Goal: Information Seeking & Learning: Learn about a topic

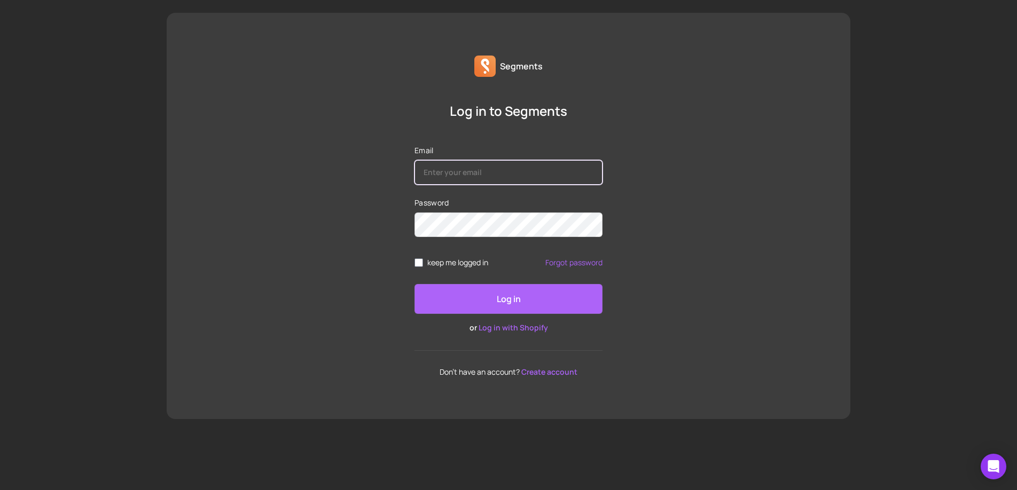
click at [462, 160] on input "Email" at bounding box center [508, 172] width 188 height 25
type input "alex.turney@iliabeauty.com"
click at [470, 286] on button "Log in" at bounding box center [508, 299] width 188 height 30
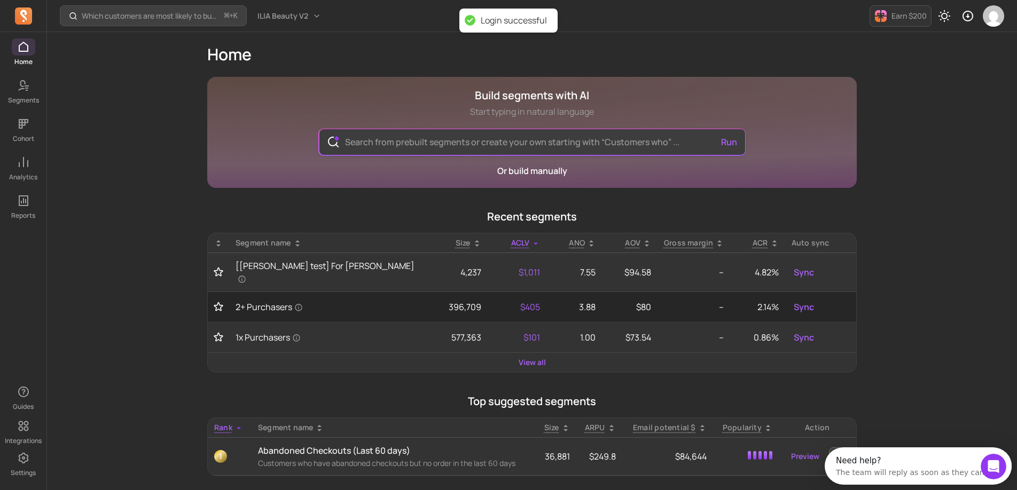
click at [443, 142] on input "text" at bounding box center [531, 142] width 391 height 26
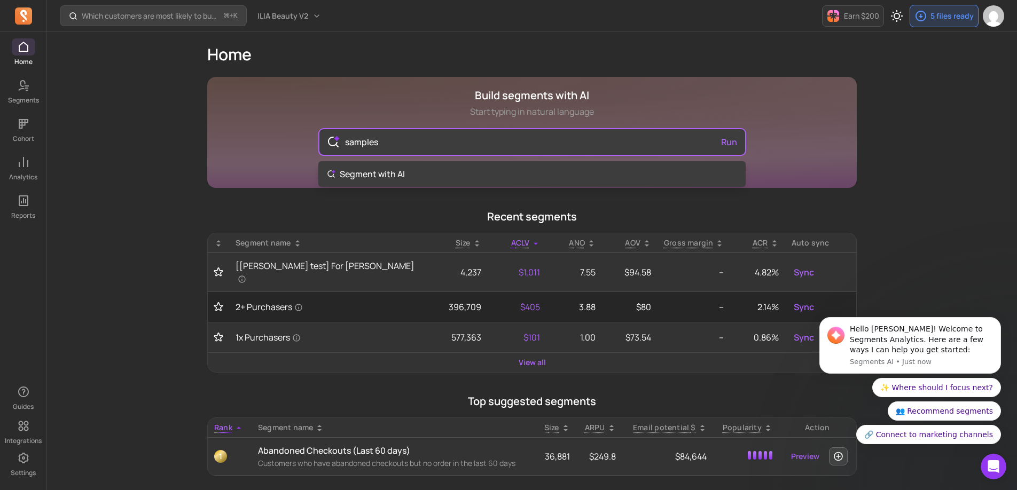
type input "samples"
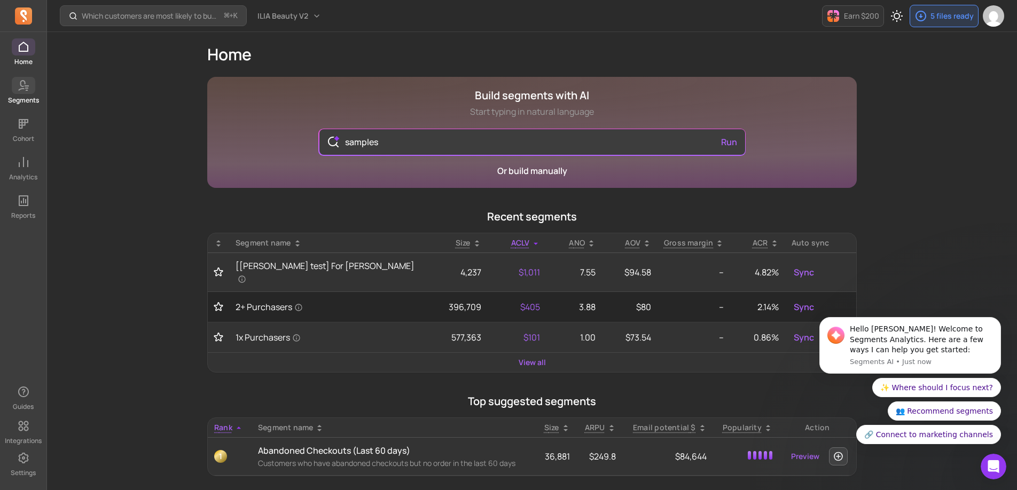
click at [13, 93] on link "Segments" at bounding box center [23, 91] width 46 height 28
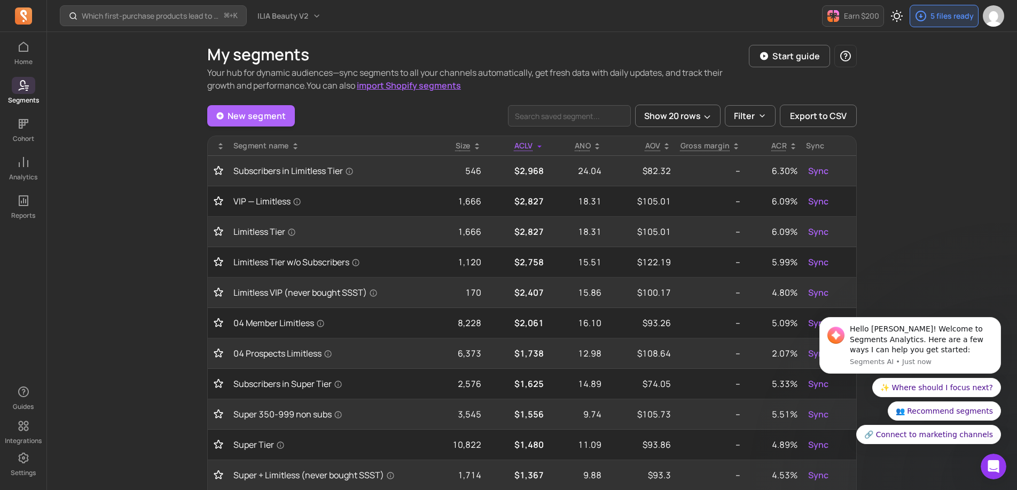
click at [390, 114] on div "New segment Show 20 rows Filter Export to CSV" at bounding box center [531, 116] width 649 height 22
click at [587, 120] on input "search" at bounding box center [569, 115] width 123 height 21
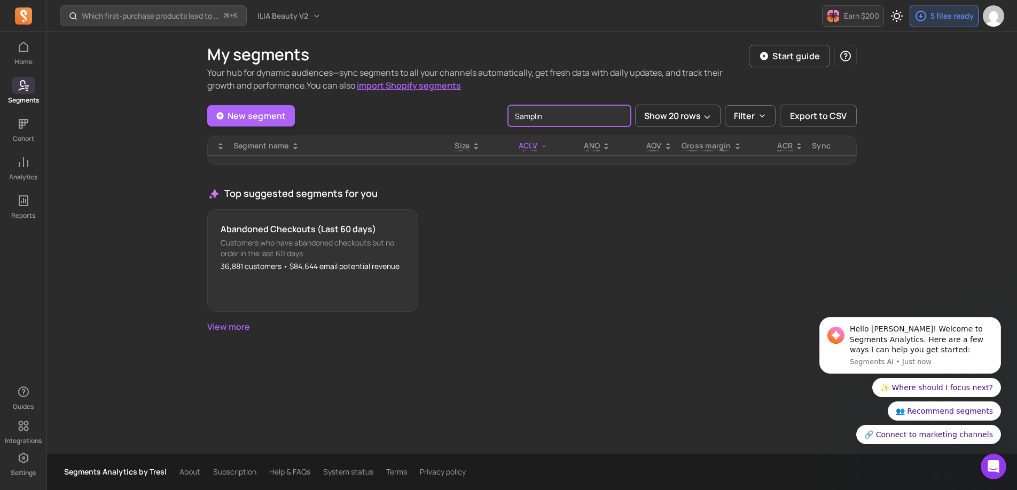
type input "Sampling"
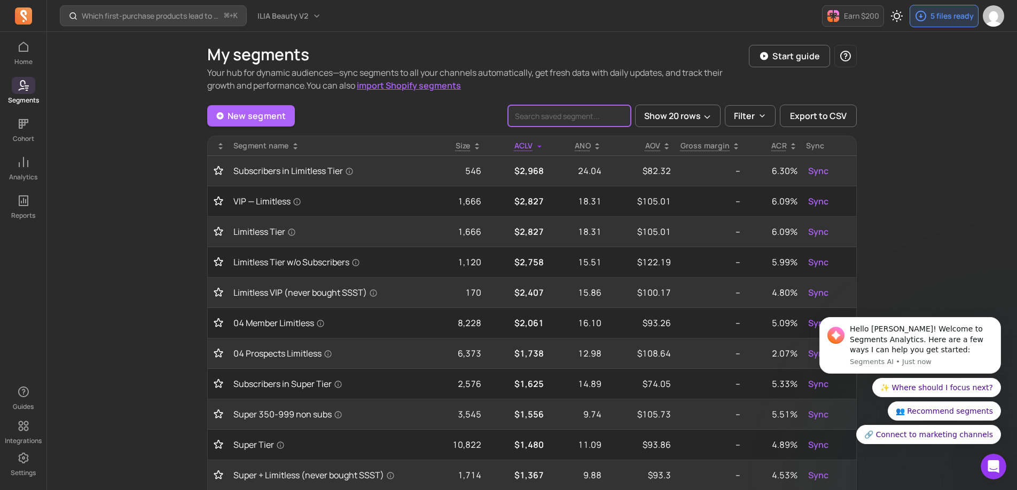
scroll to position [1, 0]
click at [248, 116] on link "New segment" at bounding box center [251, 114] width 88 height 21
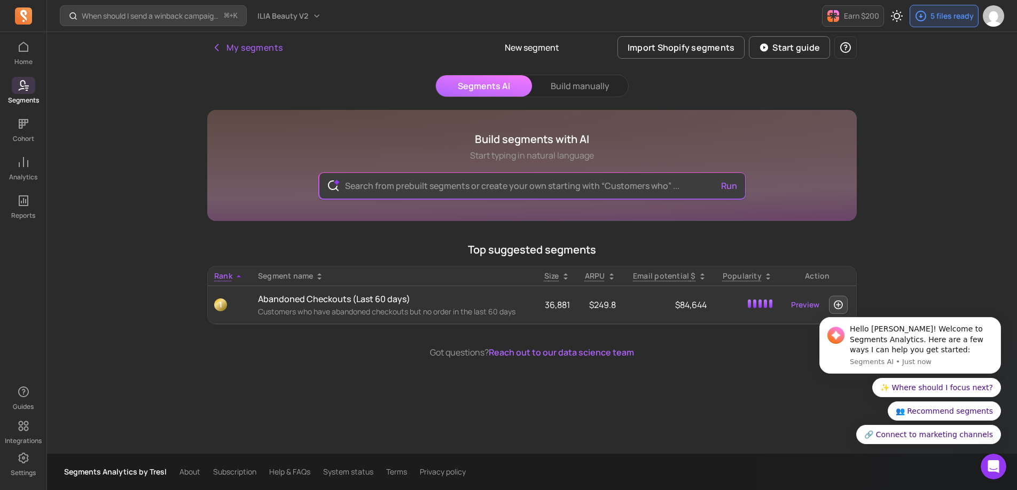
click at [407, 185] on input "text" at bounding box center [531, 186] width 391 height 26
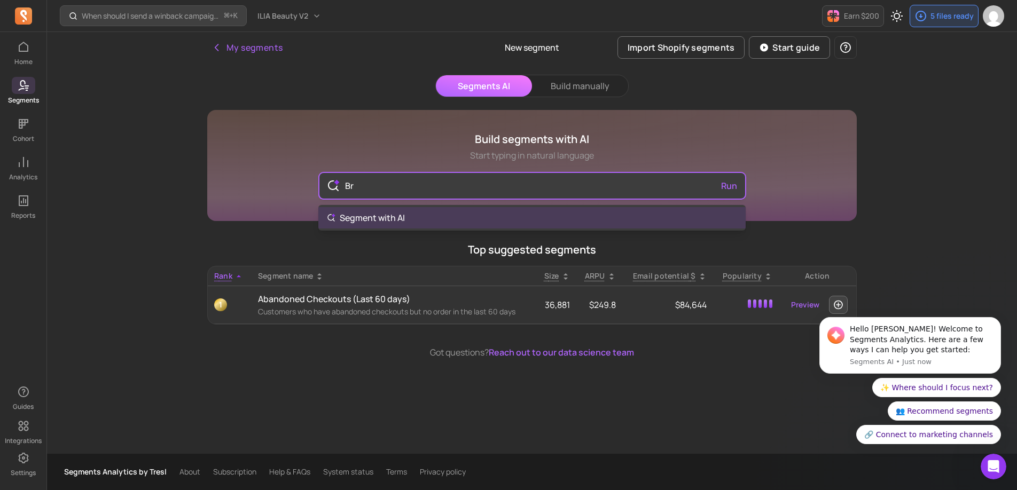
type input "Bri"
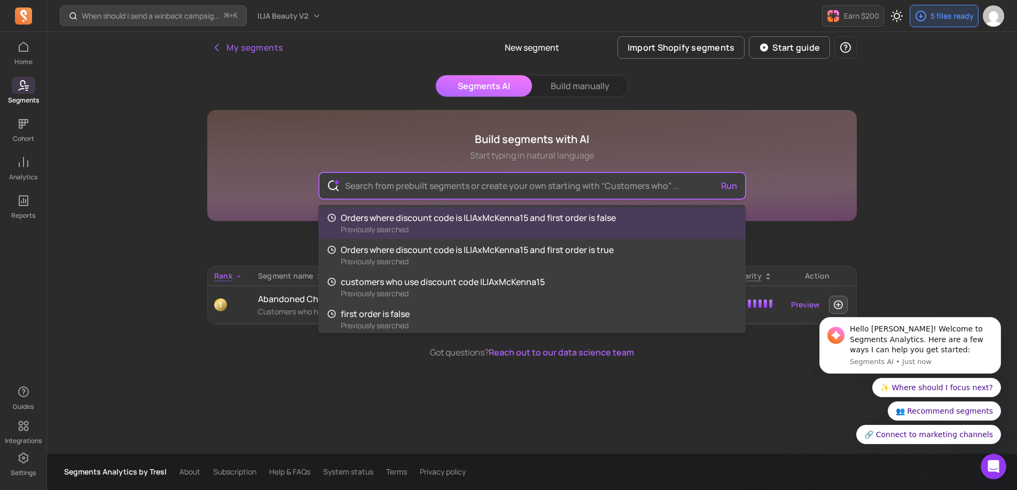
type input "B"
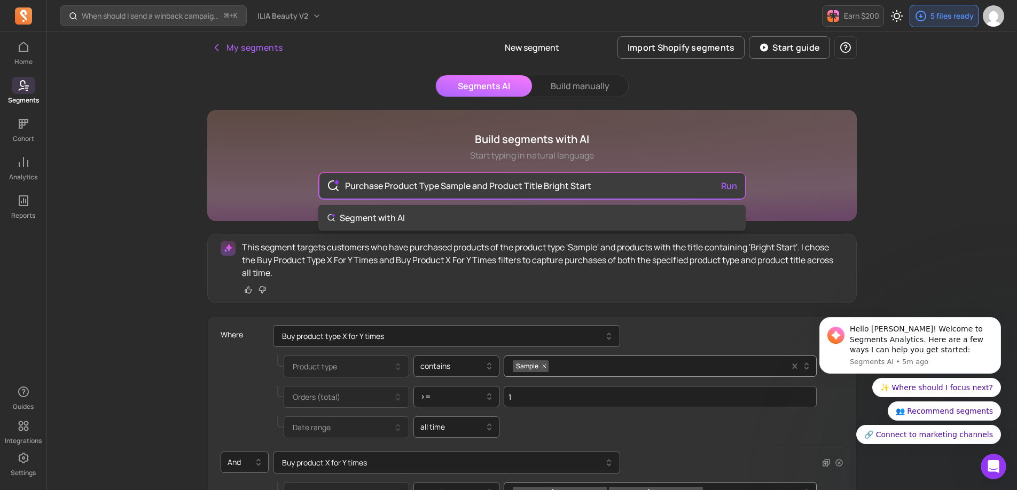
type input "Purchase Product Type Sample and Product Title Bright Start"
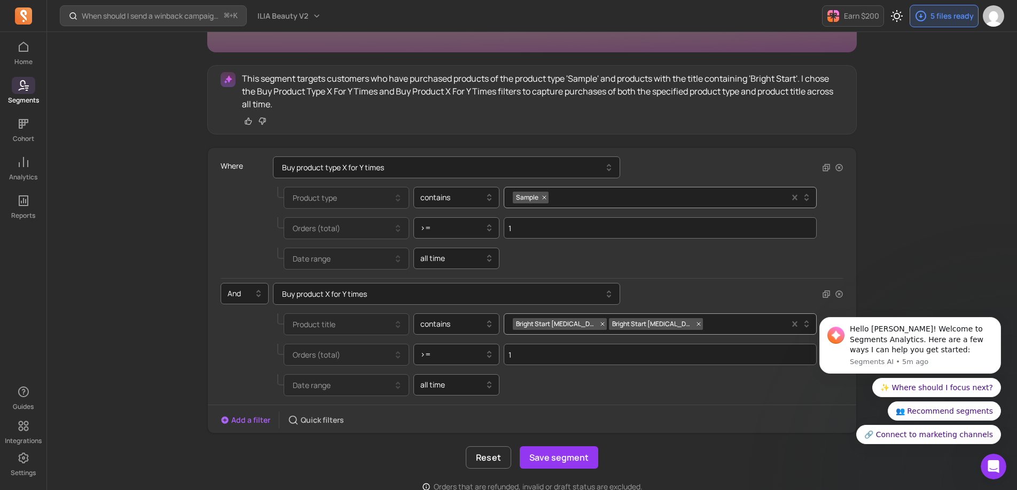
scroll to position [178, 0]
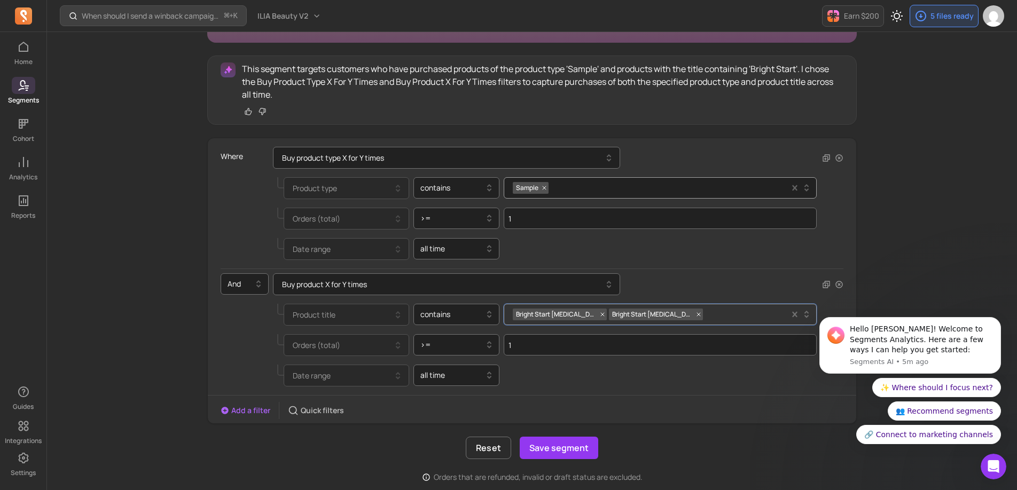
click at [635, 315] on span "Bright Start [MEDICAL_DATA] Alternative Eye Cream - Sample" at bounding box center [651, 315] width 85 height 12
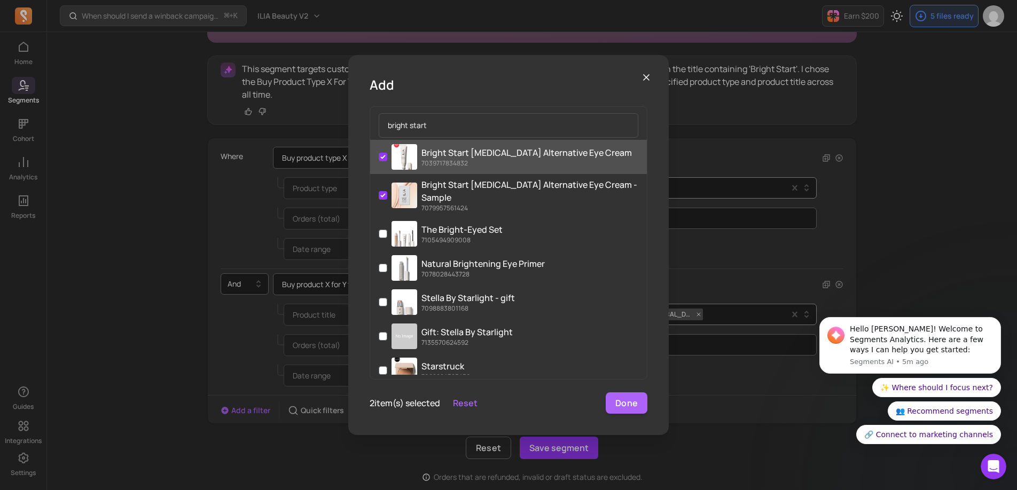
type input "bright start"
click at [383, 159] on input "Bright Start Retinol Alternative Eye Cream 7039717834832" at bounding box center [383, 157] width 9 height 9
checkbox input "false"
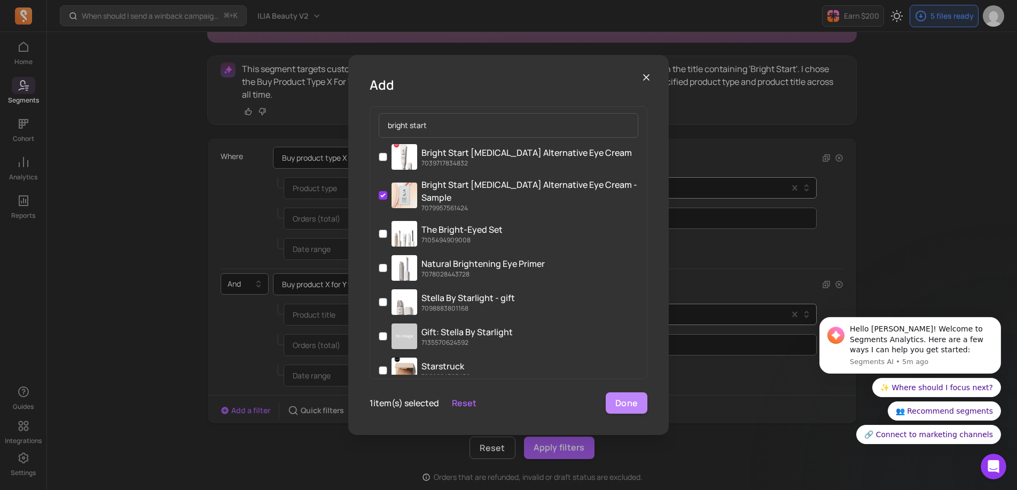
click at [632, 401] on button "Done" at bounding box center [627, 402] width 42 height 21
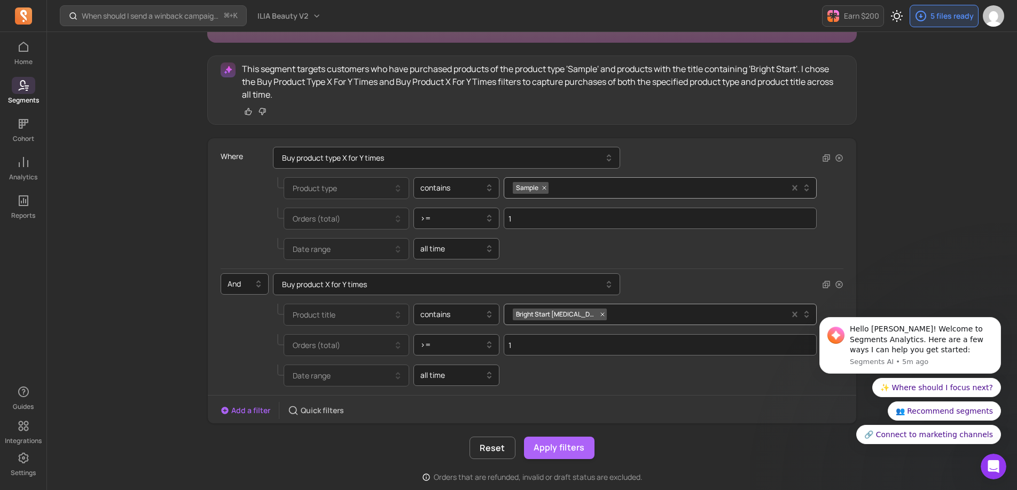
click at [702, 161] on div "Buy product type X for Y times" at bounding box center [558, 158] width 570 height 22
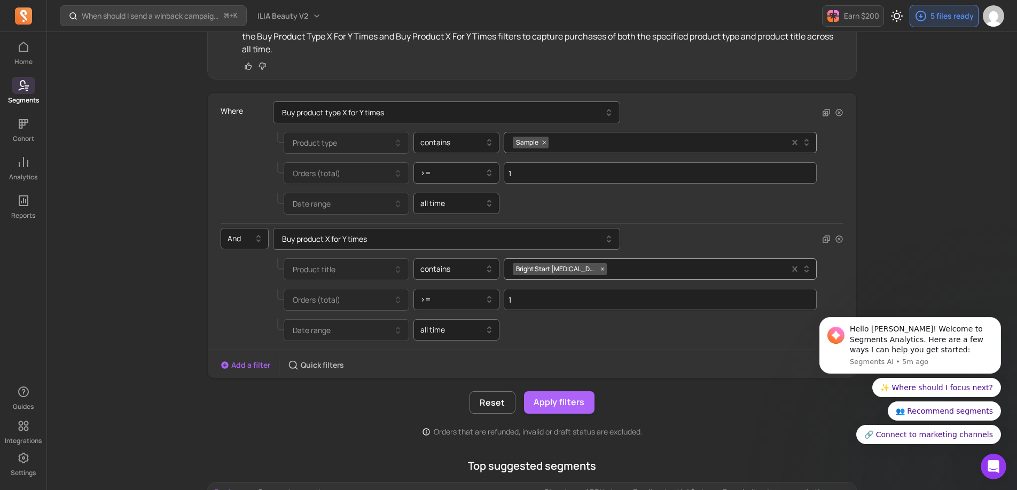
scroll to position [230, 0]
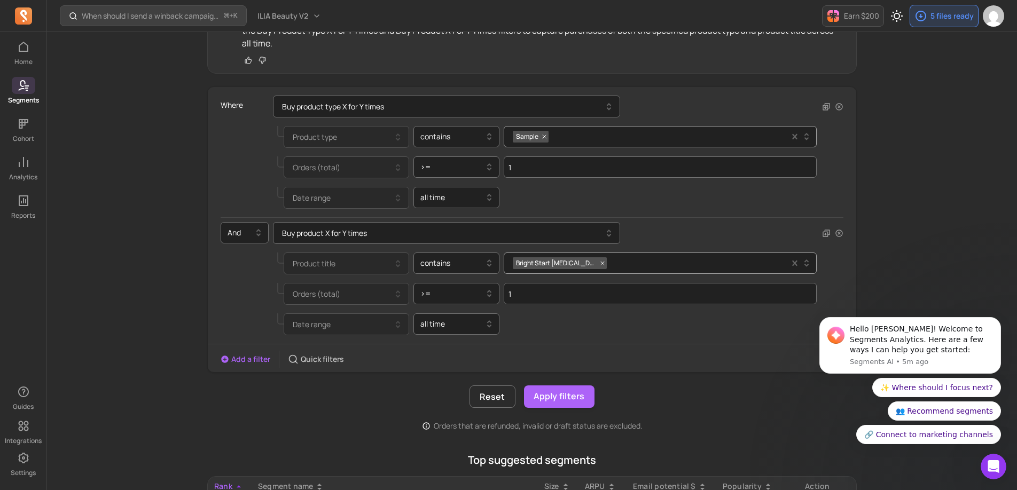
click at [342, 172] on div "Orders (total) >= 1" at bounding box center [521, 167] width 592 height 30
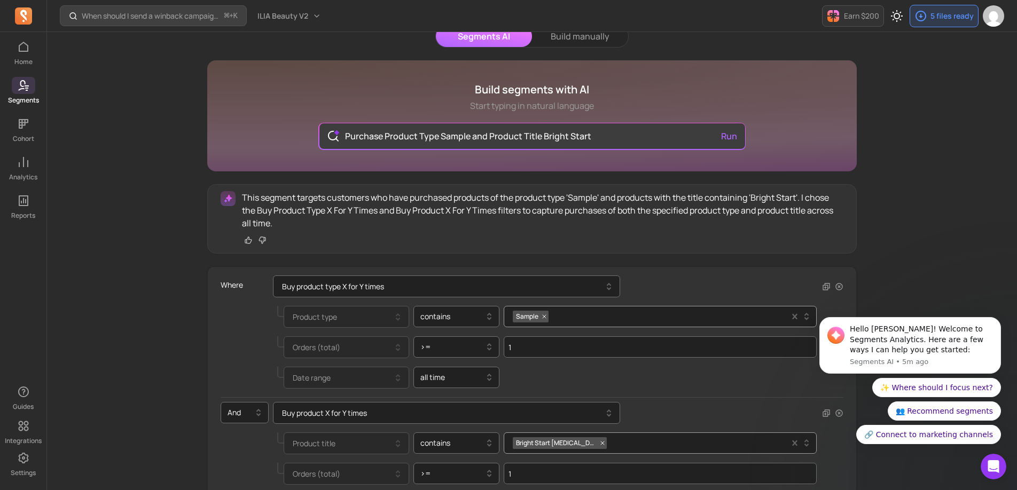
scroll to position [49, 0]
click at [838, 294] on body "Hello Alex! Welcome to Segments Analytics. Here are a few ways I can help you g…" at bounding box center [909, 348] width 205 height 218
click at [833, 288] on body "Hello Alex! Welcome to Segments Analytics. Here are a few ways I can help you g…" at bounding box center [909, 348] width 205 height 218
click at [833, 290] on body "Hello Alex! Welcome to Segments Analytics. Here are a few ways I can help you g…" at bounding box center [909, 348] width 205 height 218
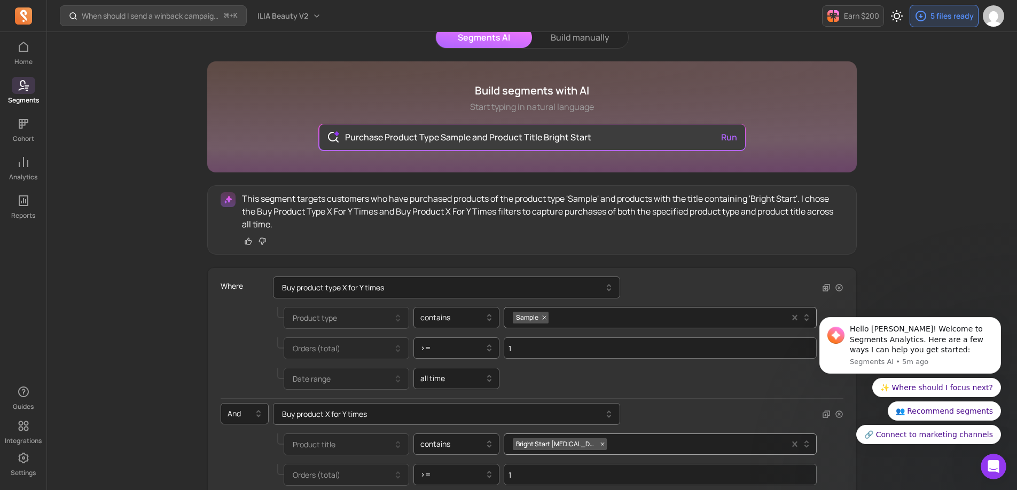
scroll to position [0, 0]
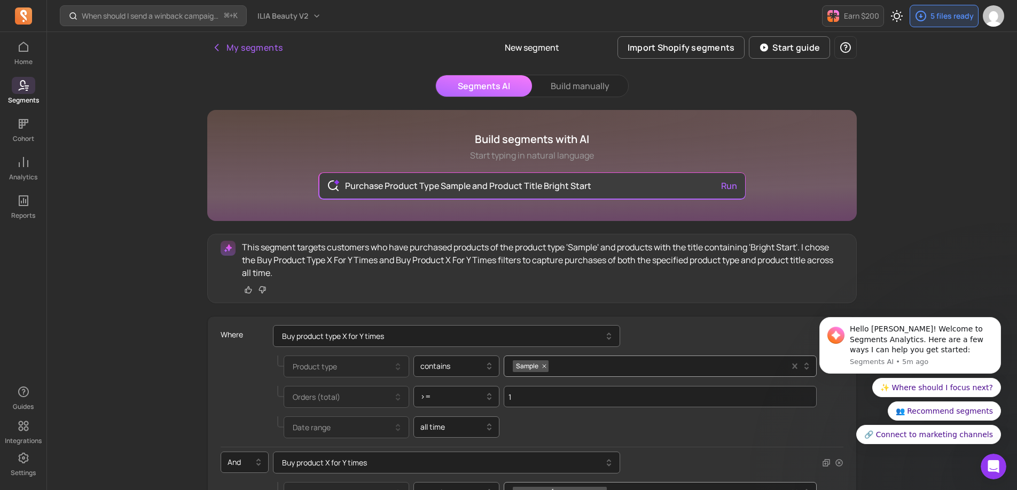
click at [564, 61] on div "New segment" at bounding box center [531, 47] width 216 height 31
click at [564, 93] on button "Build manually" at bounding box center [580, 85] width 96 height 21
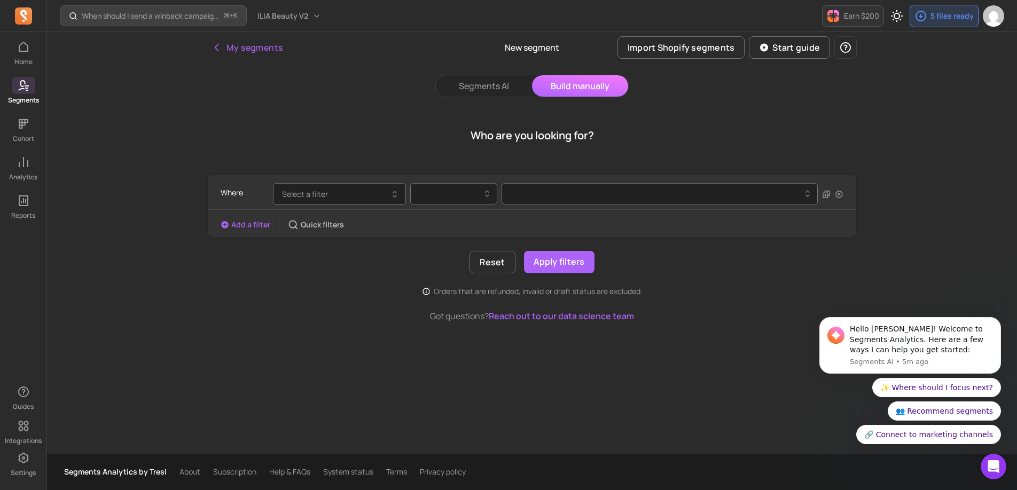
click at [369, 190] on button "Select a filter" at bounding box center [339, 194] width 133 height 22
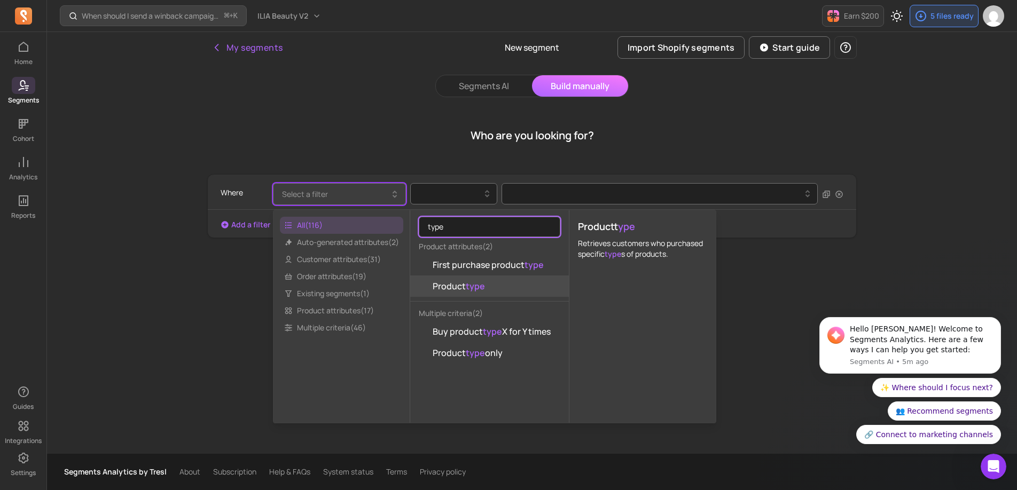
type input "type"
click at [457, 295] on button "Product type" at bounding box center [489, 286] width 159 height 21
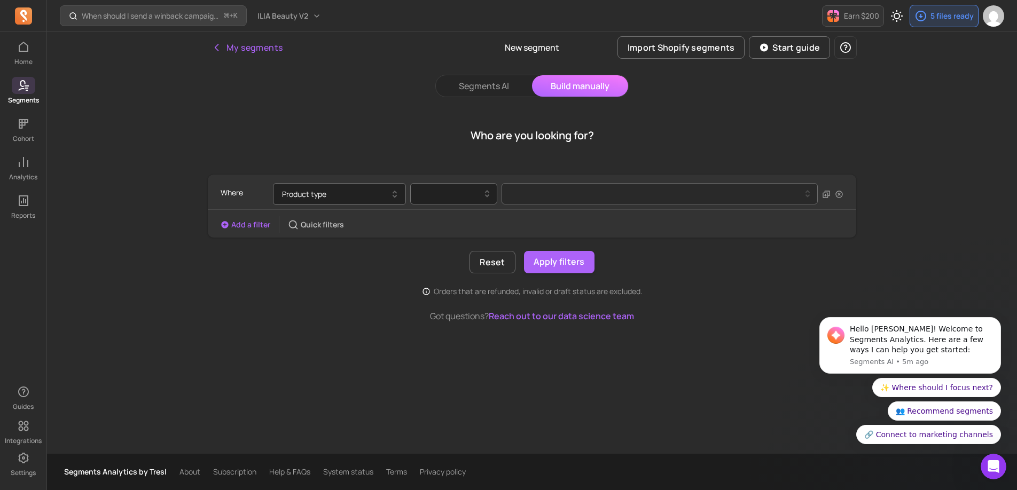
click at [547, 206] on div "Where Product type" at bounding box center [532, 194] width 623 height 30
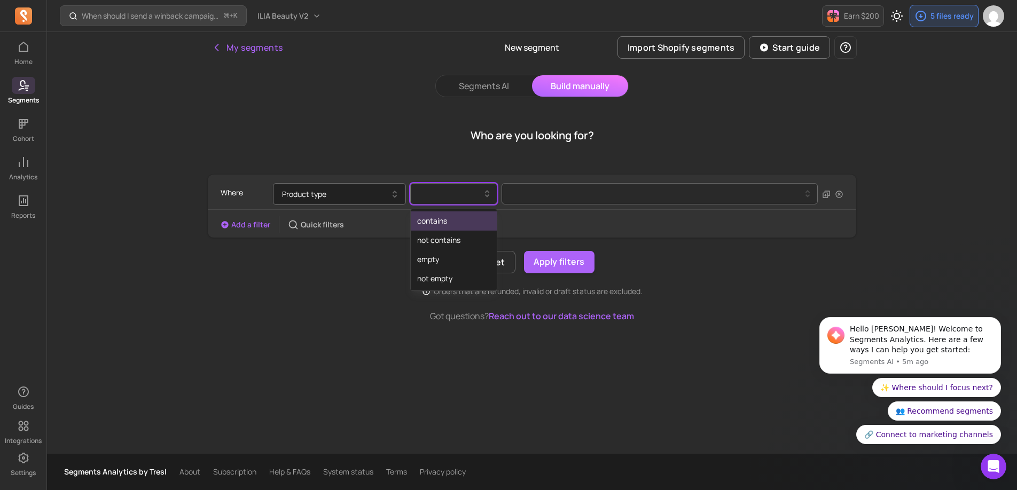
click at [462, 194] on div at bounding box center [449, 193] width 65 height 13
click at [451, 226] on div "contains" at bounding box center [454, 220] width 86 height 19
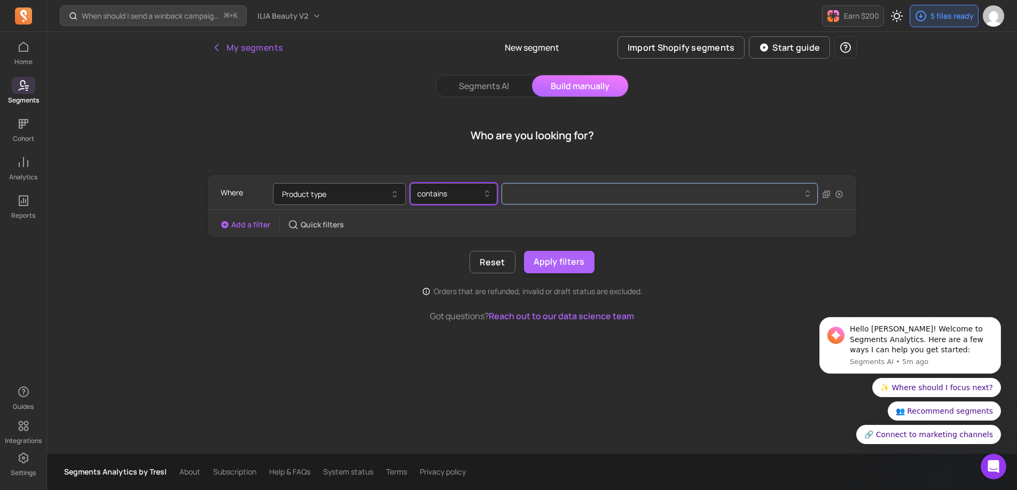
click at [530, 195] on div at bounding box center [655, 194] width 290 height 4
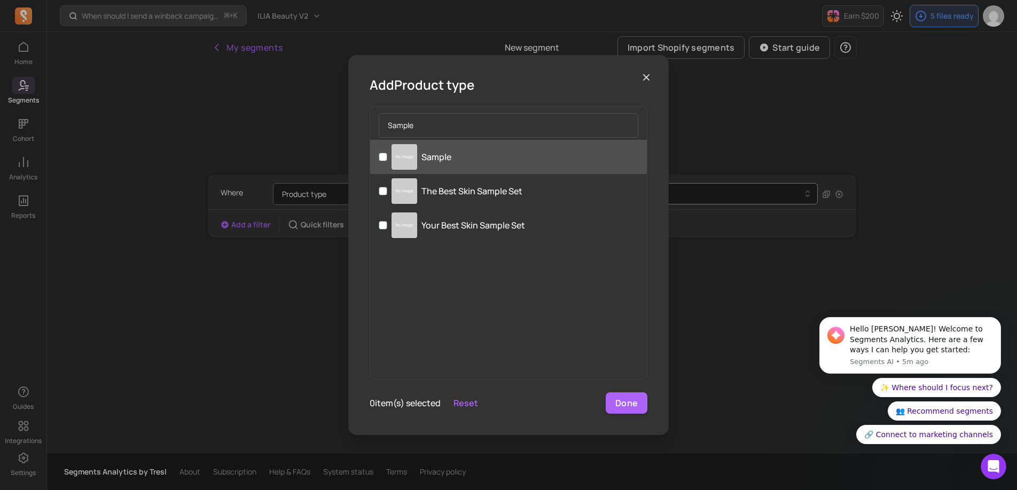
type input "Sample"
click at [449, 163] on label "Sample" at bounding box center [508, 157] width 277 height 34
click at [387, 161] on input "Sample" at bounding box center [383, 157] width 9 height 9
checkbox input "true"
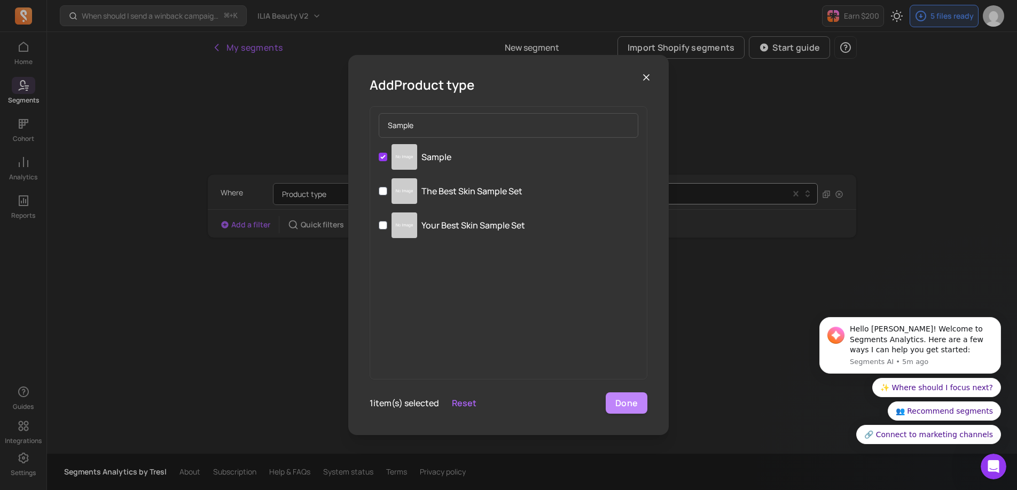
click at [628, 412] on button "Done" at bounding box center [627, 402] width 42 height 21
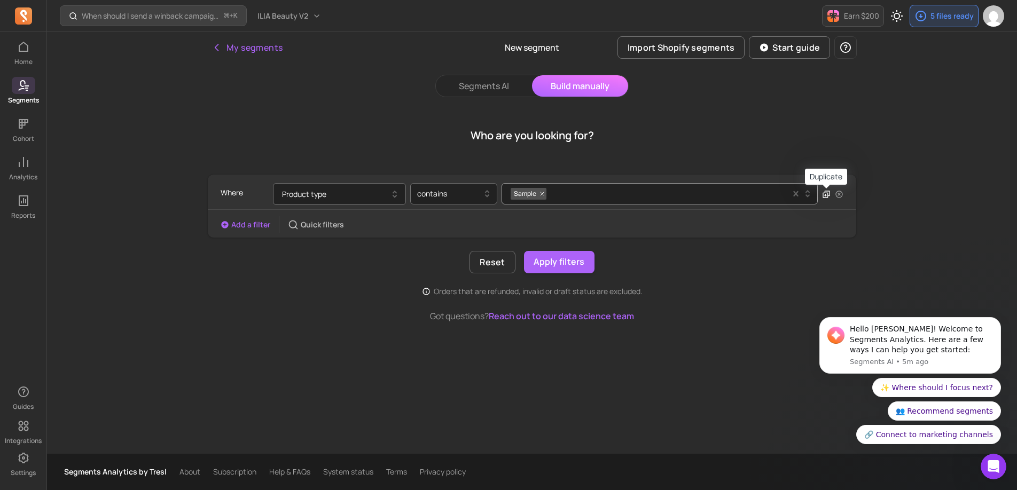
click at [824, 194] on icon "button" at bounding box center [825, 195] width 3 height 3
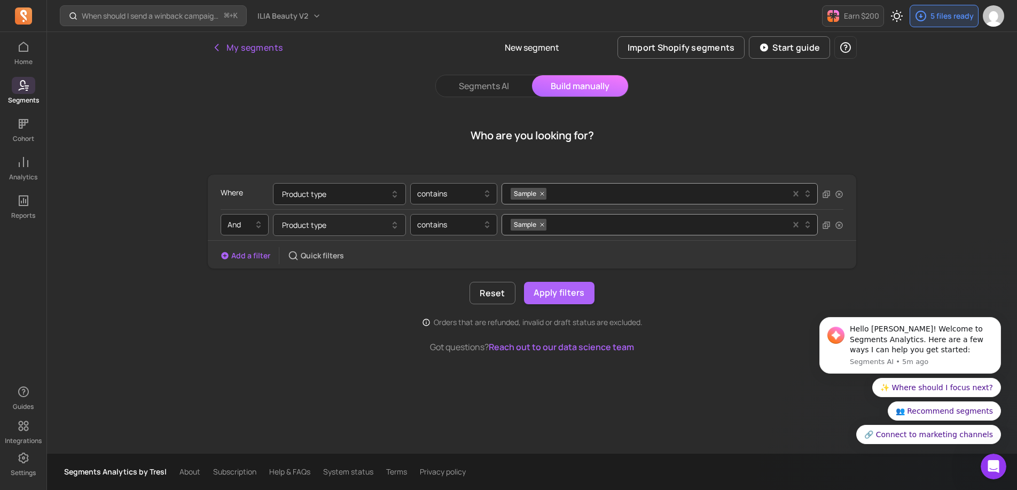
click at [324, 229] on button "Product type" at bounding box center [339, 225] width 133 height 22
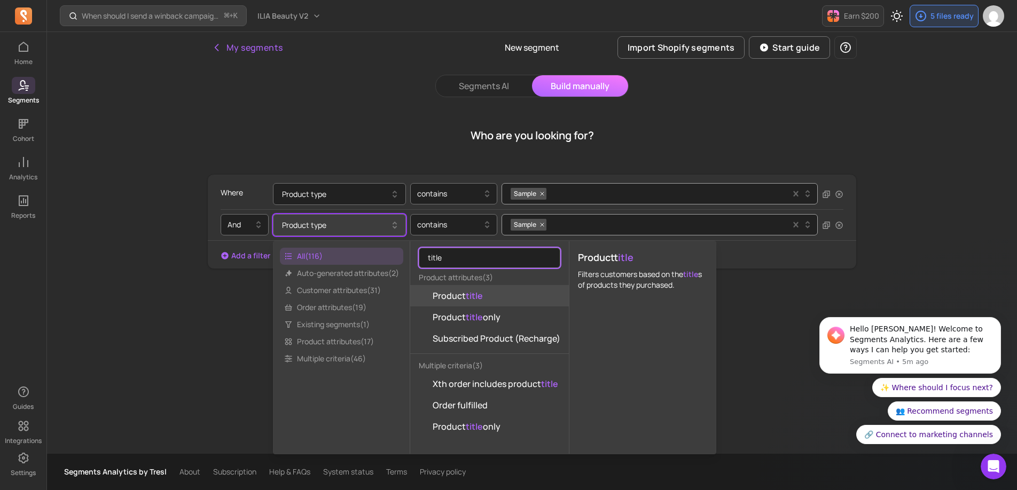
type input "title"
click at [442, 294] on span "Product title" at bounding box center [458, 295] width 50 height 13
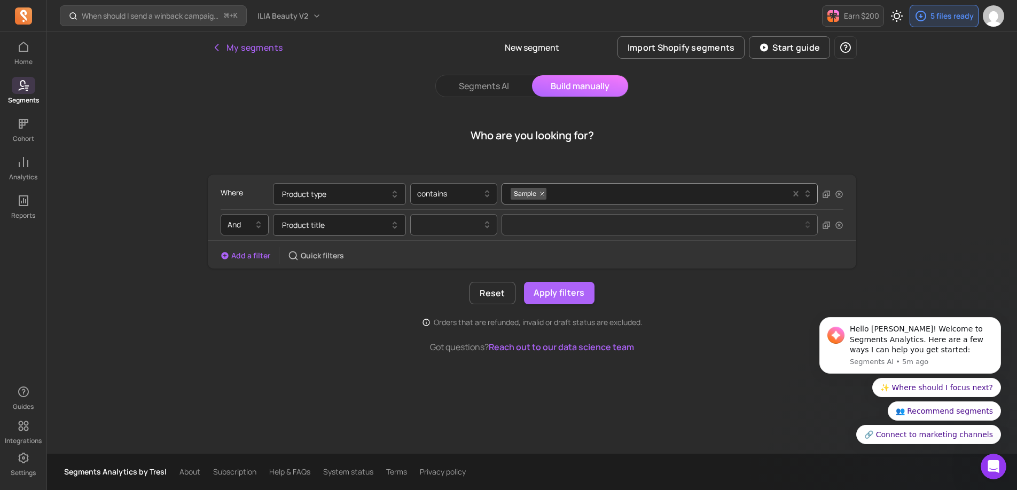
click at [463, 225] on div at bounding box center [449, 224] width 65 height 13
click at [461, 253] on div "contains" at bounding box center [454, 251] width 86 height 19
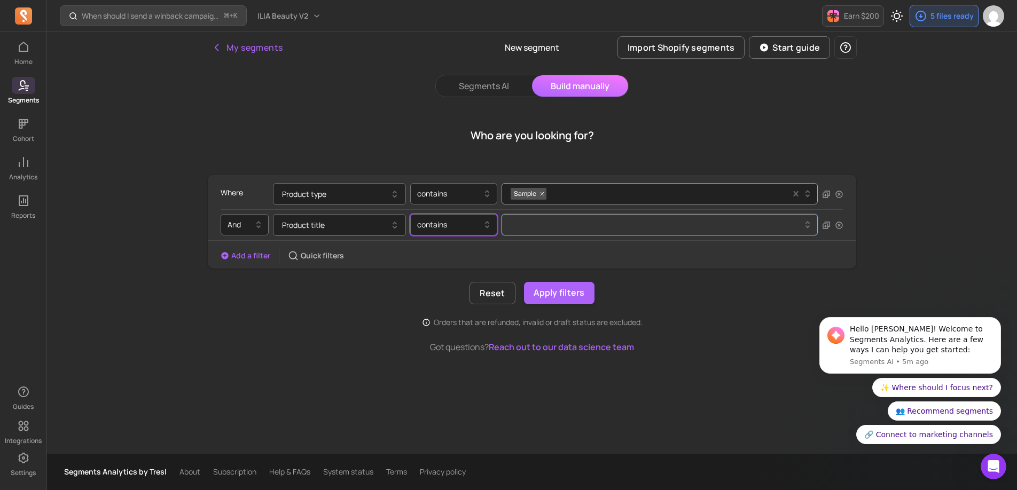
click at [543, 229] on button at bounding box center [659, 224] width 316 height 21
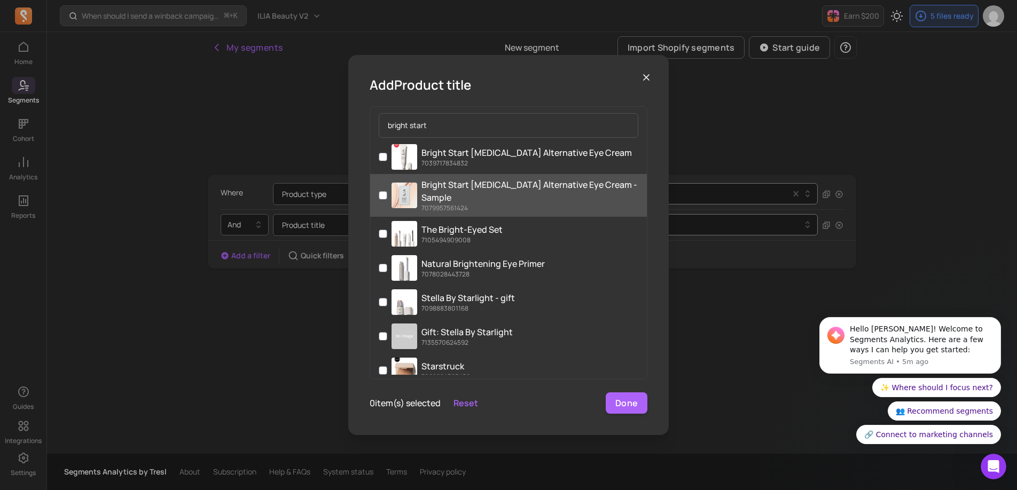
type input "bright start"
click at [414, 188] on img at bounding box center [404, 196] width 26 height 26
click at [387, 191] on input "Bright Start Retinol Alternative Eye Cream - Sample 7079957561424" at bounding box center [383, 195] width 9 height 9
checkbox input "true"
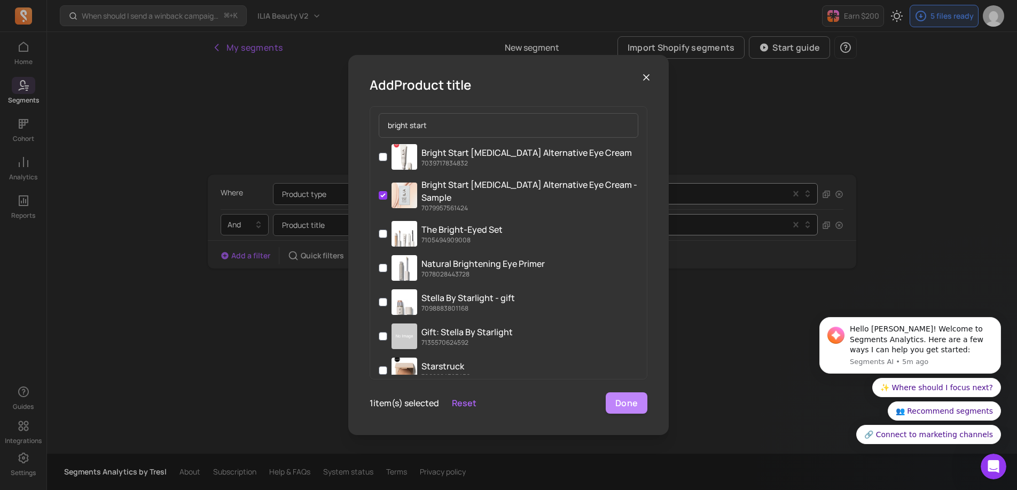
click at [641, 403] on button "Done" at bounding box center [627, 402] width 42 height 21
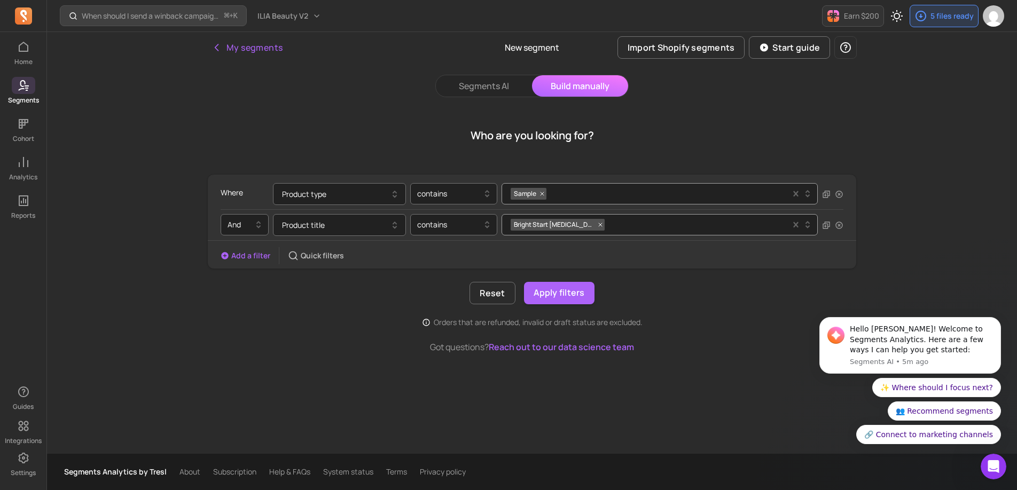
click at [245, 260] on button "Add a filter" at bounding box center [246, 255] width 50 height 11
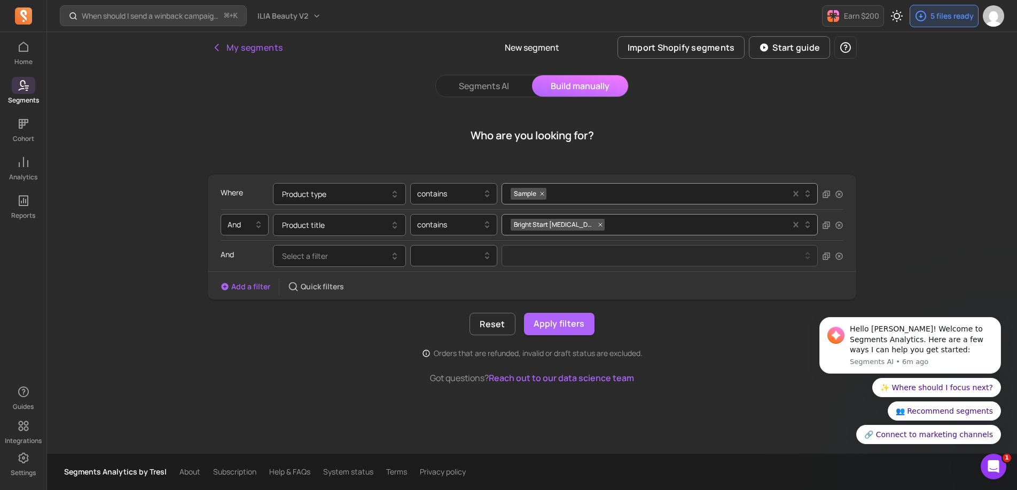
click at [834, 260] on body "Hello Alex! Welcome to Segments Analytics. Here are a few ways I can help you g…" at bounding box center [909, 348] width 205 height 218
click at [834, 256] on body "Hello Alex! Welcome to Segments Analytics. Here are a few ways I can help you g…" at bounding box center [909, 348] width 205 height 218
click at [323, 258] on span "Select a filter" at bounding box center [305, 256] width 46 height 10
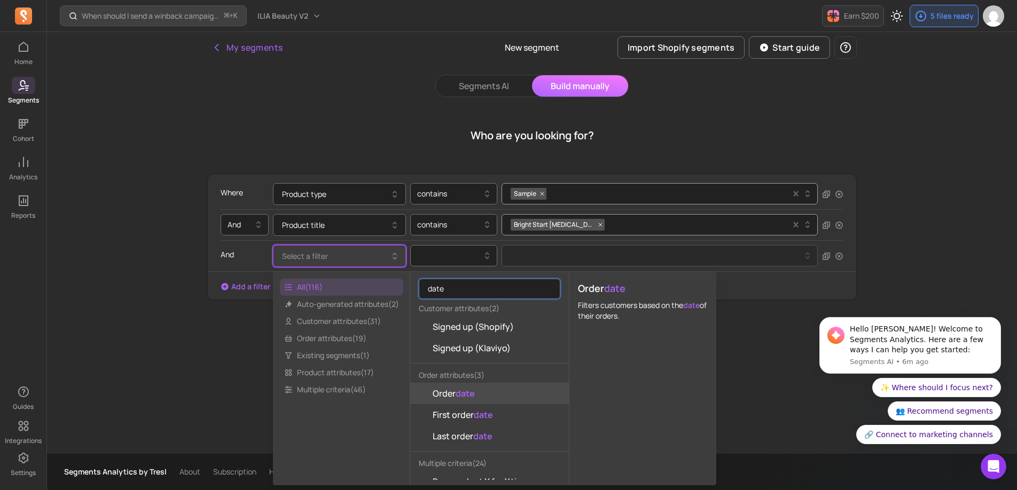
type input "date"
click at [468, 392] on mark "date" at bounding box center [464, 394] width 19 height 12
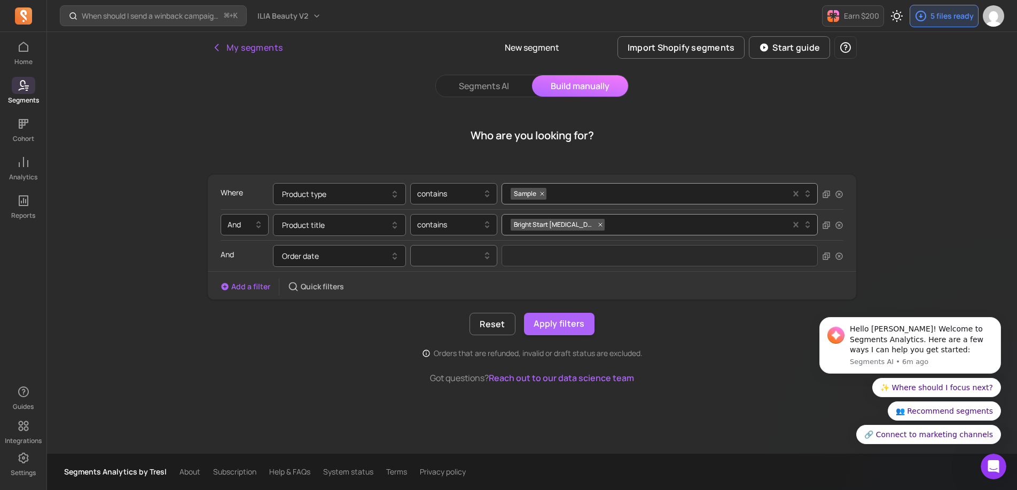
click at [462, 257] on div at bounding box center [449, 255] width 65 height 13
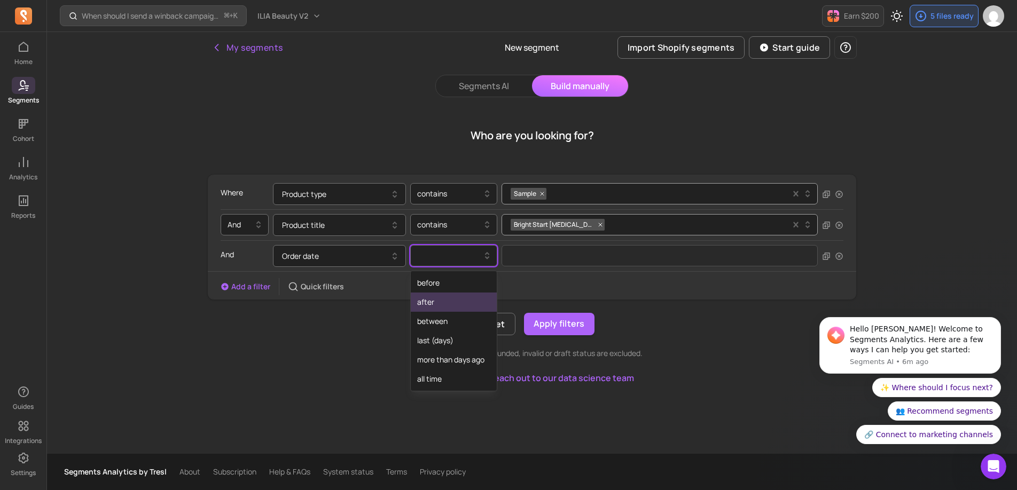
click at [443, 308] on div "after" at bounding box center [454, 302] width 86 height 19
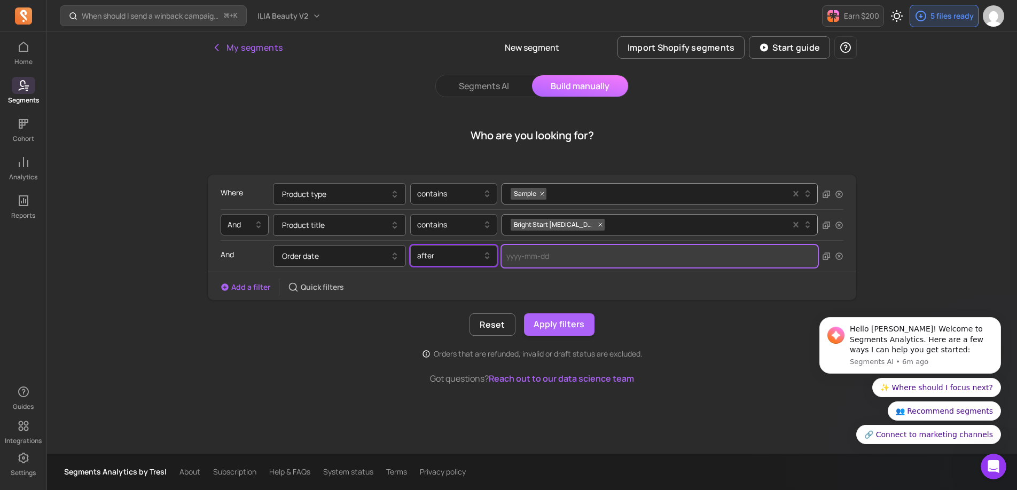
click at [526, 261] on input "text" at bounding box center [659, 256] width 316 height 22
select select "2025"
select select "August"
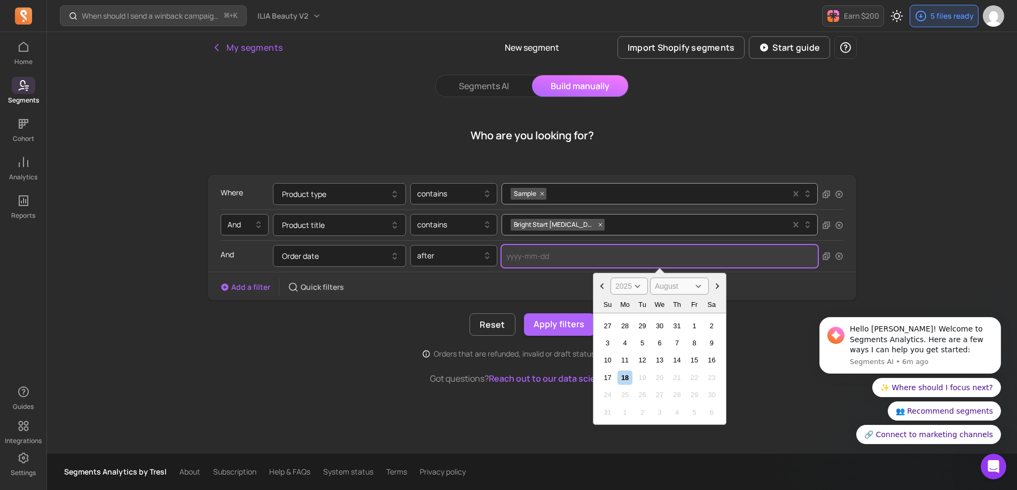
type input "2"
select select "2001"
select select "February"
type input "20"
select select "2020"
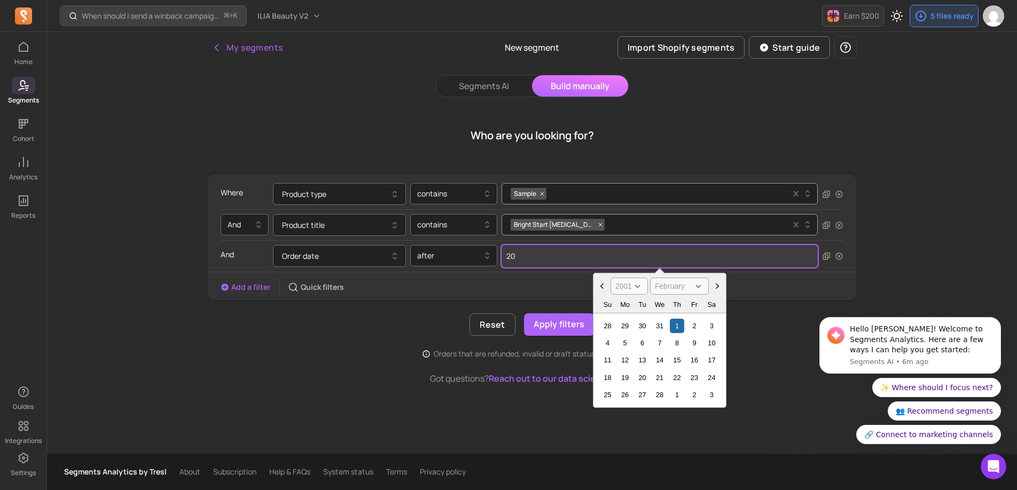
select select "January"
type input "2025"
select select "2025"
type input "[DATE]"
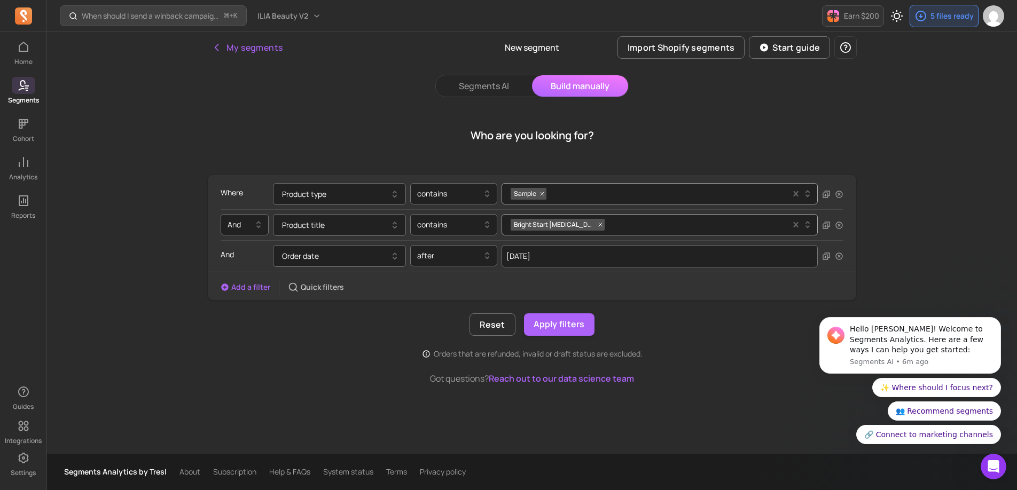
drag, startPoint x: 541, startPoint y: 285, endPoint x: 559, endPoint y: 301, distance: 23.5
click at [541, 285] on div "Add a filter Quick filters" at bounding box center [532, 287] width 648 height 17
click at [562, 326] on button "Apply filters" at bounding box center [559, 324] width 70 height 22
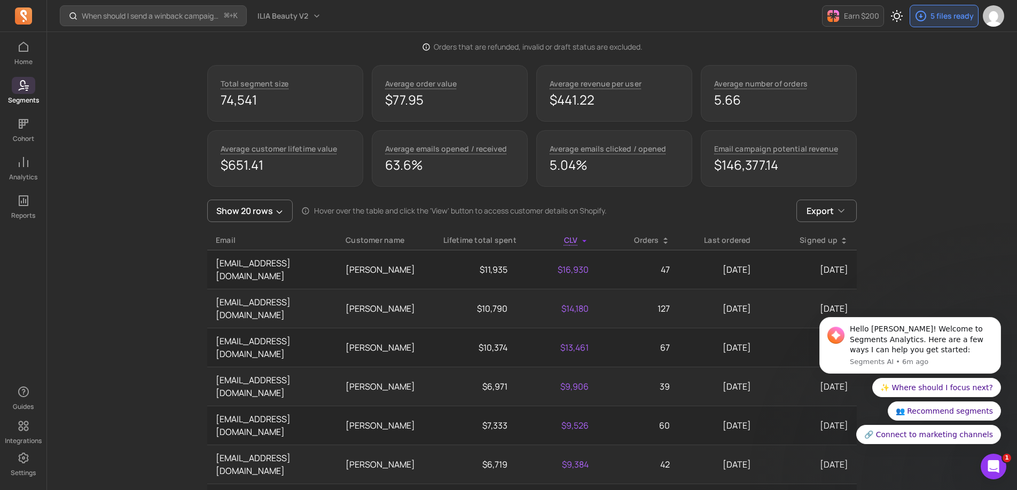
scroll to position [254, 0]
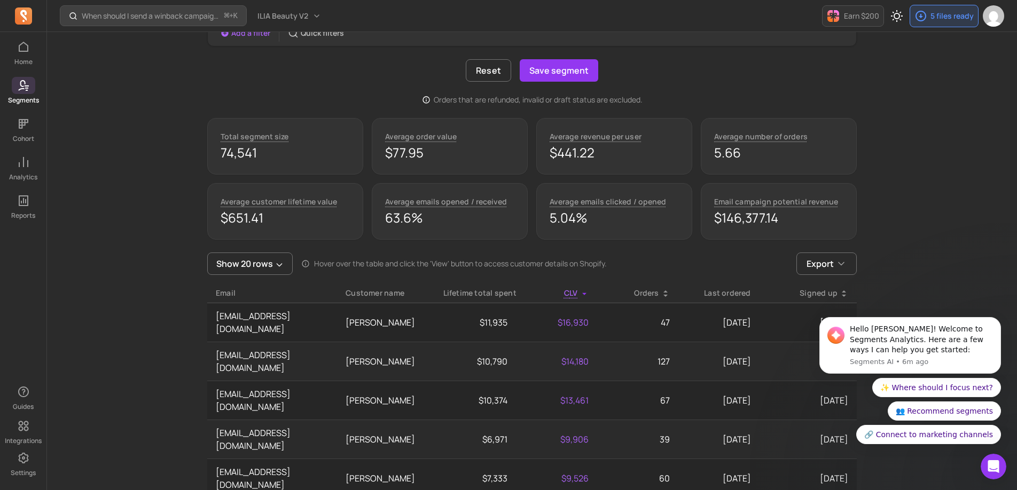
click at [726, 292] on div "Last ordered" at bounding box center [719, 293] width 64 height 11
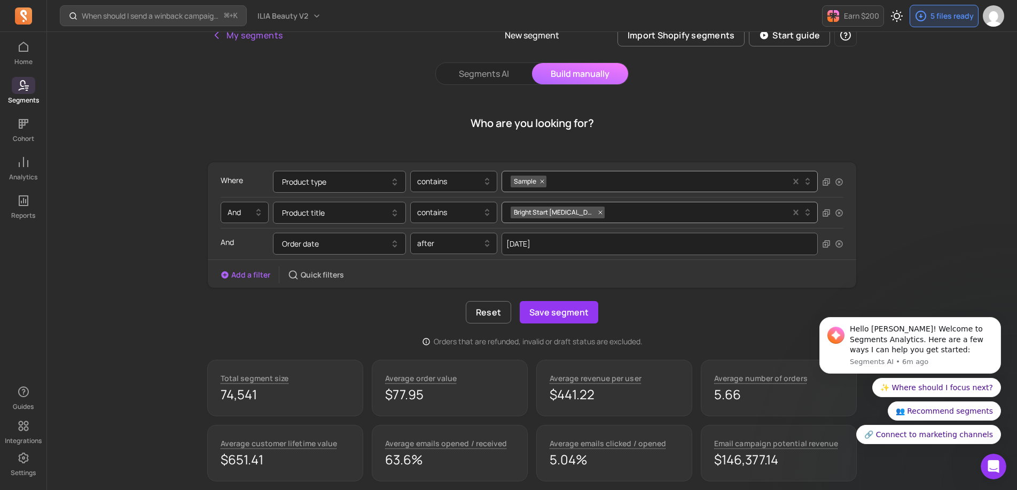
scroll to position [0, 0]
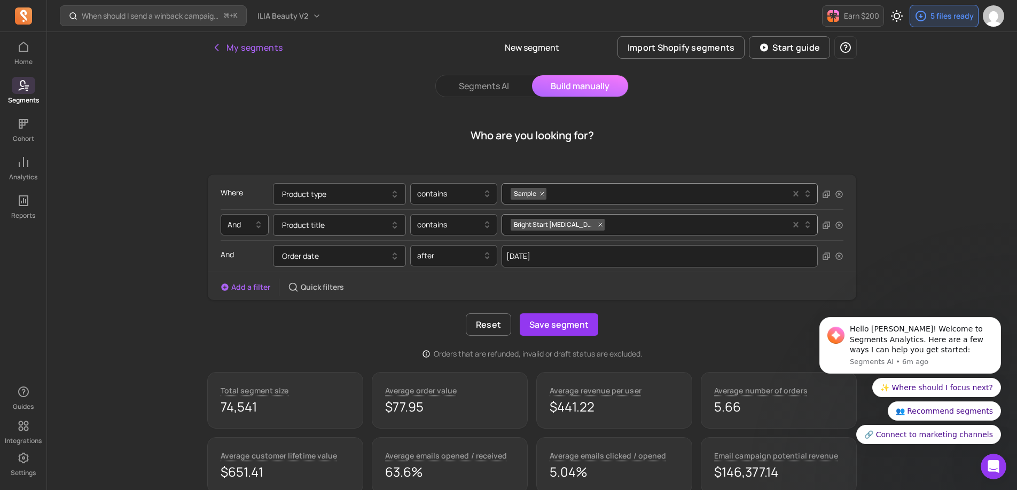
click at [246, 283] on button "Add a filter" at bounding box center [246, 287] width 50 height 11
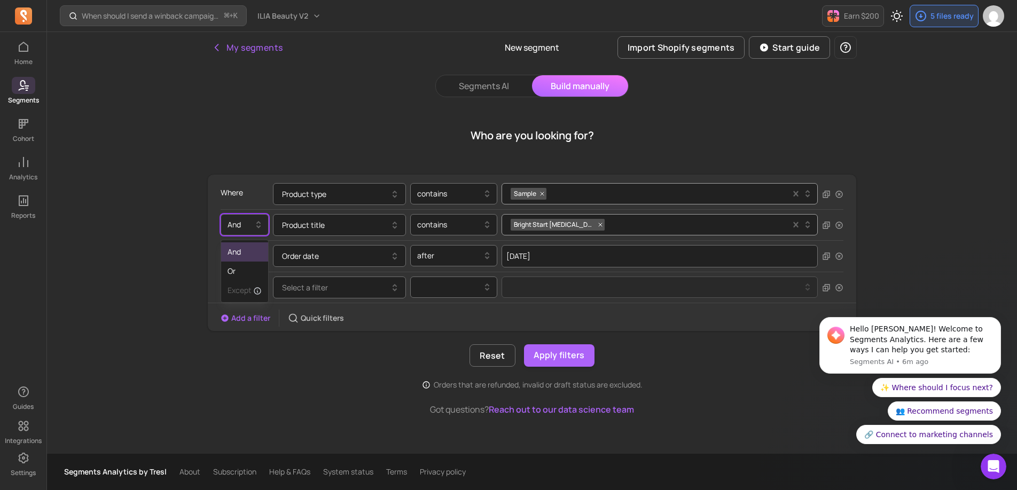
click at [244, 230] on div at bounding box center [240, 224] width 26 height 13
click at [240, 259] on div "And" at bounding box center [244, 251] width 47 height 19
click at [326, 289] on span "Select a filter" at bounding box center [305, 287] width 46 height 10
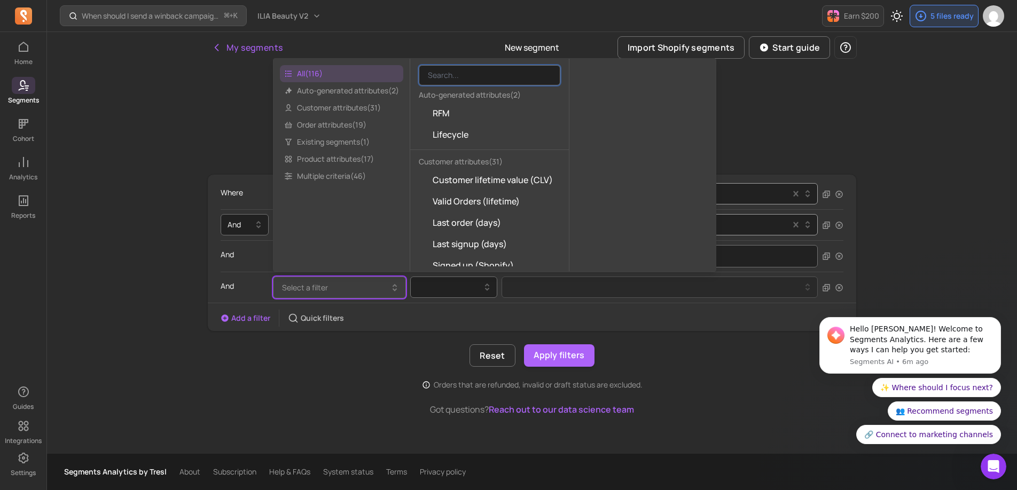
click at [387, 339] on div "Where Product type contains Sample And Product title contains Bright Start Reti…" at bounding box center [531, 282] width 649 height 216
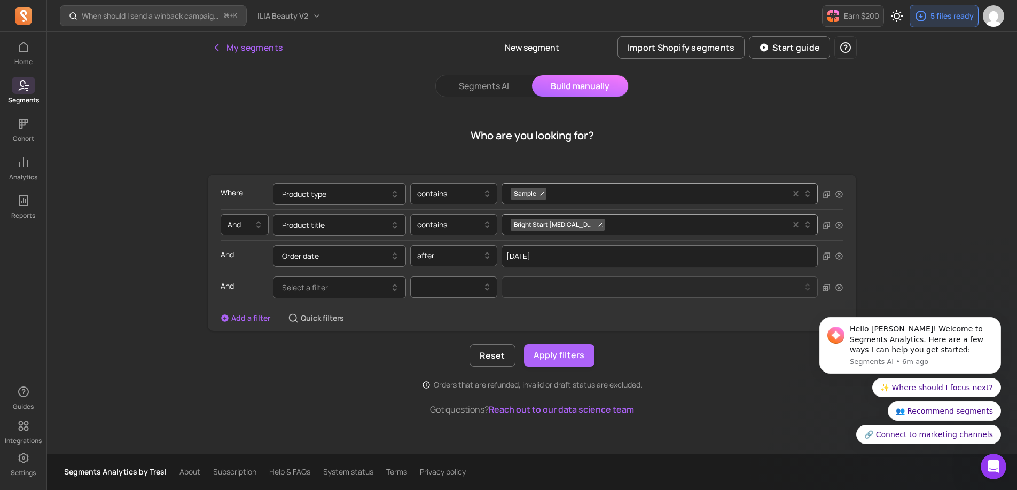
click at [835, 290] on body "Hello Alex! Welcome to Segments Analytics. Here are a few ways I can help you g…" at bounding box center [909, 348] width 205 height 218
click at [834, 289] on body "Hello Alex! Welcome to Segments Analytics. Here are a few ways I can help you g…" at bounding box center [909, 348] width 205 height 218
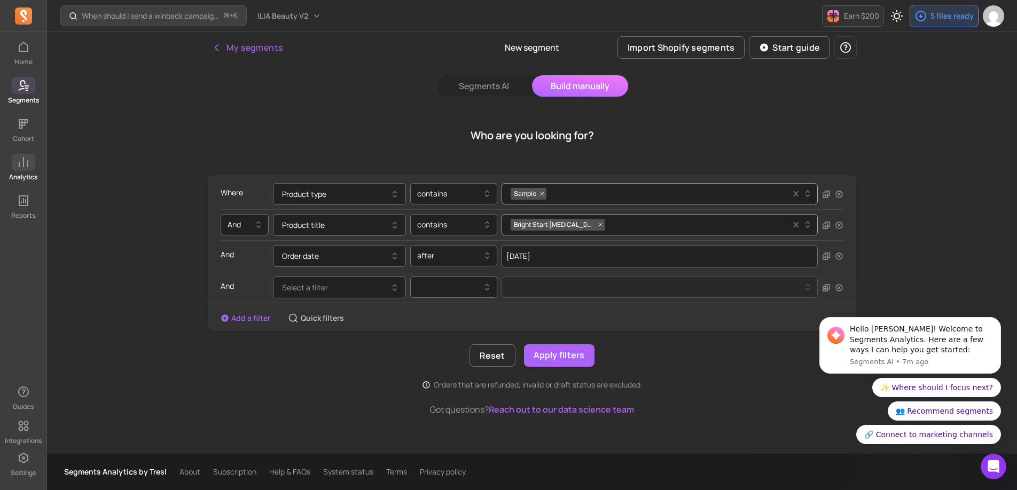
click at [31, 167] on span at bounding box center [23, 162] width 23 height 17
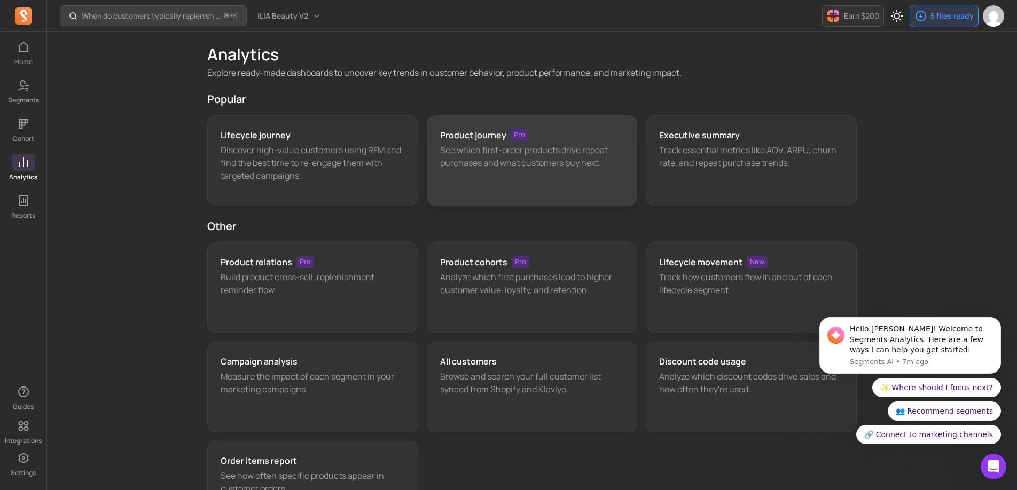
click at [502, 149] on p "See which first-order products drive repeat purchases and what customers buy ne…" at bounding box center [532, 157] width 184 height 26
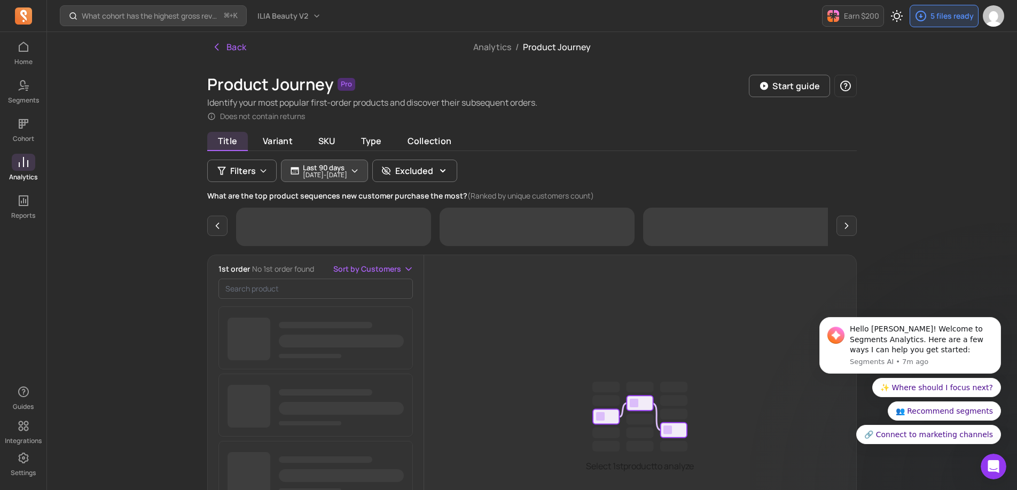
click at [334, 164] on p "Last 90 days" at bounding box center [325, 167] width 44 height 9
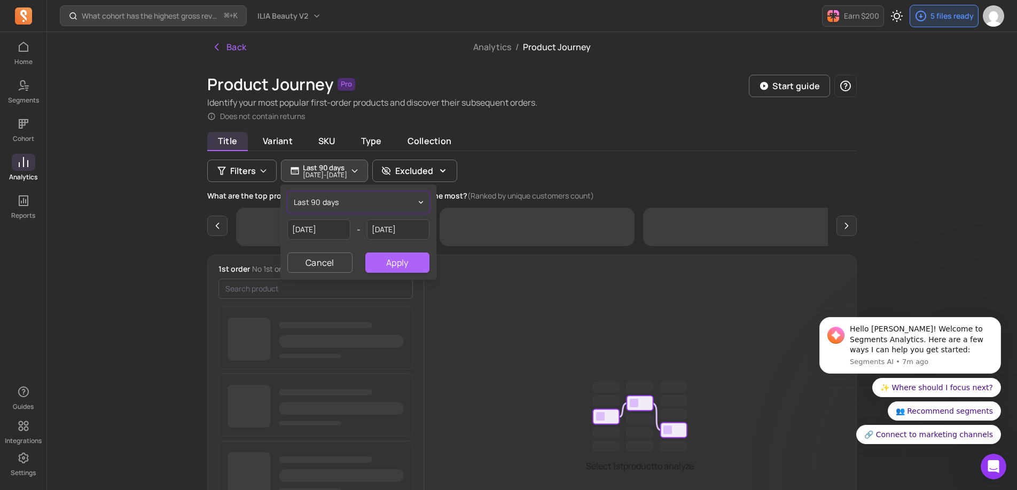
click at [367, 206] on button "last 90 days" at bounding box center [358, 202] width 142 height 21
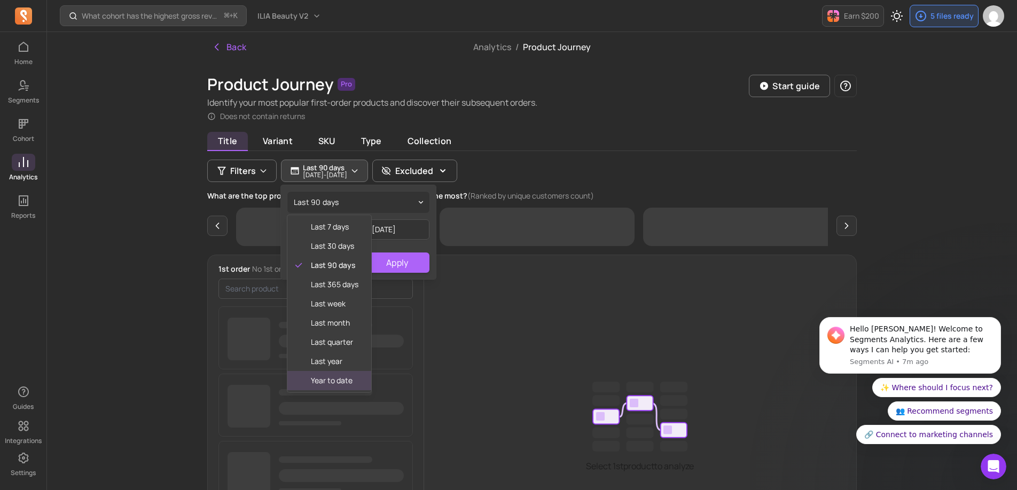
click at [329, 376] on span "year to date" at bounding box center [335, 380] width 48 height 11
type input "[DATE]"
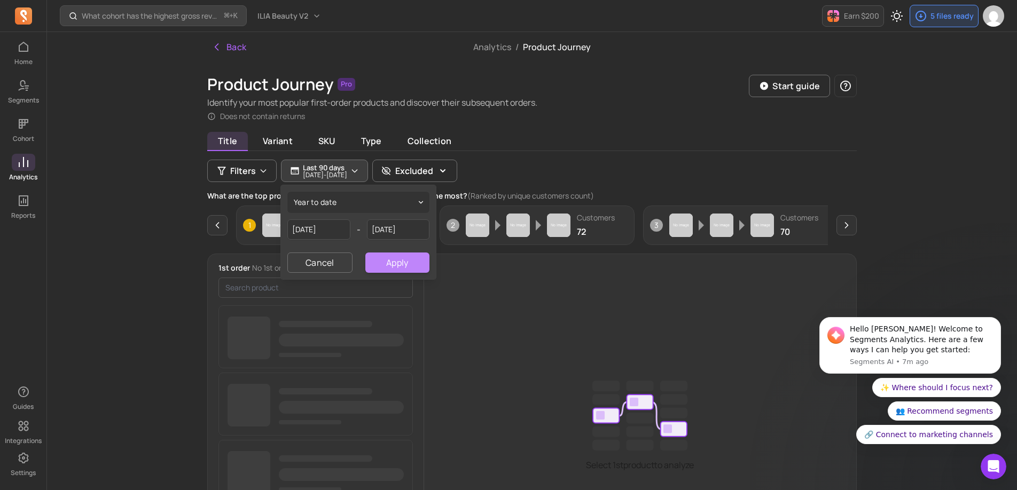
click at [395, 261] on button "Apply" at bounding box center [397, 263] width 64 height 20
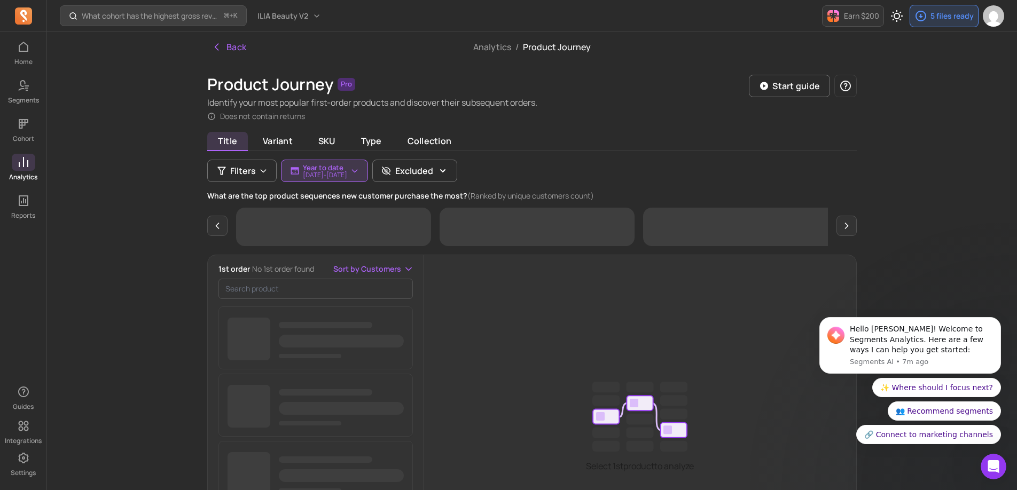
click at [556, 164] on div "Title Variant SKU Type Collection Filters Year to date 2025-01-01 - 2025-08-18 …" at bounding box center [531, 390] width 649 height 510
click at [229, 171] on button "Filters" at bounding box center [241, 171] width 69 height 22
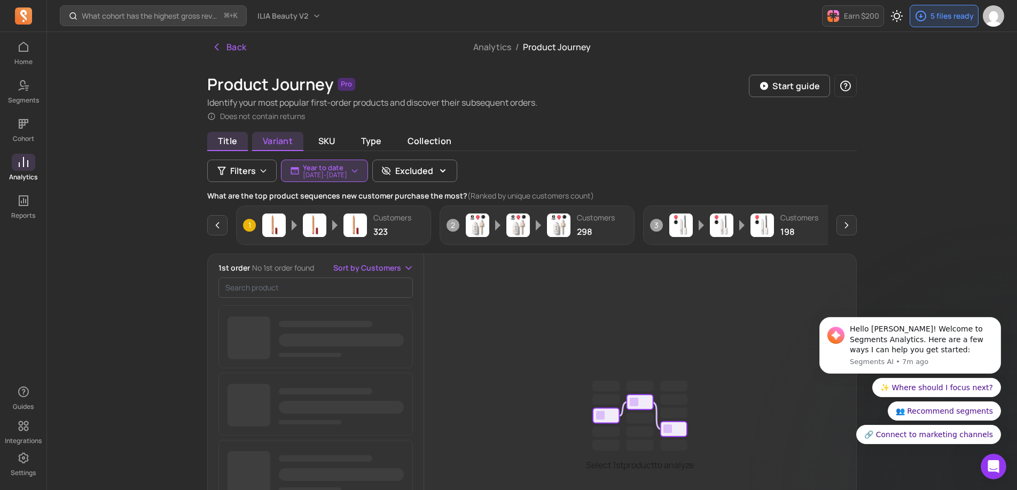
click at [288, 143] on span "Variant" at bounding box center [277, 141] width 51 height 19
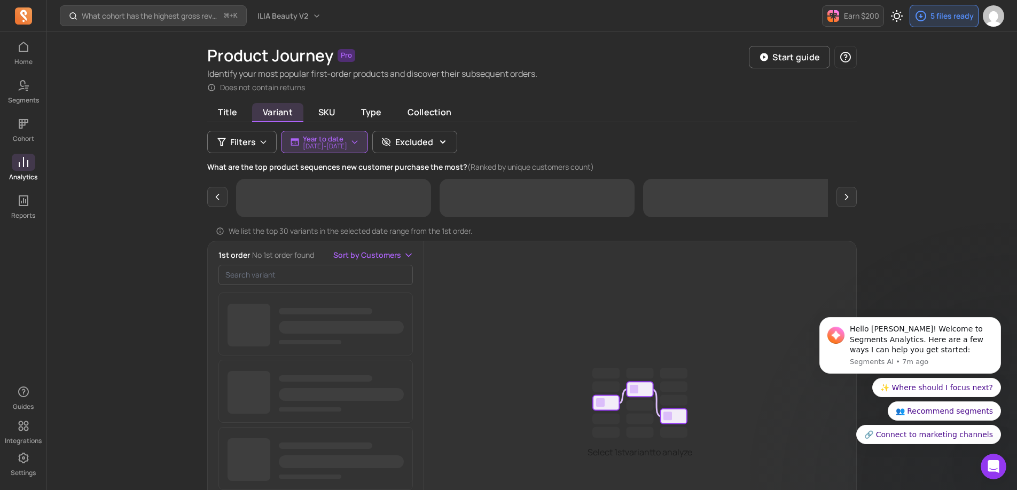
scroll to position [44, 0]
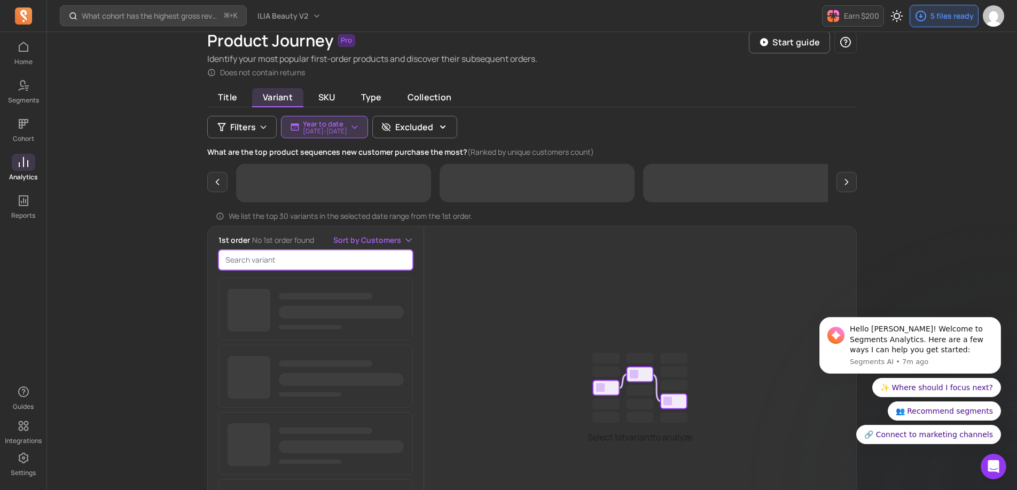
click at [285, 260] on input "search product" at bounding box center [315, 260] width 194 height 20
type input "bright start"
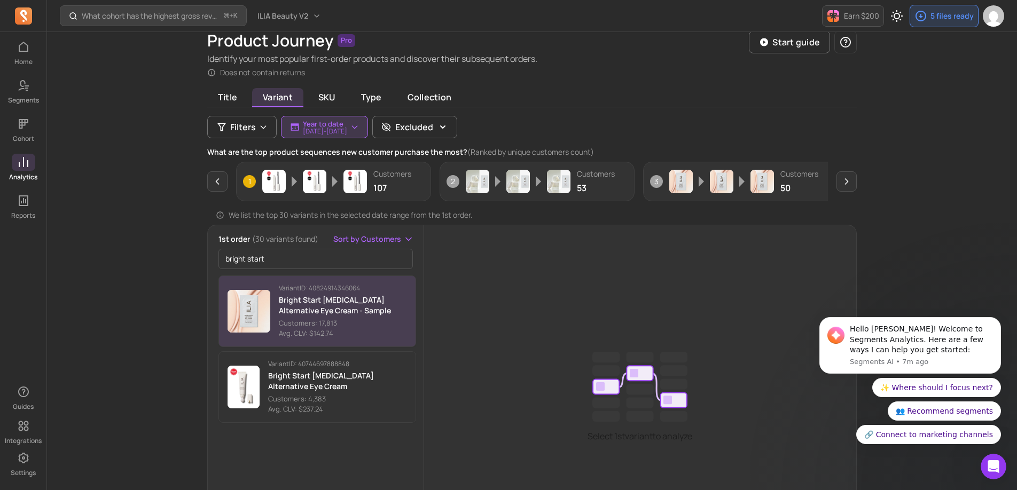
click at [371, 313] on p "Bright Start [MEDICAL_DATA] Alternative Eye Cream - Sample" at bounding box center [343, 305] width 128 height 21
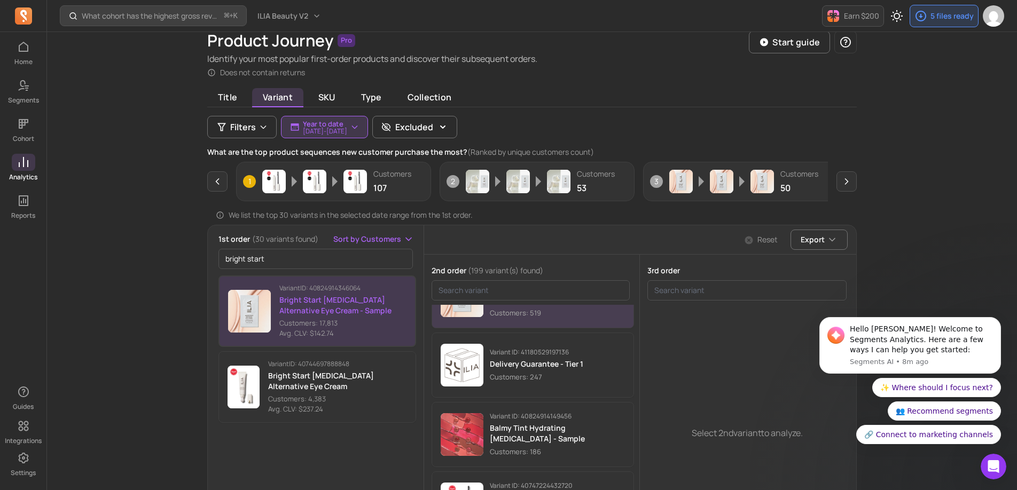
scroll to position [44, 0]
click html "Hello Alex! Welcome to Segments Analytics. Here are a few ways I can help you g…"
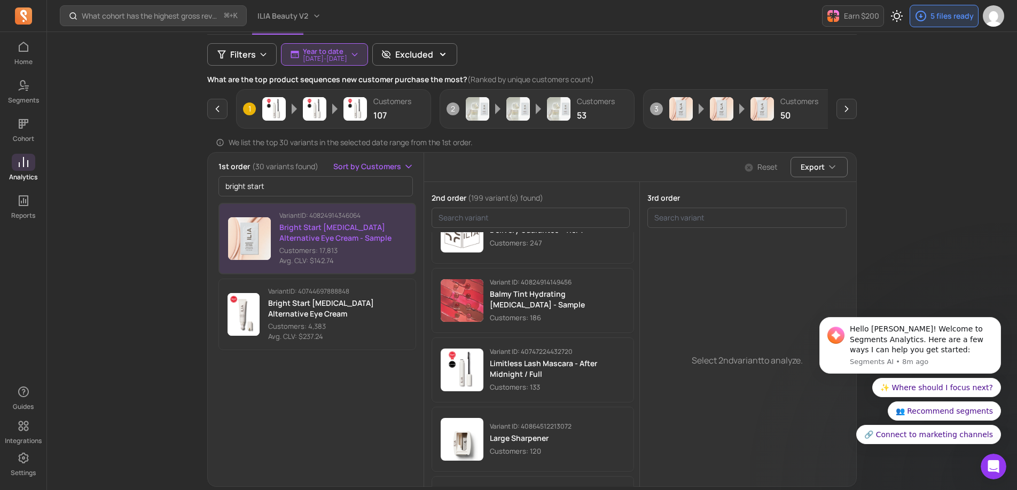
scroll to position [0, 0]
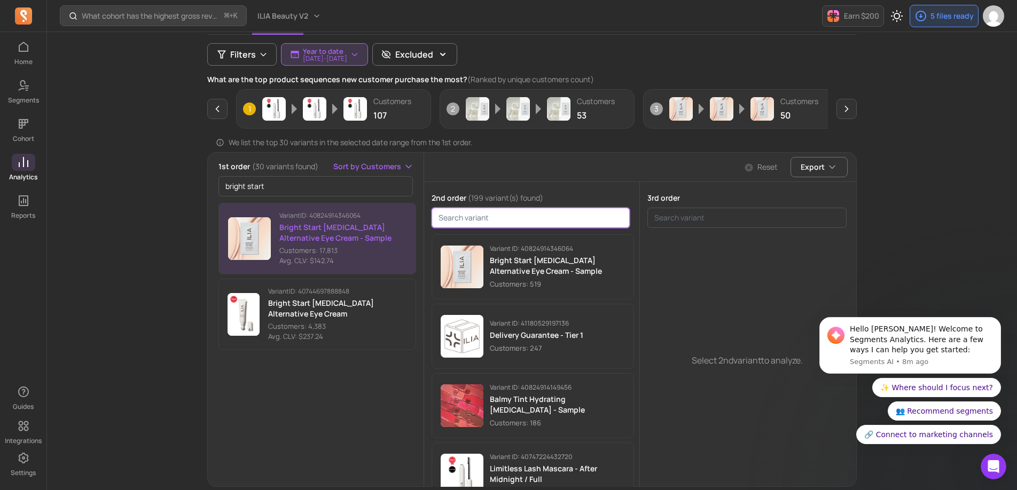
click at [555, 219] on input "search product" at bounding box center [530, 218] width 199 height 20
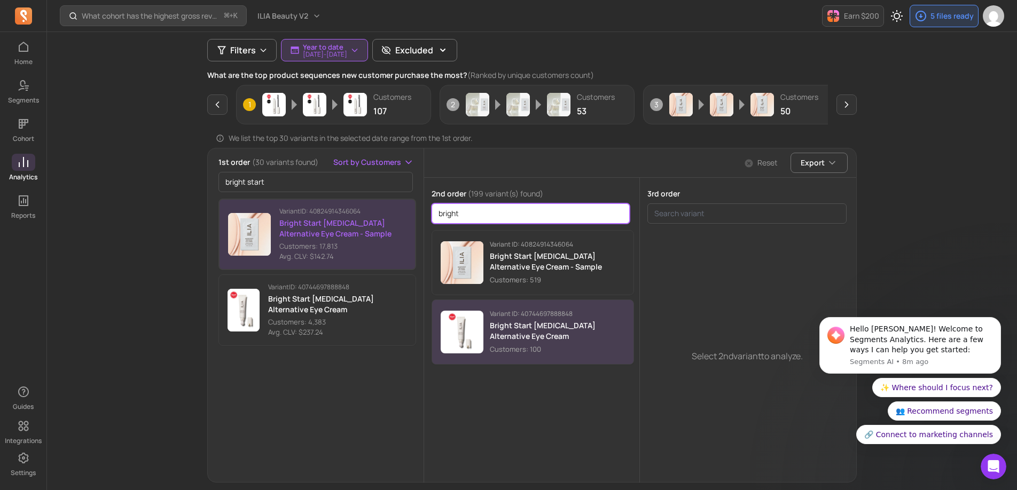
scroll to position [122, 0]
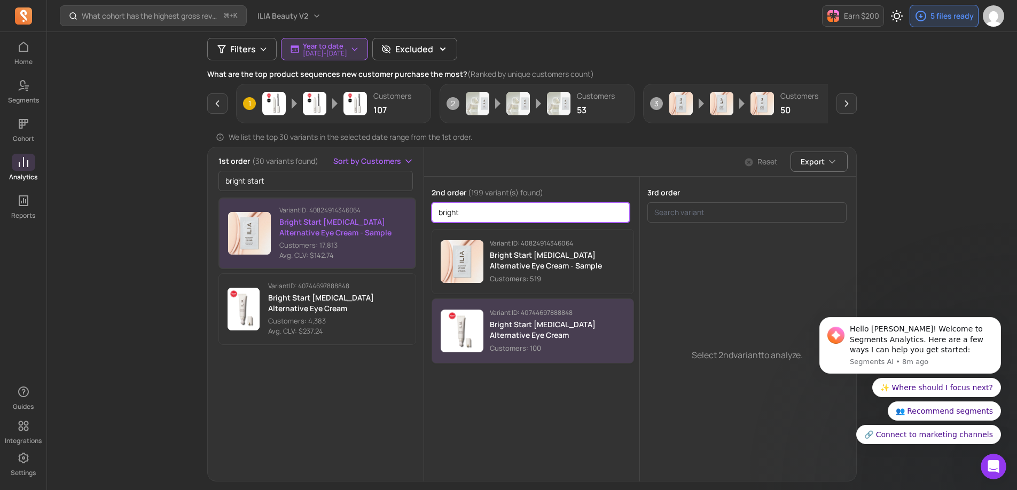
type input "bright"
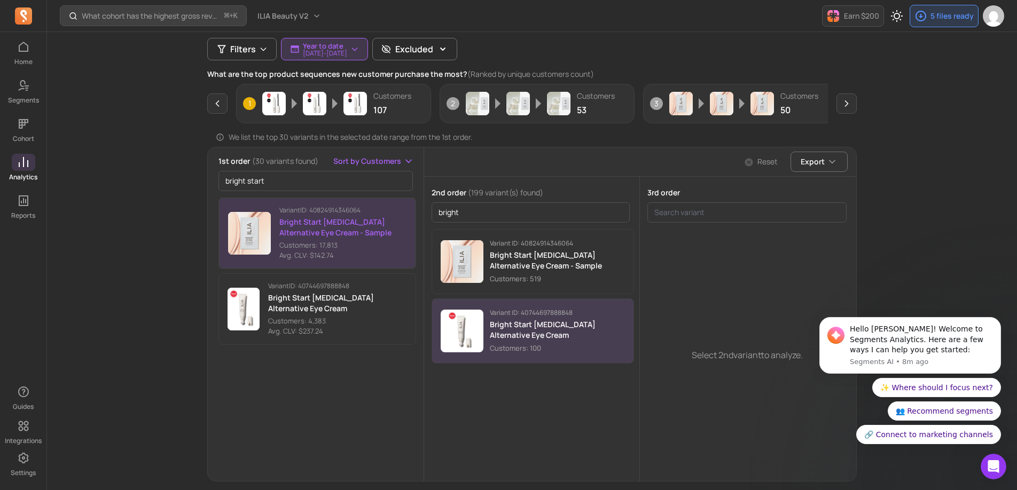
click at [543, 341] on div "Variant ID: 40744697888848 Bright Start Retinol Alternative Eye Cream Customers…" at bounding box center [558, 331] width 136 height 45
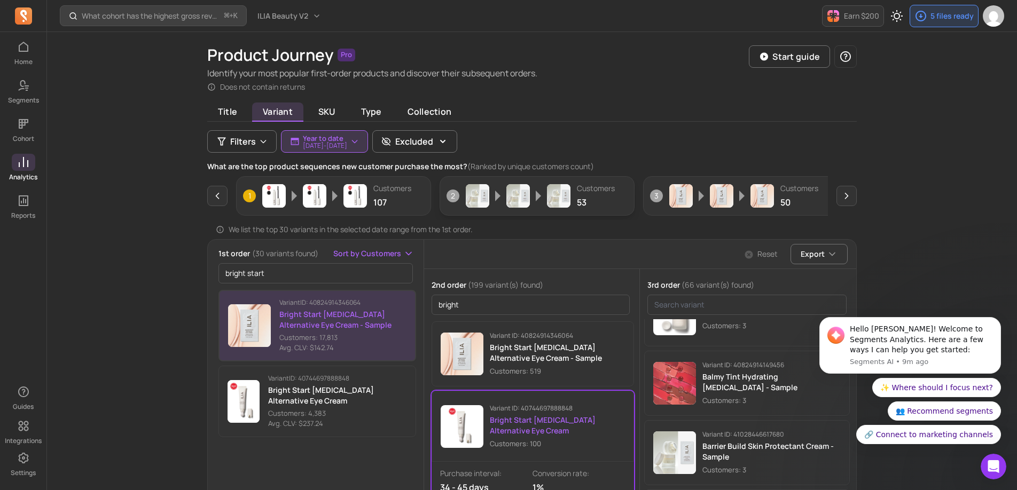
scroll to position [14, 0]
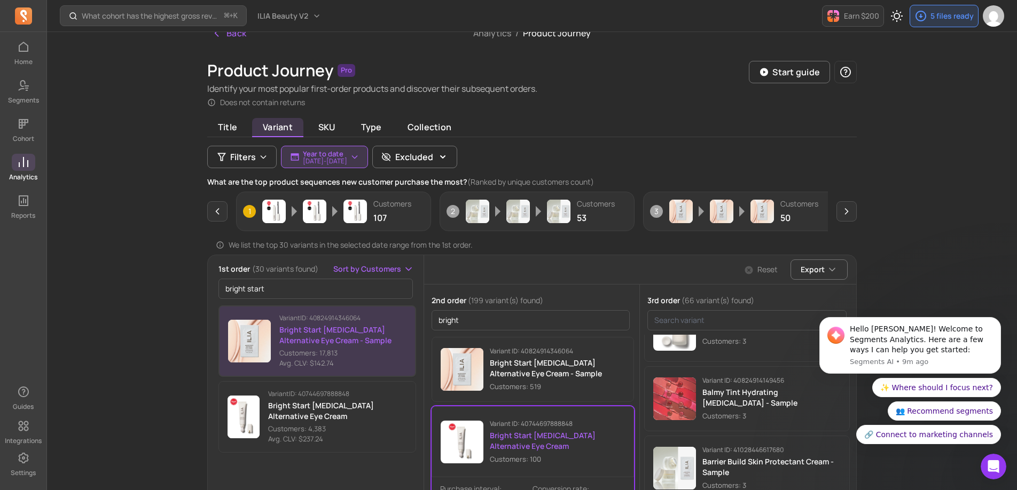
click at [21, 162] on icon at bounding box center [23, 162] width 13 height 13
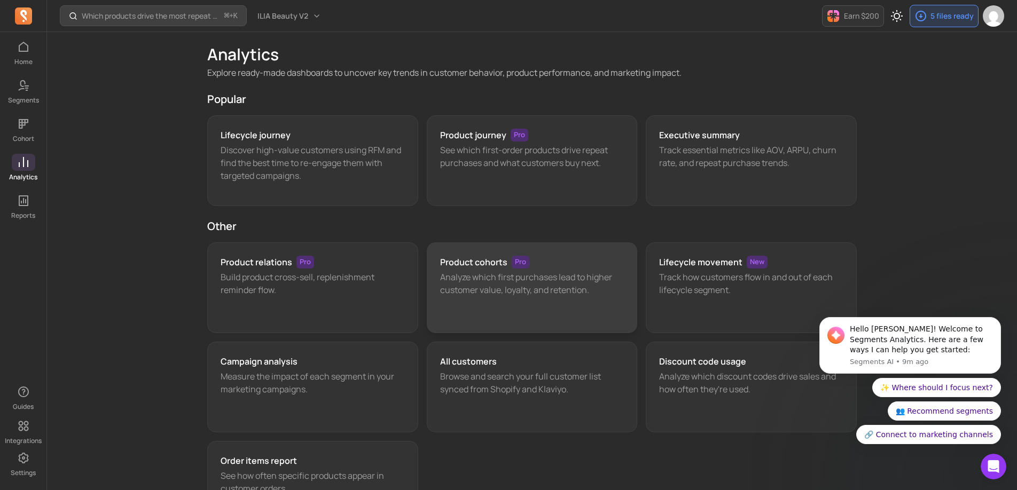
scroll to position [81, 0]
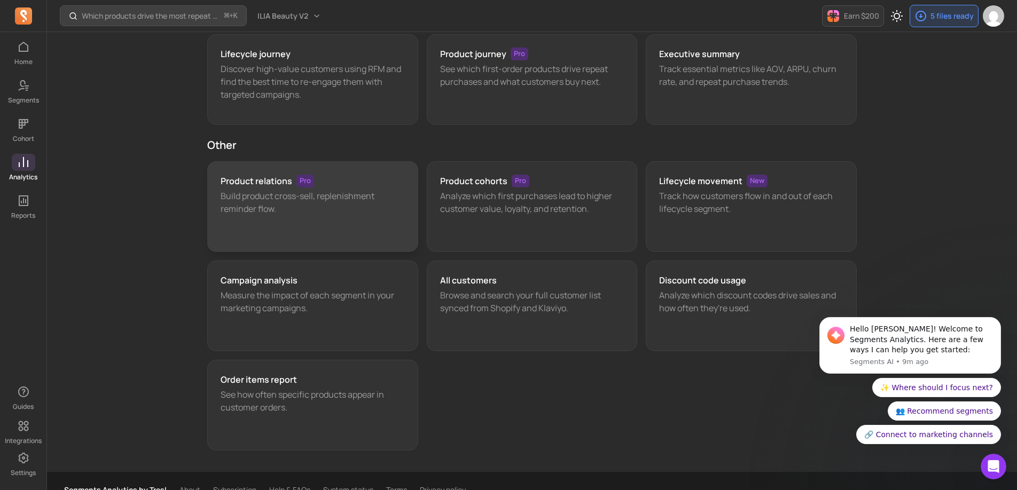
click at [395, 231] on div "Product relations Pro Build product cross-sell, replenishment reminder flow." at bounding box center [312, 206] width 211 height 91
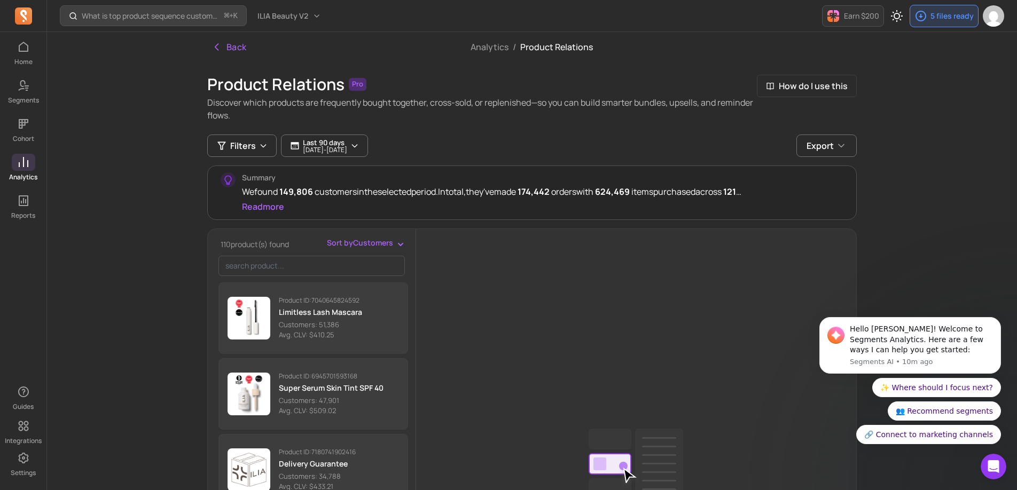
scroll to position [6, 0]
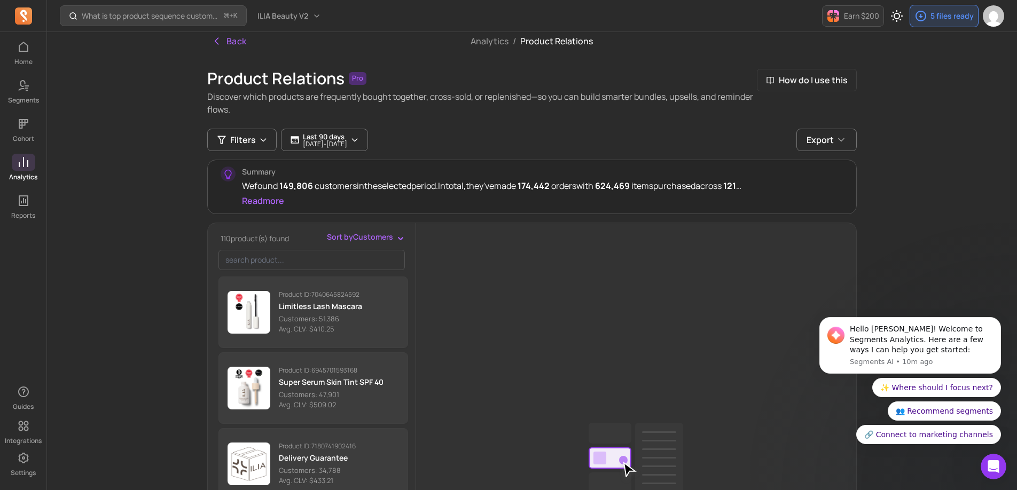
click at [375, 240] on span "Sort by Customers" at bounding box center [360, 237] width 66 height 11
click at [320, 250] on div "110 product(s) found Sort by Customers Customers Avg. CLV Product ID: 704064582…" at bounding box center [312, 478] width 208 height 493
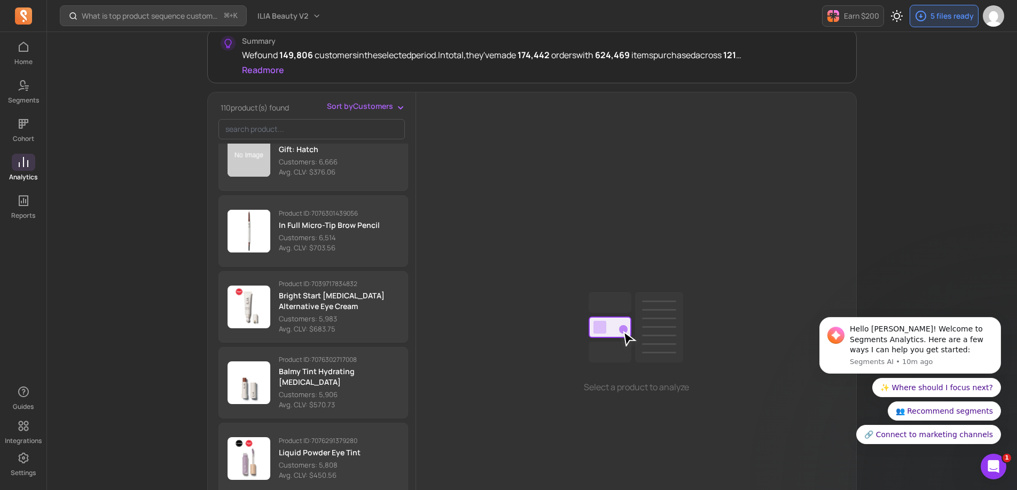
scroll to position [1499, 0]
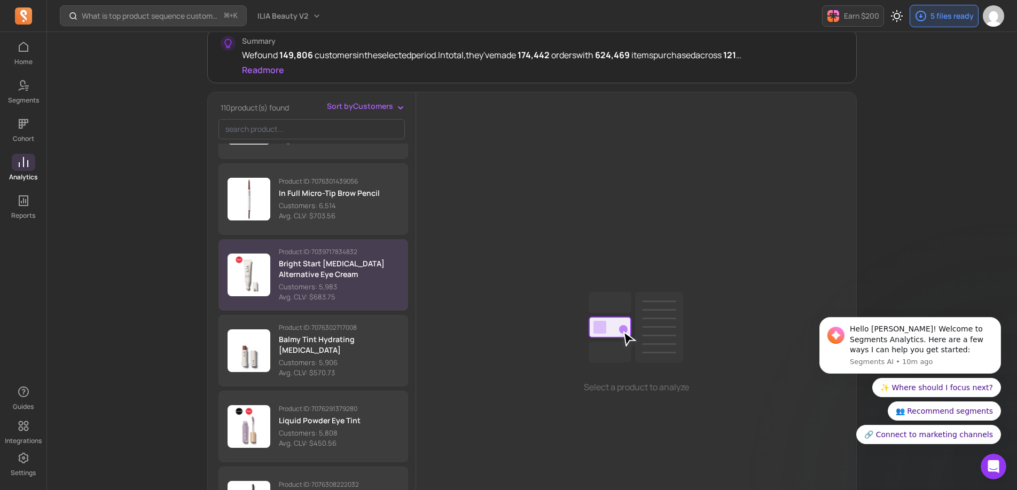
click at [327, 265] on p "Bright Start [MEDICAL_DATA] Alternative Eye Cream" at bounding box center [339, 268] width 120 height 21
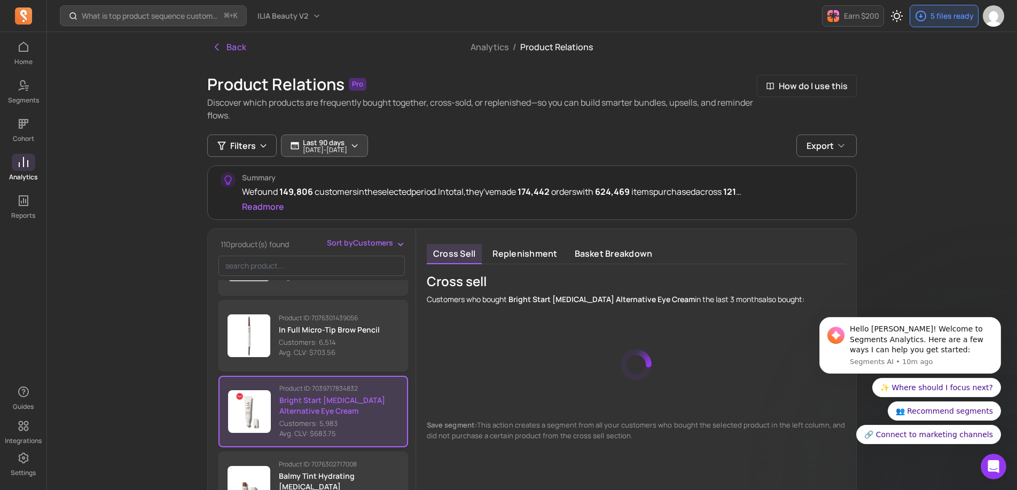
click at [335, 147] on p "2025-05-20 - 2025-08-18" at bounding box center [325, 150] width 44 height 6
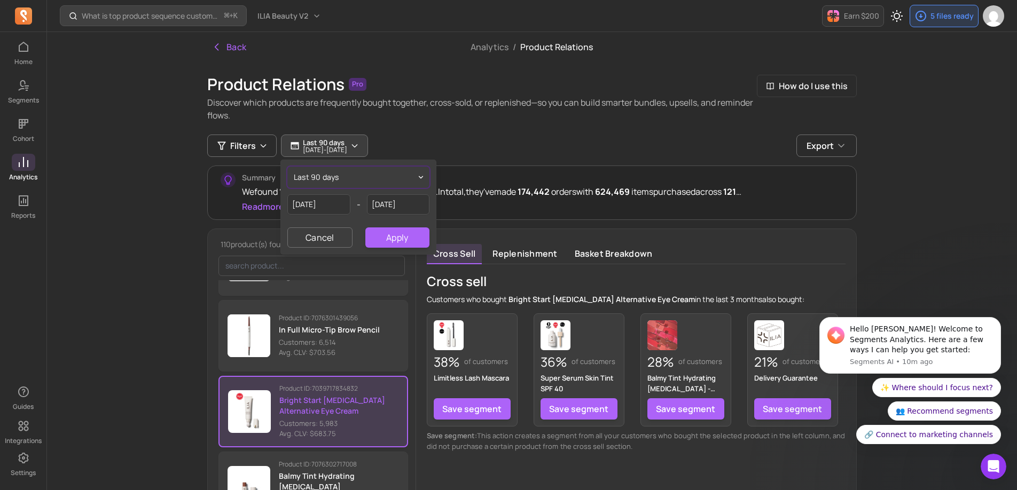
click at [363, 171] on button "last 90 days" at bounding box center [358, 177] width 142 height 21
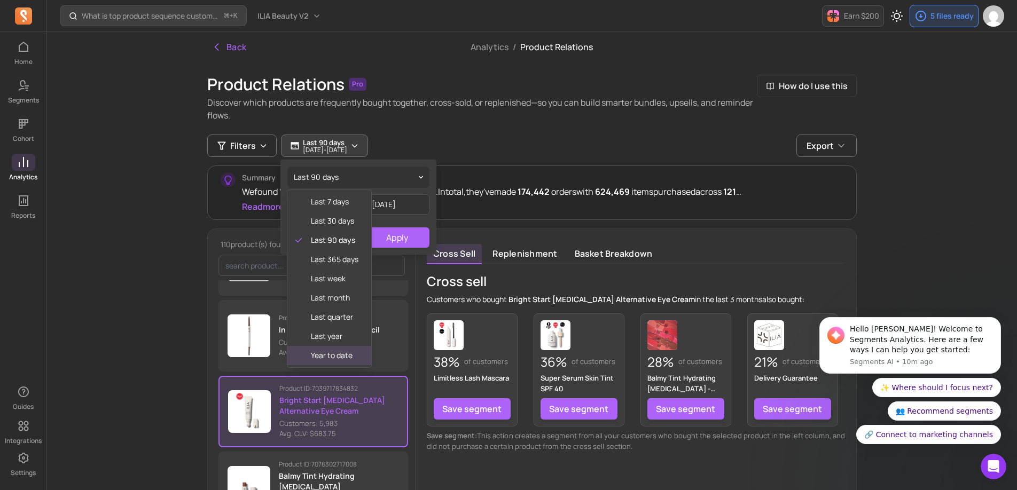
click at [341, 350] on span "year to date" at bounding box center [335, 355] width 48 height 11
type input "[DATE]"
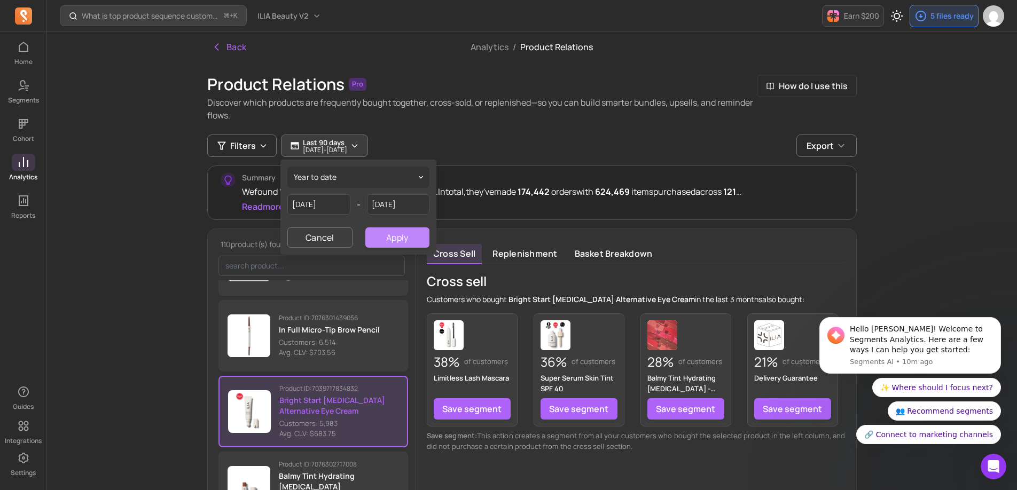
click at [394, 242] on button "Apply" at bounding box center [397, 237] width 64 height 20
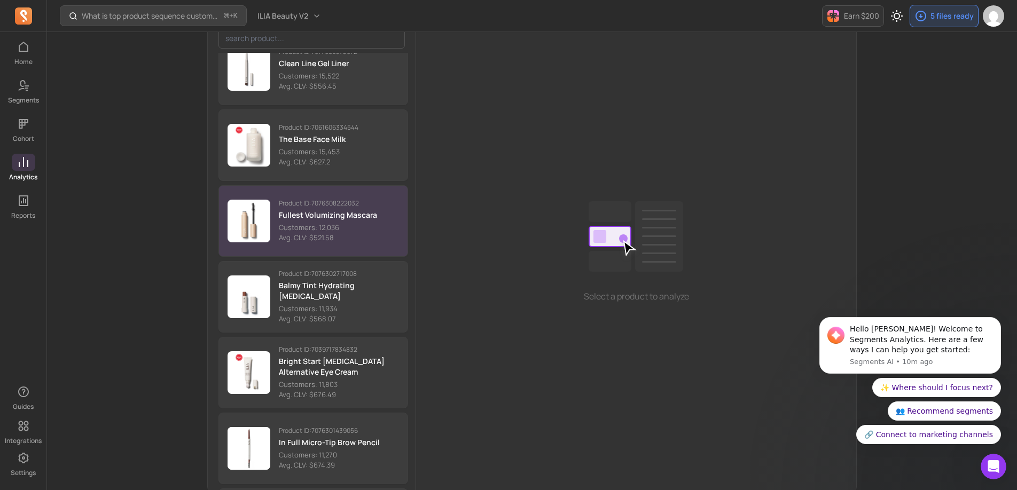
scroll to position [1431, 0]
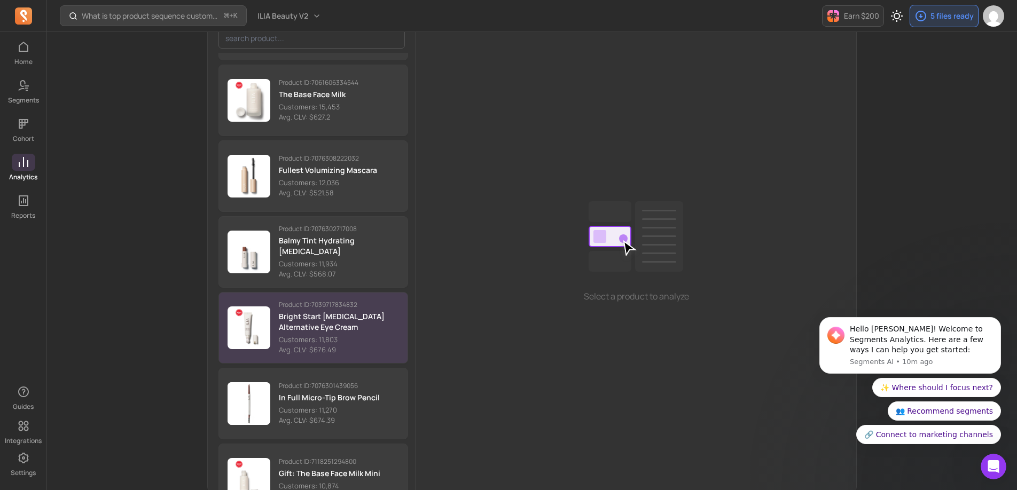
click at [326, 315] on p "Bright Start [MEDICAL_DATA] Alternative Eye Cream" at bounding box center [339, 321] width 120 height 21
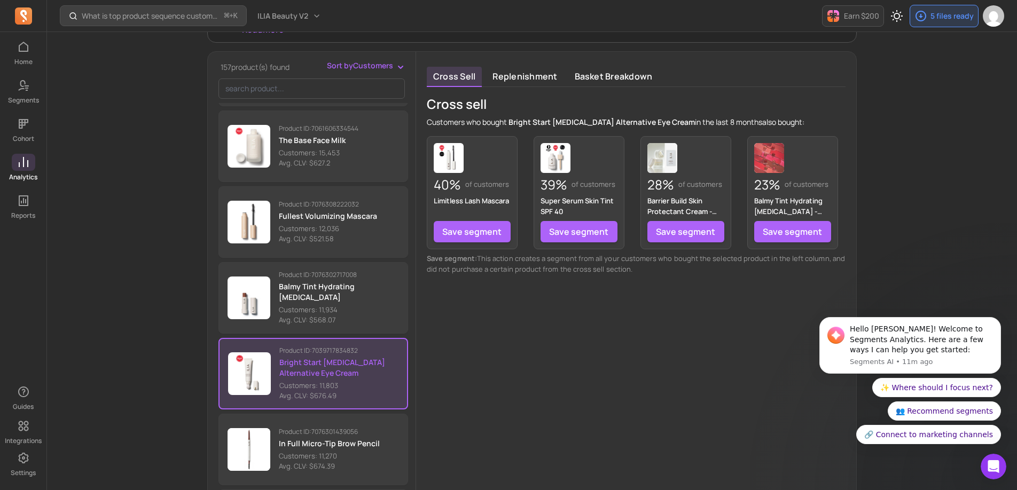
scroll to position [172, 0]
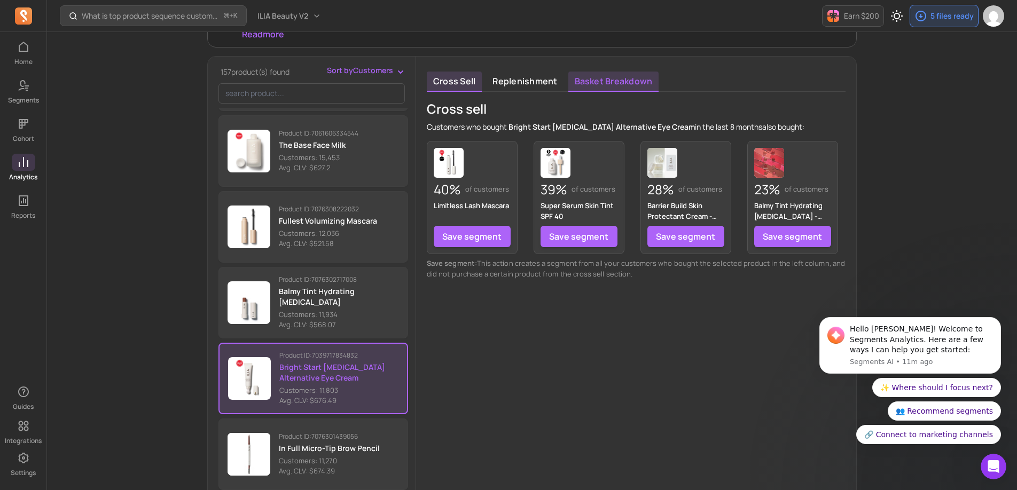
click at [612, 84] on link "Basket breakdown" at bounding box center [613, 82] width 91 height 20
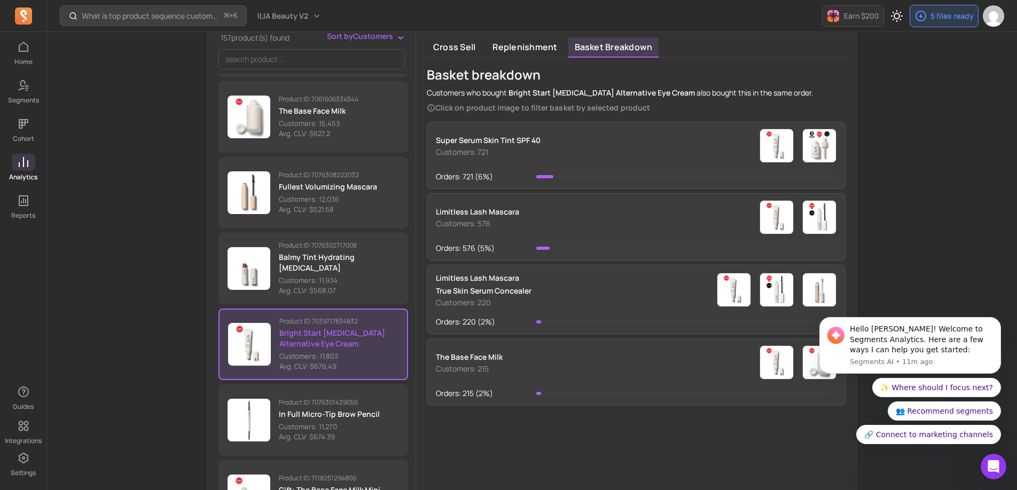
scroll to position [208, 0]
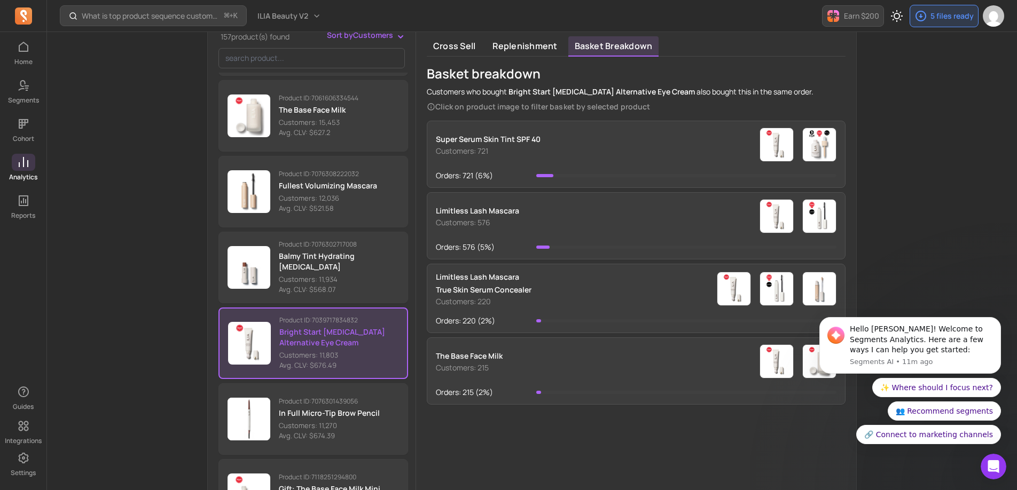
click at [860, 17] on p "Earn $200" at bounding box center [861, 16] width 35 height 11
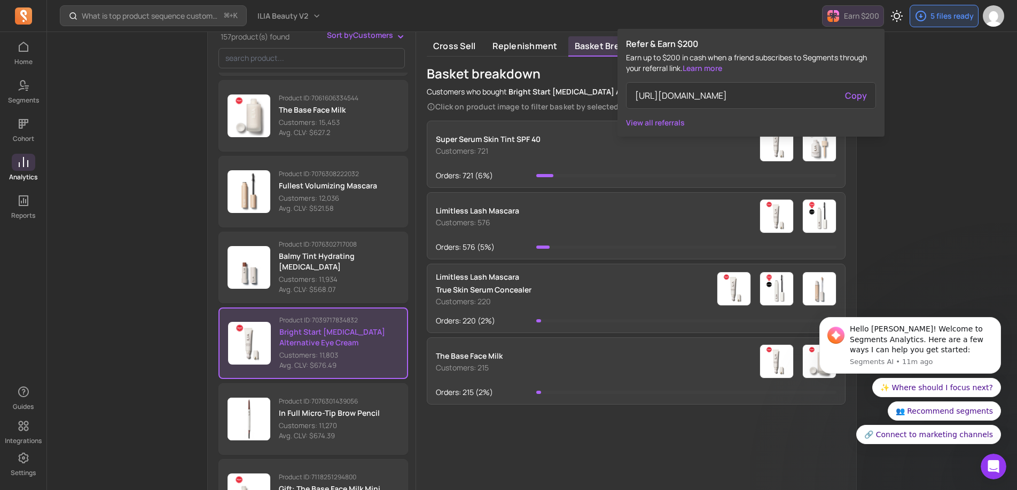
click at [764, 32] on div "Refer & Earn $200 Earn up to $200 in cash when a friend subscribes to Segments …" at bounding box center [750, 83] width 267 height 108
click at [584, 84] on div "Basket breakdown Customers who bought Bright Start Retinol Alternative Eye Crea…" at bounding box center [620, 88] width 387 height 47
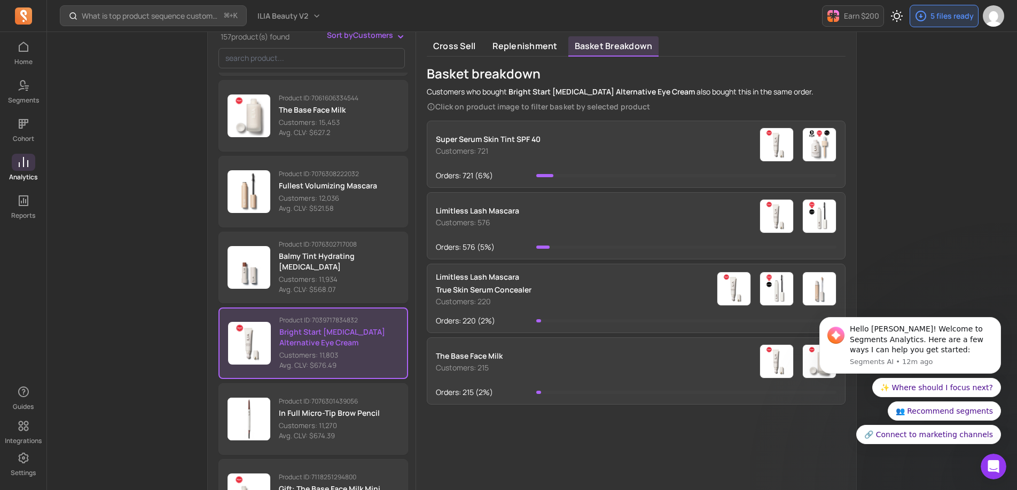
click at [959, 111] on div "What is top product sequence customer purchase the most in last 90 days? ⌘ + K …" at bounding box center [532, 178] width 970 height 772
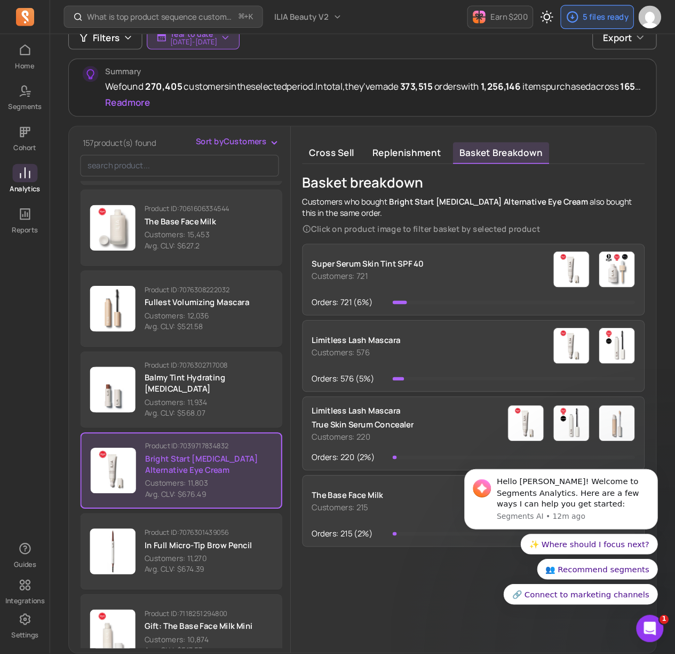
scroll to position [1435, 0]
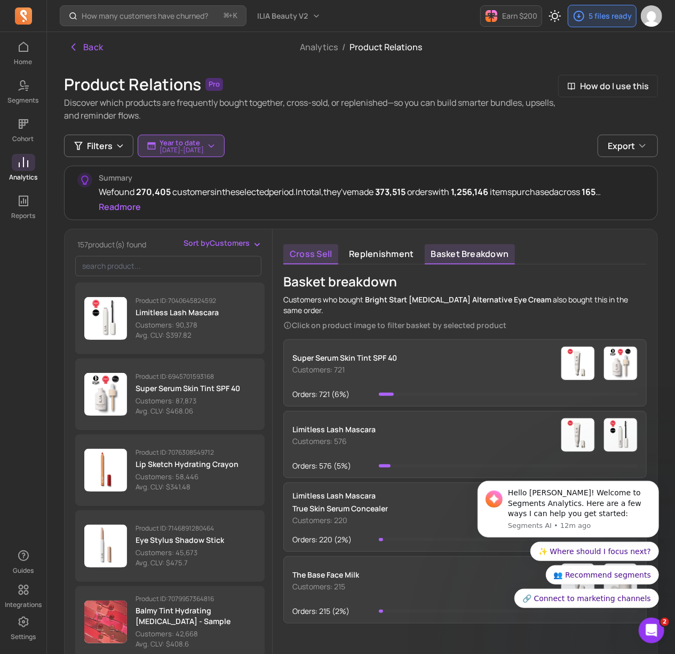
click at [323, 254] on link "Cross sell" at bounding box center [311, 254] width 55 height 20
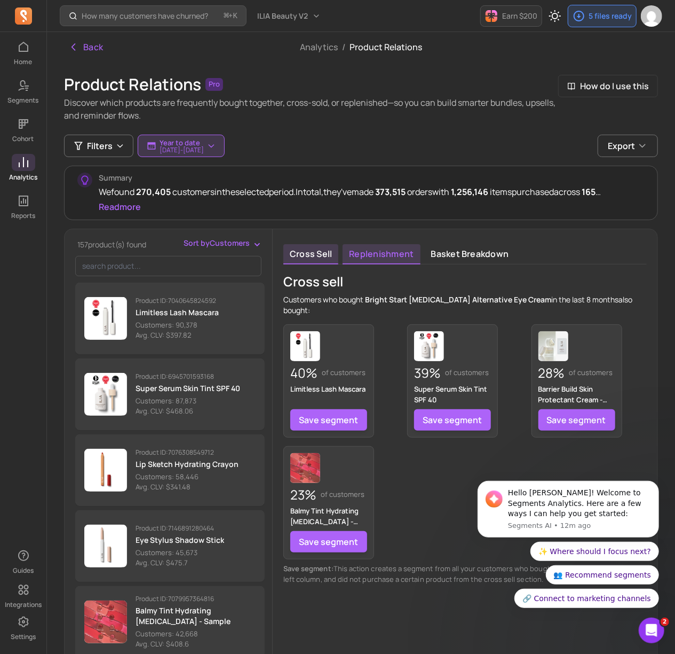
click at [386, 258] on link "Replenishment" at bounding box center [381, 254] width 77 height 20
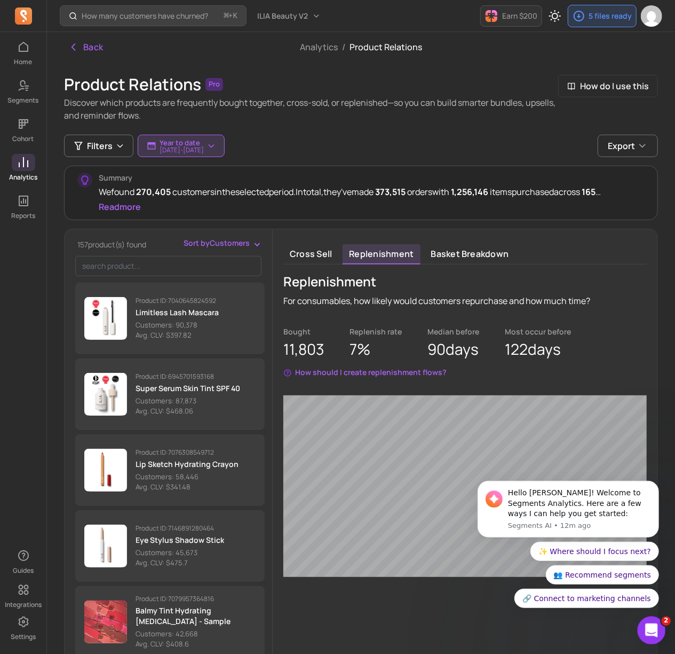
click at [506, 490] on icon "Open Intercom Messenger" at bounding box center [651, 629] width 18 height 18
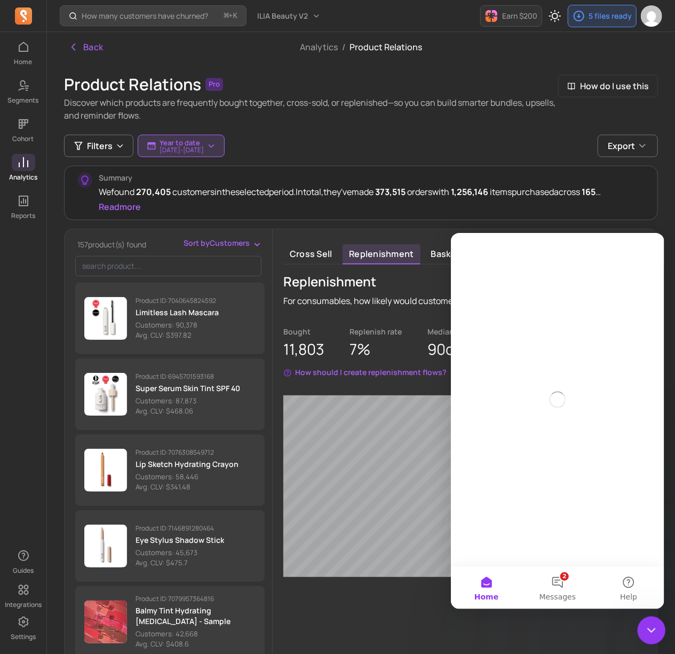
click at [506, 490] on icon "Close Intercom Messenger" at bounding box center [650, 628] width 13 height 13
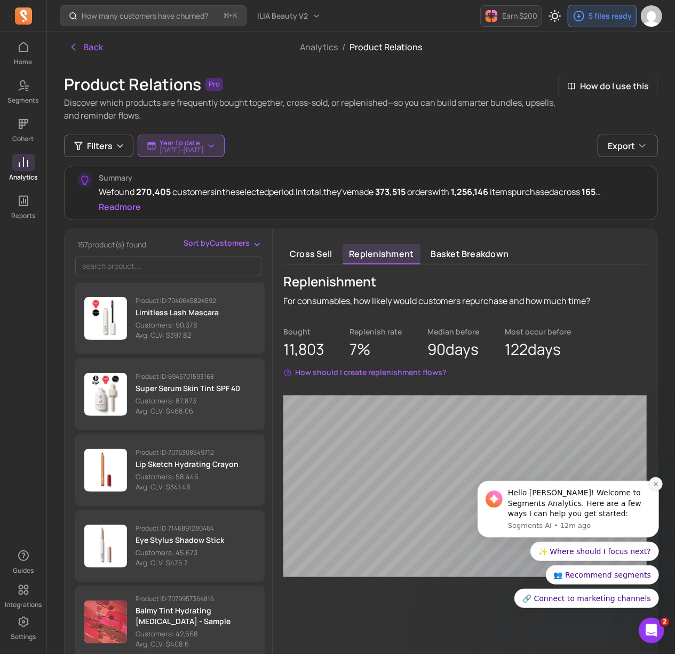
click at [506, 483] on icon "Dismiss notification" at bounding box center [656, 484] width 6 height 6
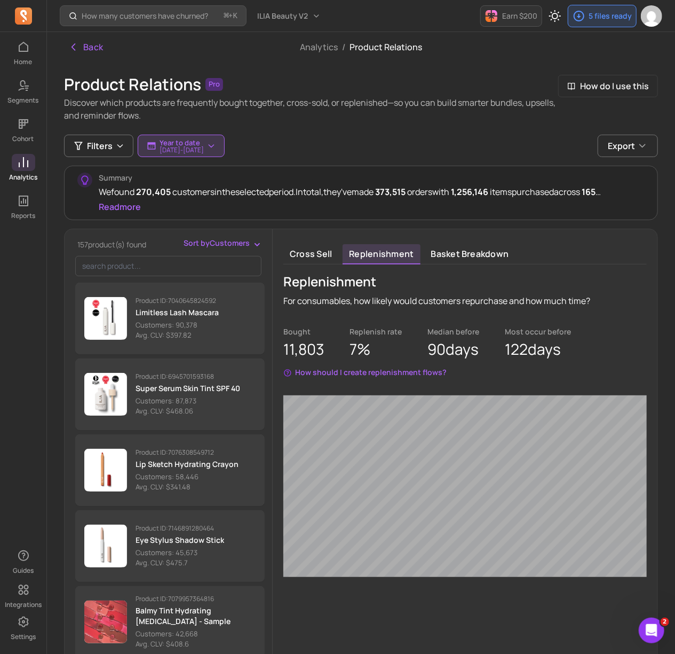
click at [367, 372] on button "How should I create replenishment flows?" at bounding box center [365, 372] width 163 height 11
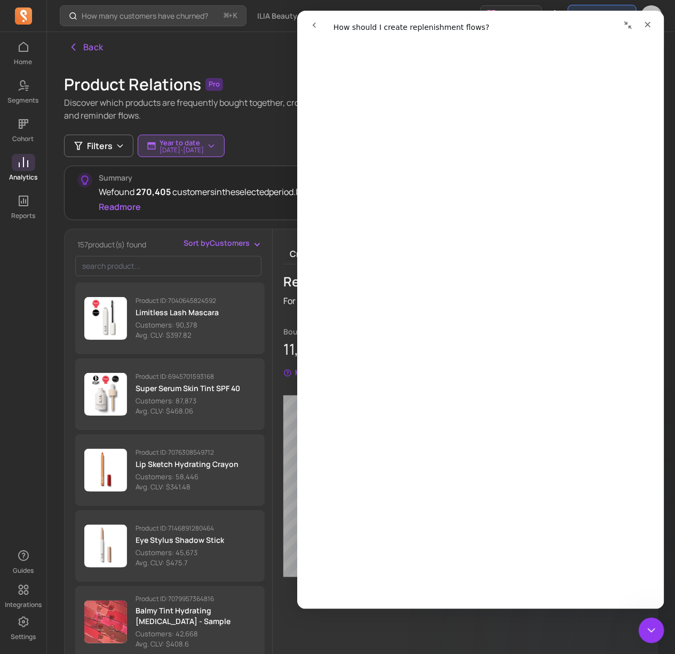
scroll to position [39, 0]
click at [248, 73] on div "Back Analytics / Product Relations Product Relations Pro Discover which product…" at bounding box center [361, 384] width 628 height 704
drag, startPoint x: 625, startPoint y: 23, endPoint x: 924, endPoint y: 37, distance: 299.9
click at [506, 23] on icon "Collapse window" at bounding box center [628, 25] width 9 height 9
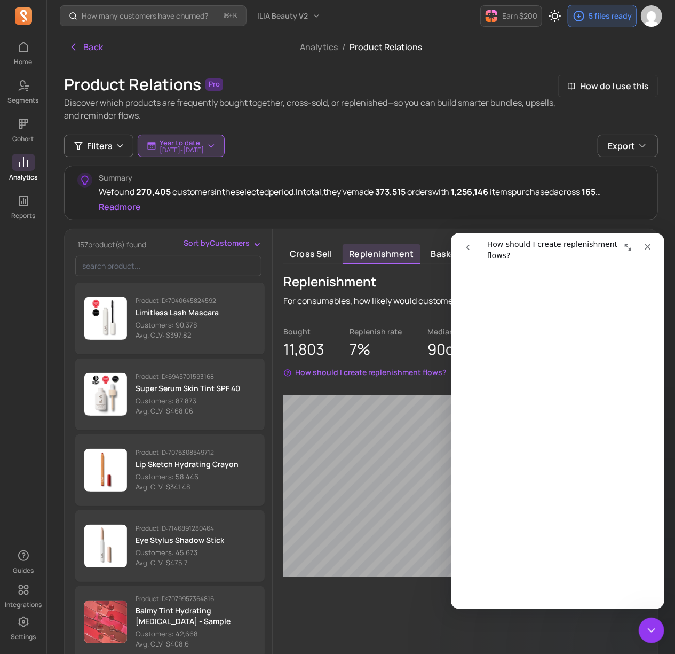
scroll to position [54, 0]
click at [506, 490] on icon "Close Intercom Messenger" at bounding box center [650, 628] width 13 height 13
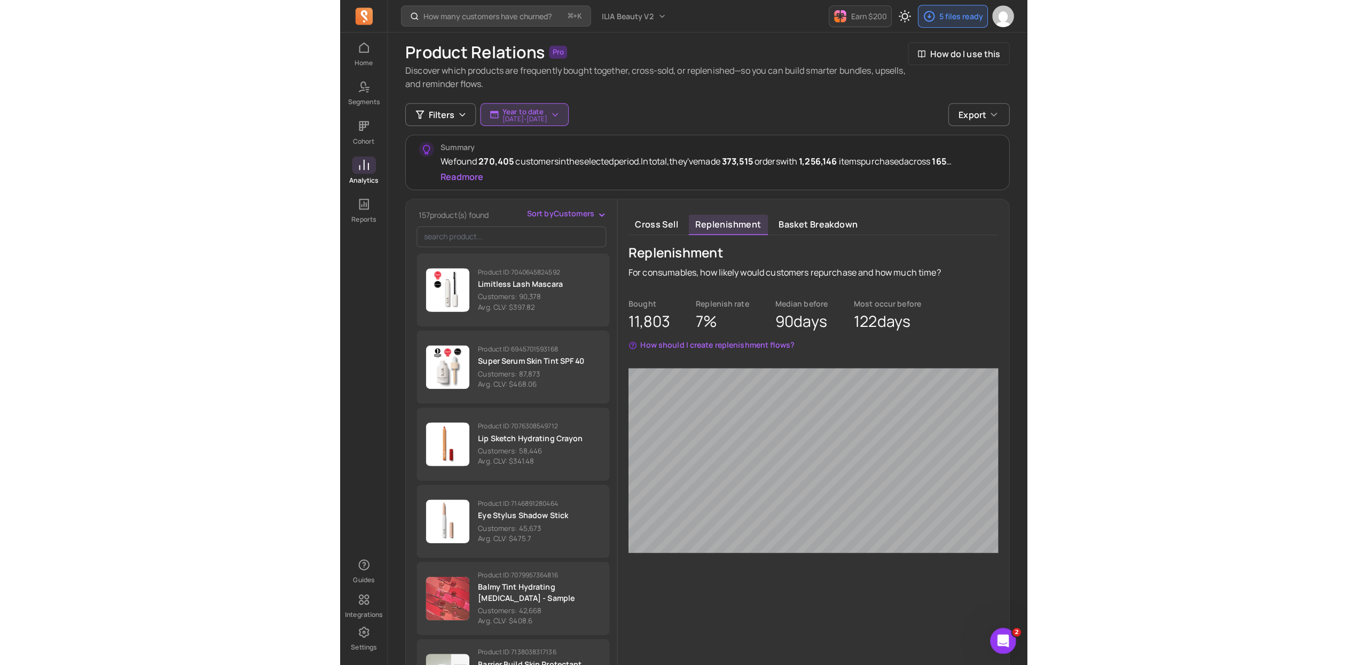
scroll to position [0, 0]
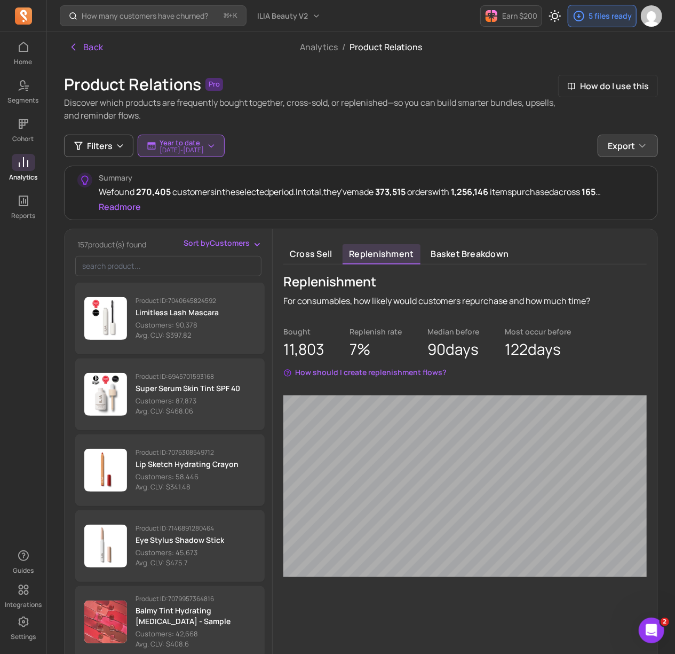
click at [506, 150] on span "Export" at bounding box center [621, 145] width 27 height 13
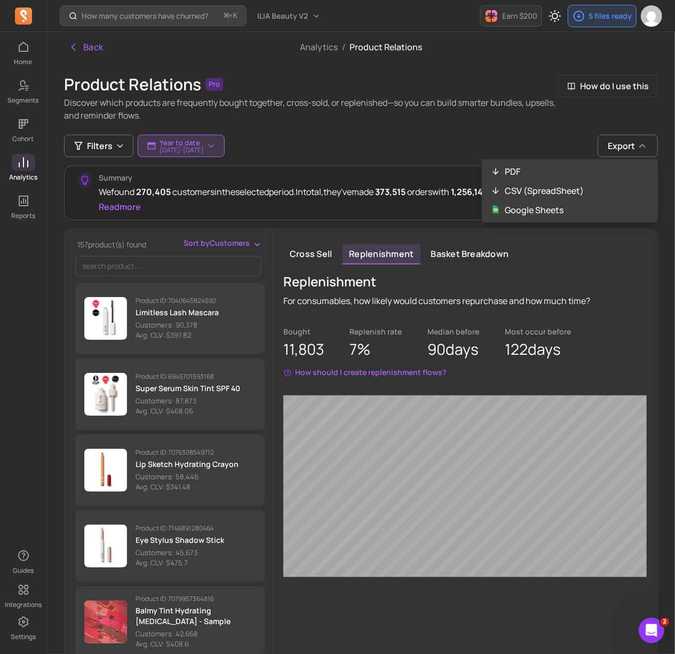
click at [506, 138] on div "Filters Year to date [DATE] - [DATE] Export PDF CSV (SpreadSheet) Google Sheets" at bounding box center [361, 146] width 594 height 22
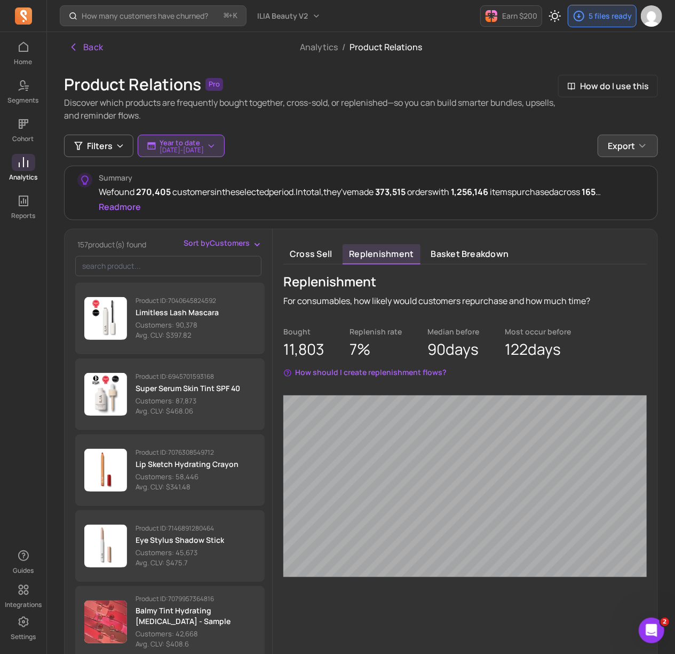
click at [506, 157] on button "Export" at bounding box center [628, 146] width 60 height 22
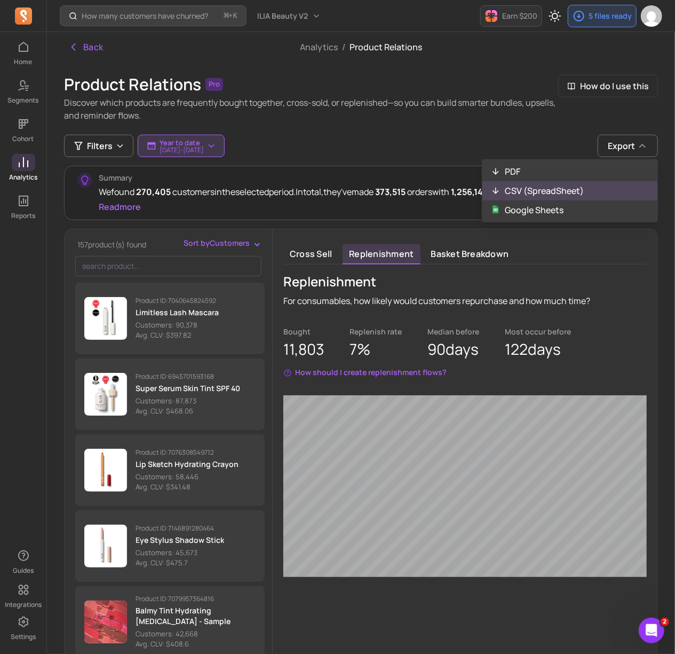
click at [506, 196] on button "CSV (SpreadSheet)" at bounding box center [570, 190] width 175 height 19
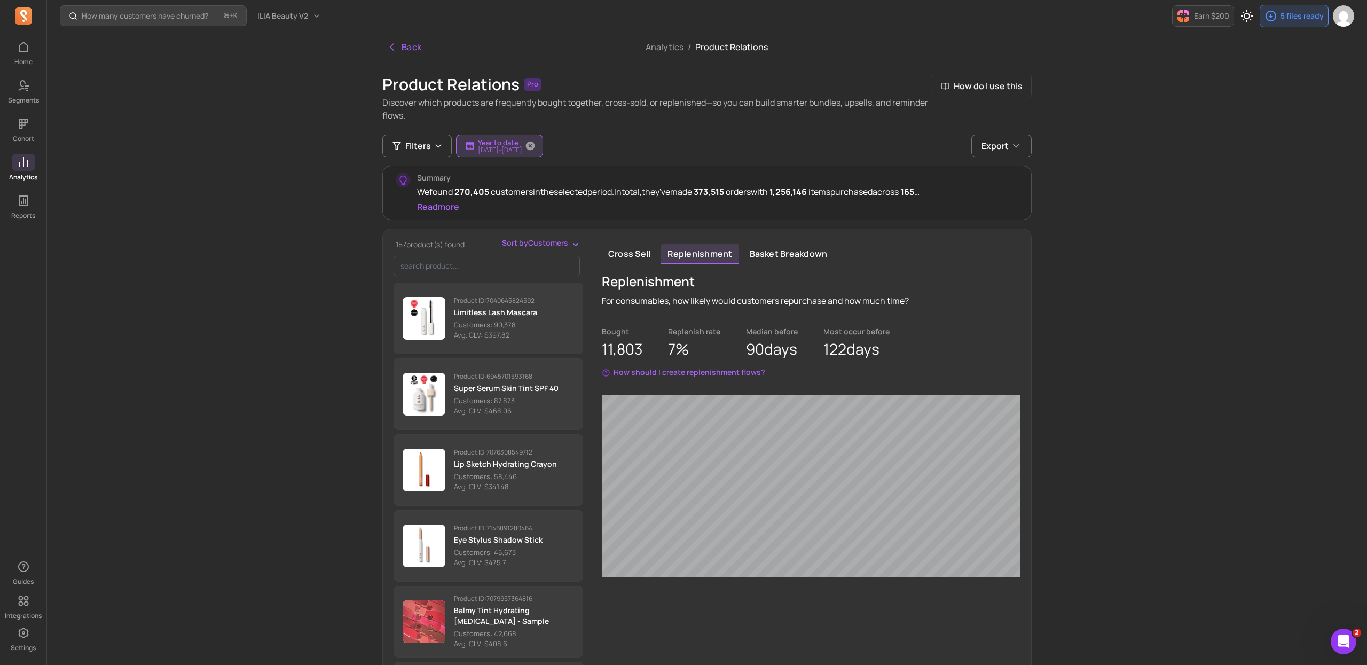
click at [506, 147] on p "[DATE] - [DATE]" at bounding box center [500, 150] width 44 height 6
click at [506, 185] on button "year to date" at bounding box center [533, 177] width 142 height 21
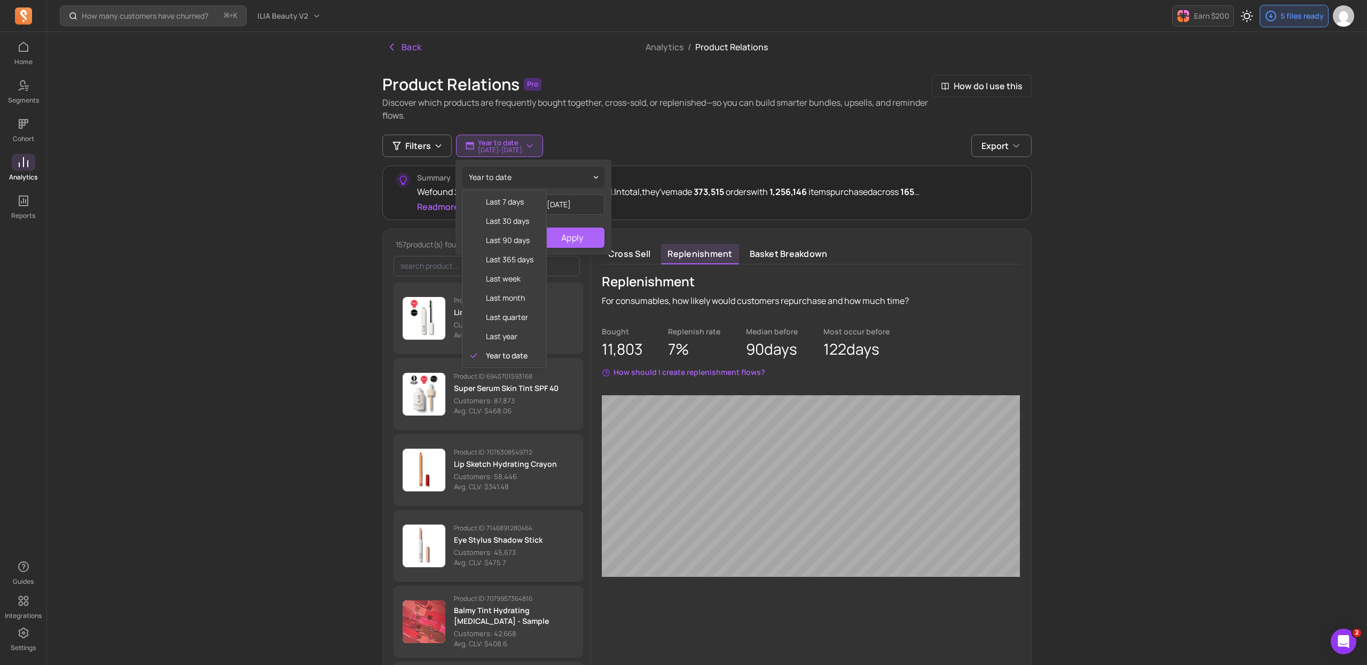
drag, startPoint x: 591, startPoint y: 190, endPoint x: 577, endPoint y: 193, distance: 14.1
click at [506, 190] on div "year to date last 7 days last 30 days last 90 days last 365 days last week last…" at bounding box center [533, 207] width 155 height 94
click at [485, 206] on input "[DATE]" at bounding box center [493, 204] width 63 height 20
select select "2025"
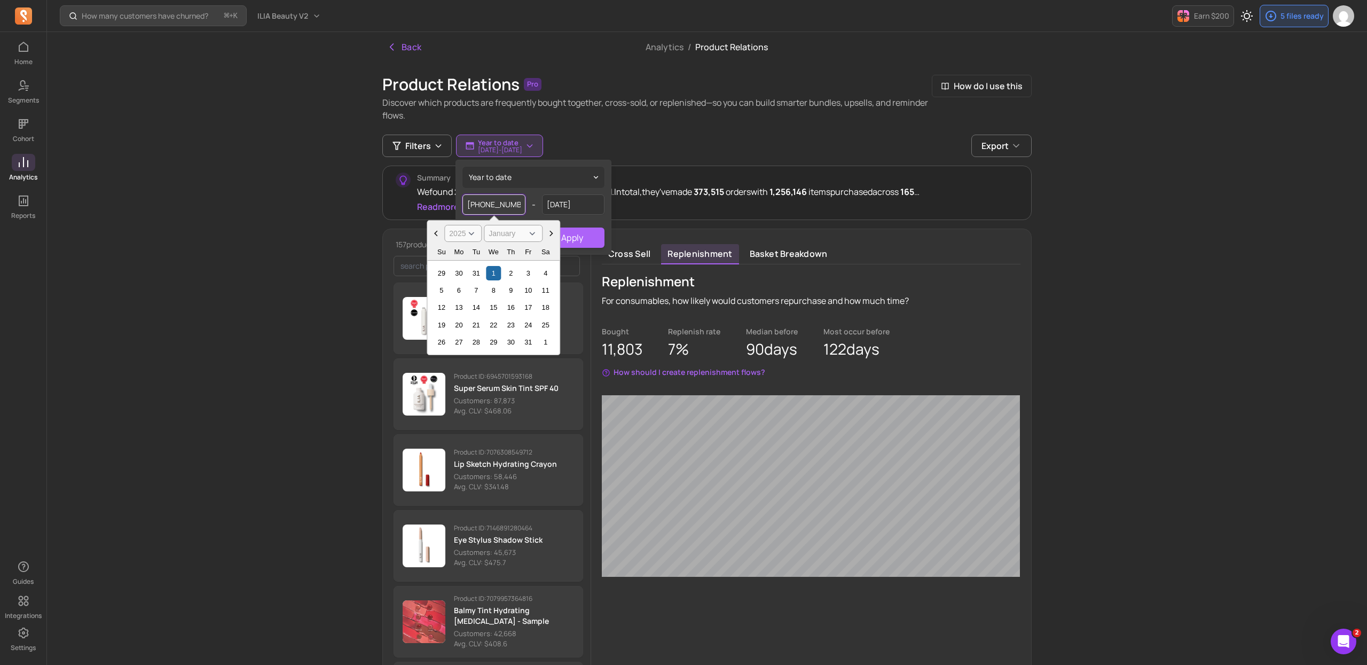
type input "[DATE]"
select select "2024"
drag, startPoint x: 497, startPoint y: 208, endPoint x: 489, endPoint y: 208, distance: 8.0
click at [489, 208] on input "[DATE]" at bounding box center [493, 204] width 63 height 20
type input "[DATE]"
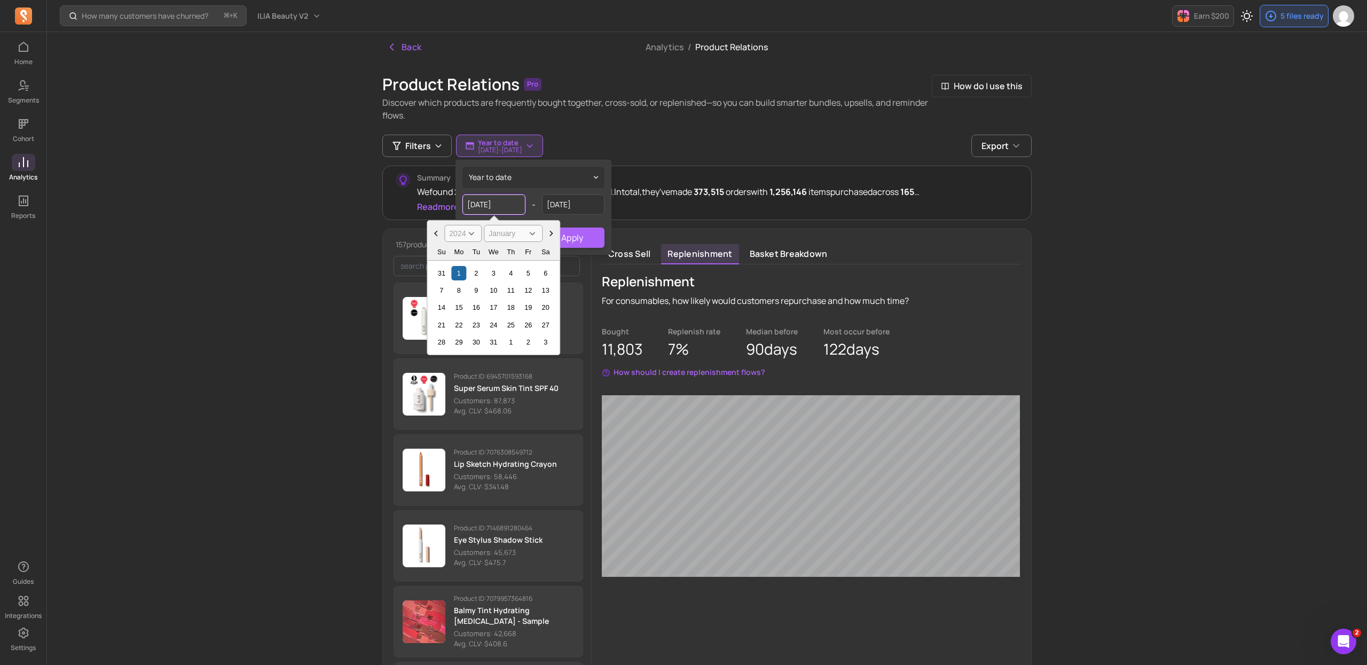
select select "October"
type input "[DATE]"
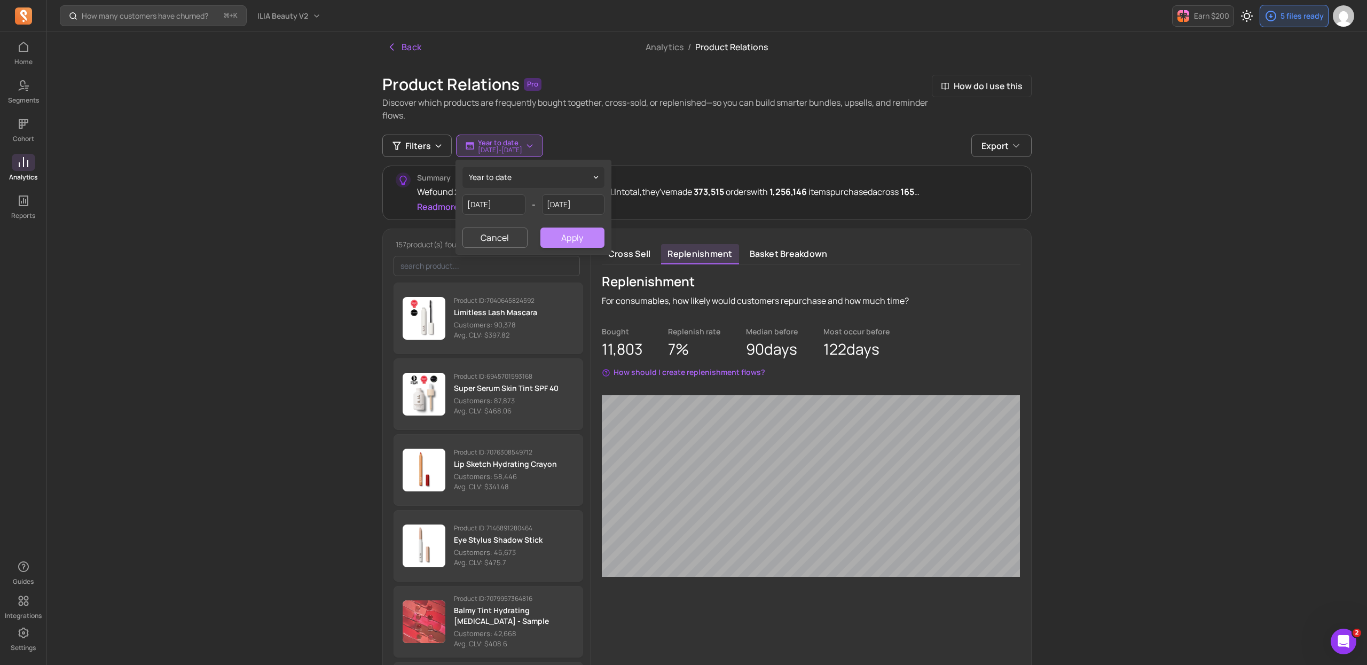
click at [506, 239] on button "Apply" at bounding box center [572, 237] width 64 height 20
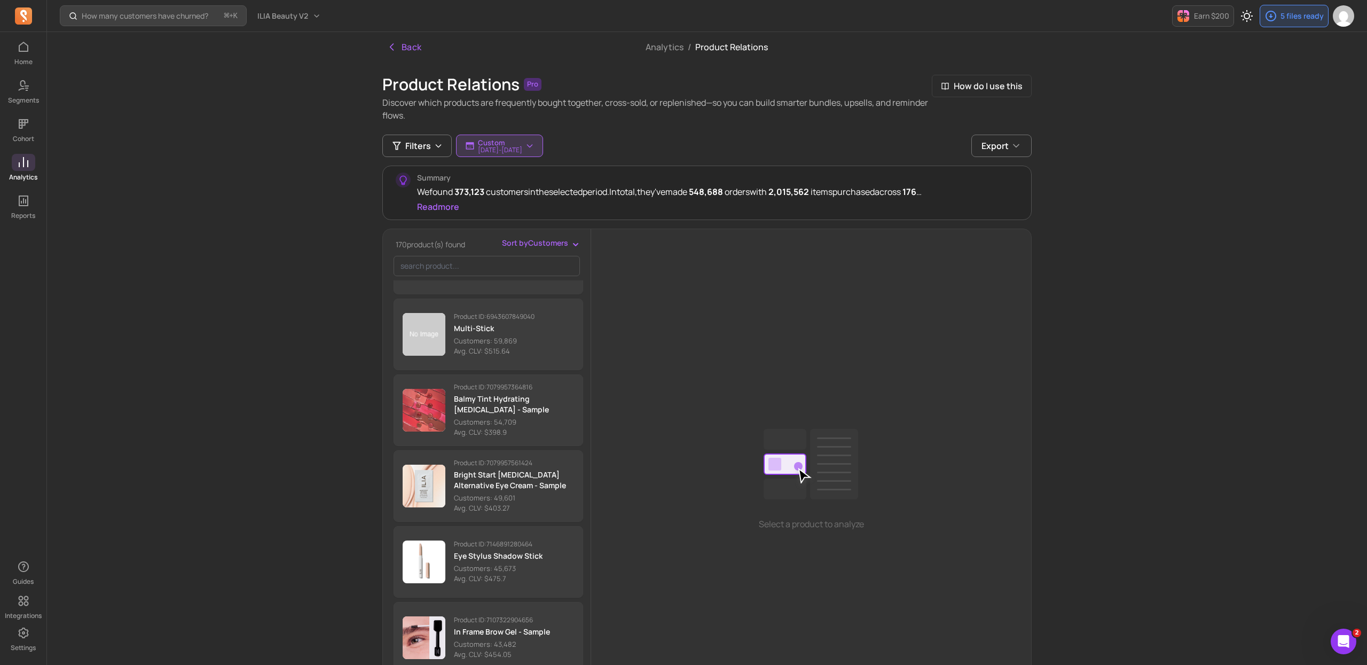
scroll to position [356, 0]
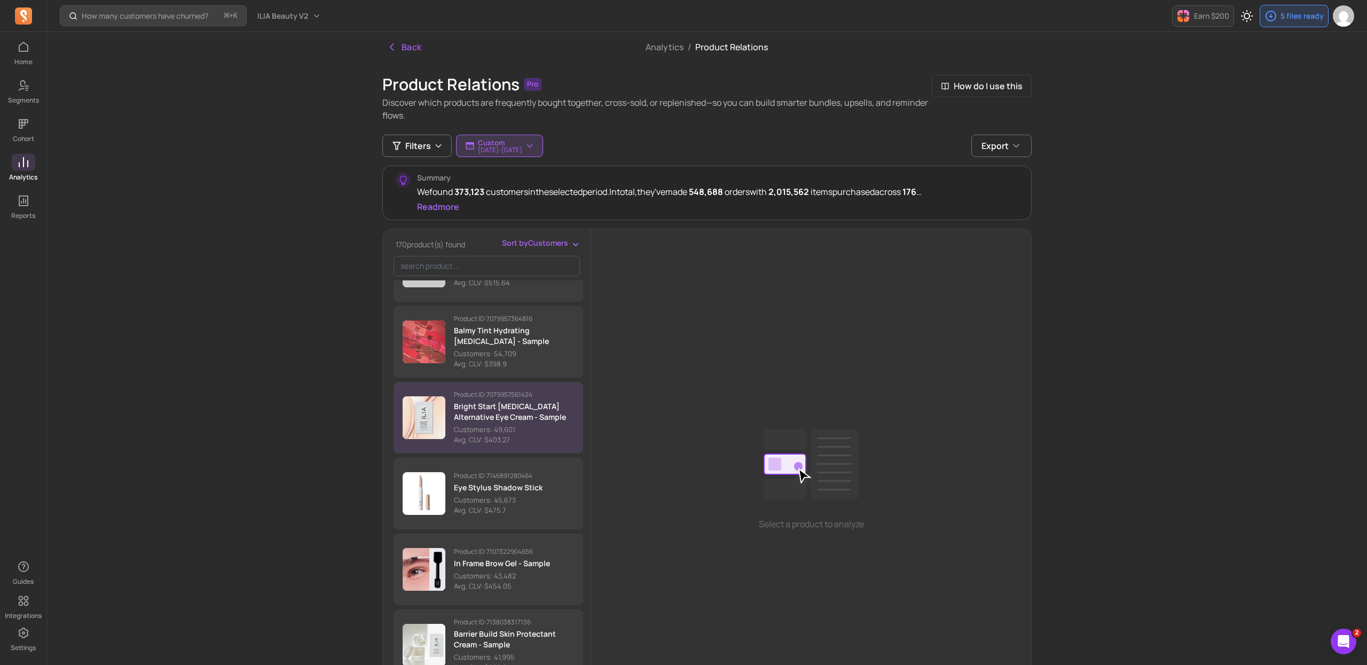
click at [506, 432] on p "Customers: 49,601" at bounding box center [514, 429] width 120 height 11
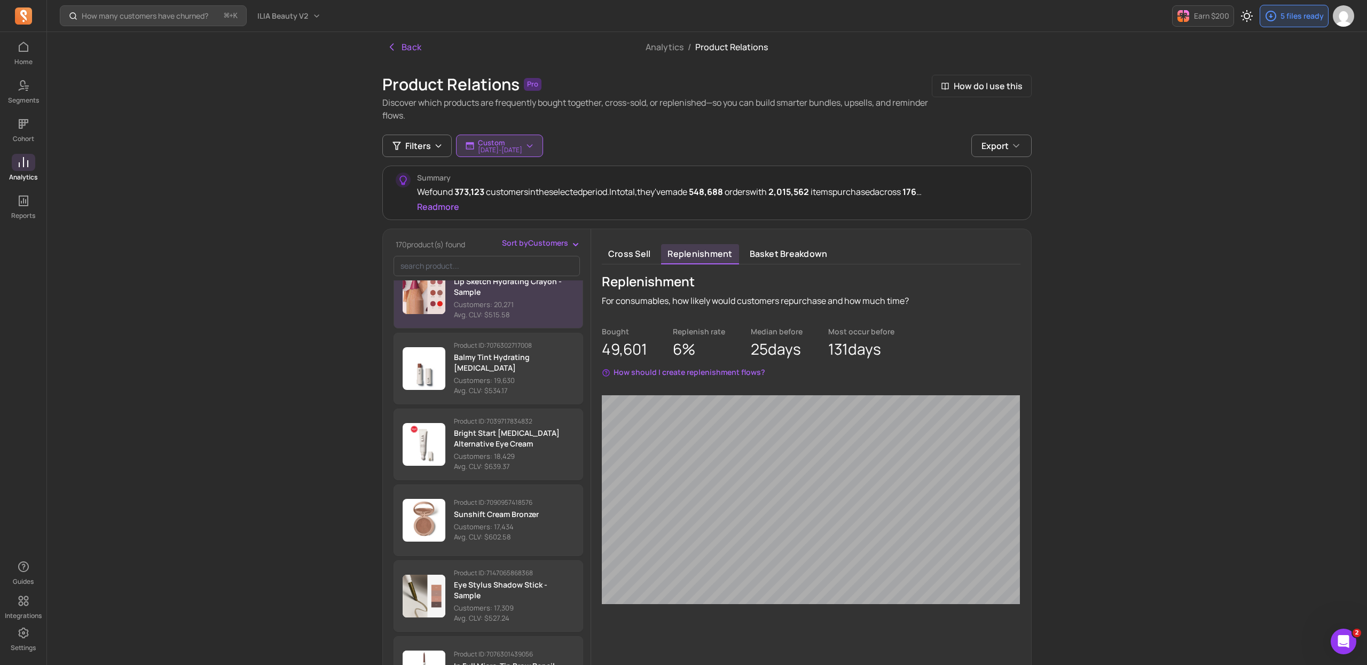
scroll to position [1728, 0]
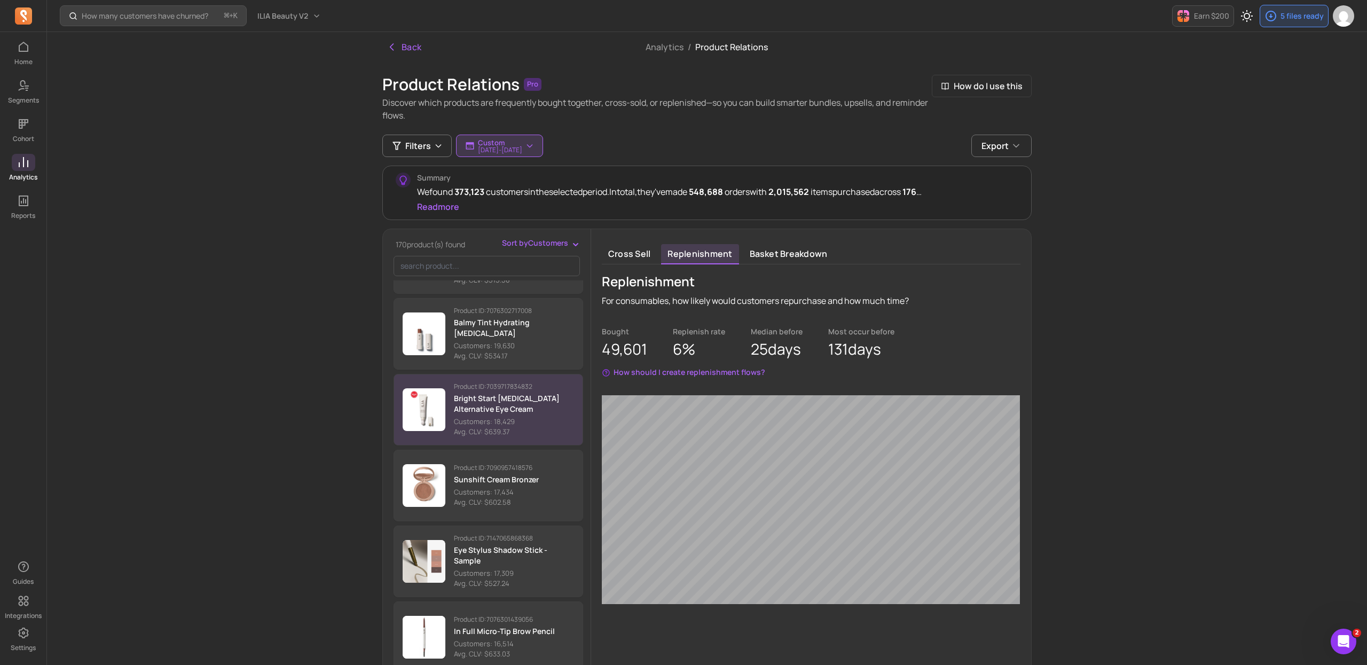
click at [502, 414] on p "Bright Start [MEDICAL_DATA] Alternative Eye Cream" at bounding box center [514, 403] width 120 height 21
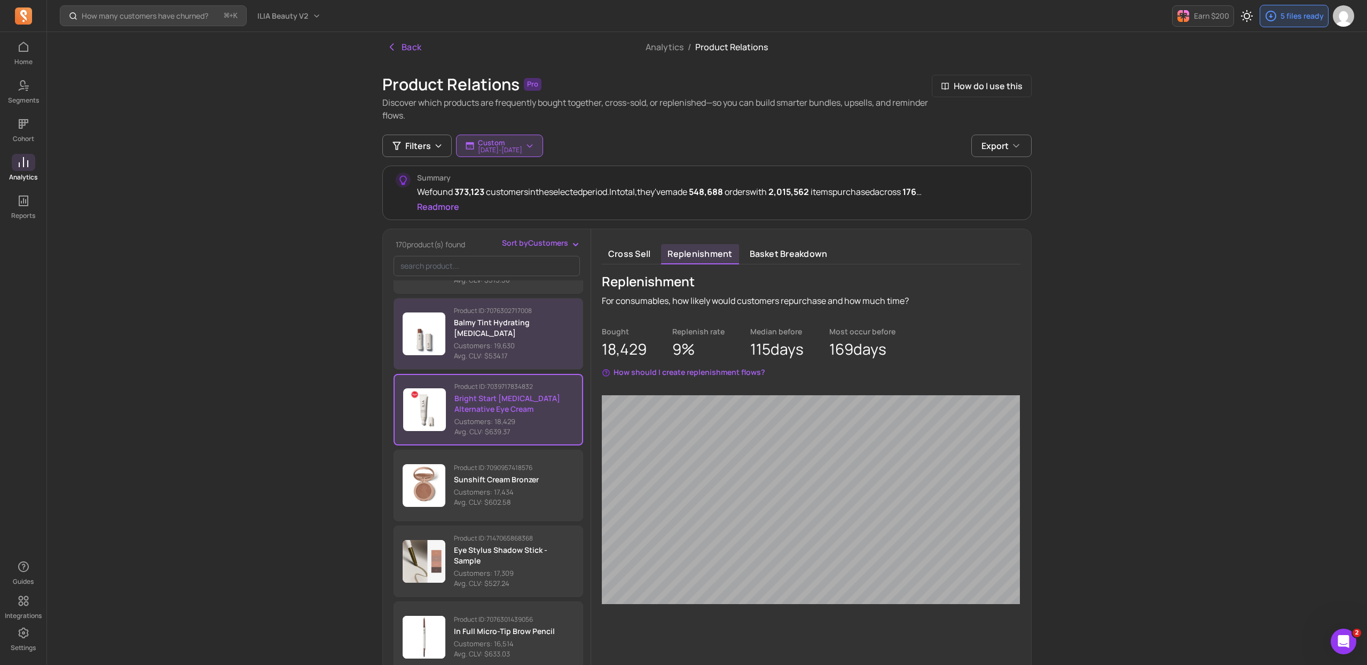
click at [478, 362] on button "Product ID: 7076302717008 Balmy Tint Hydrating [MEDICAL_DATA] Customers: 19,630…" at bounding box center [489, 334] width 190 height 72
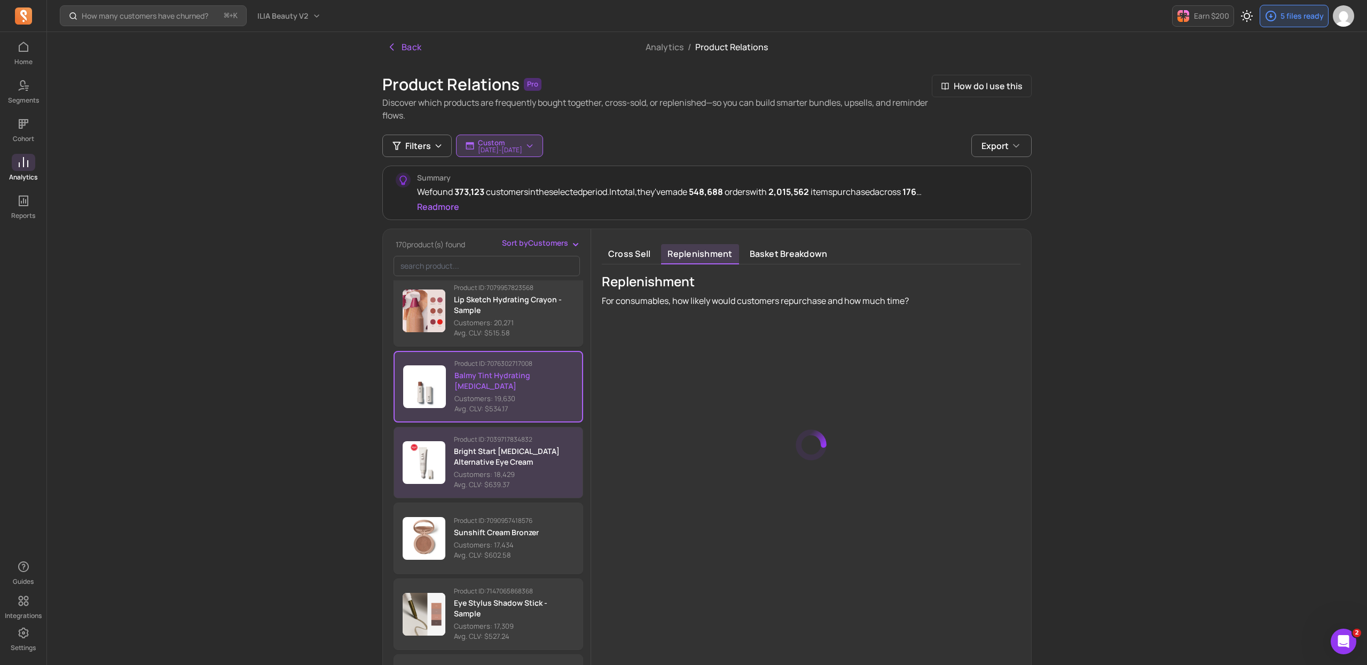
scroll to position [1674, 0]
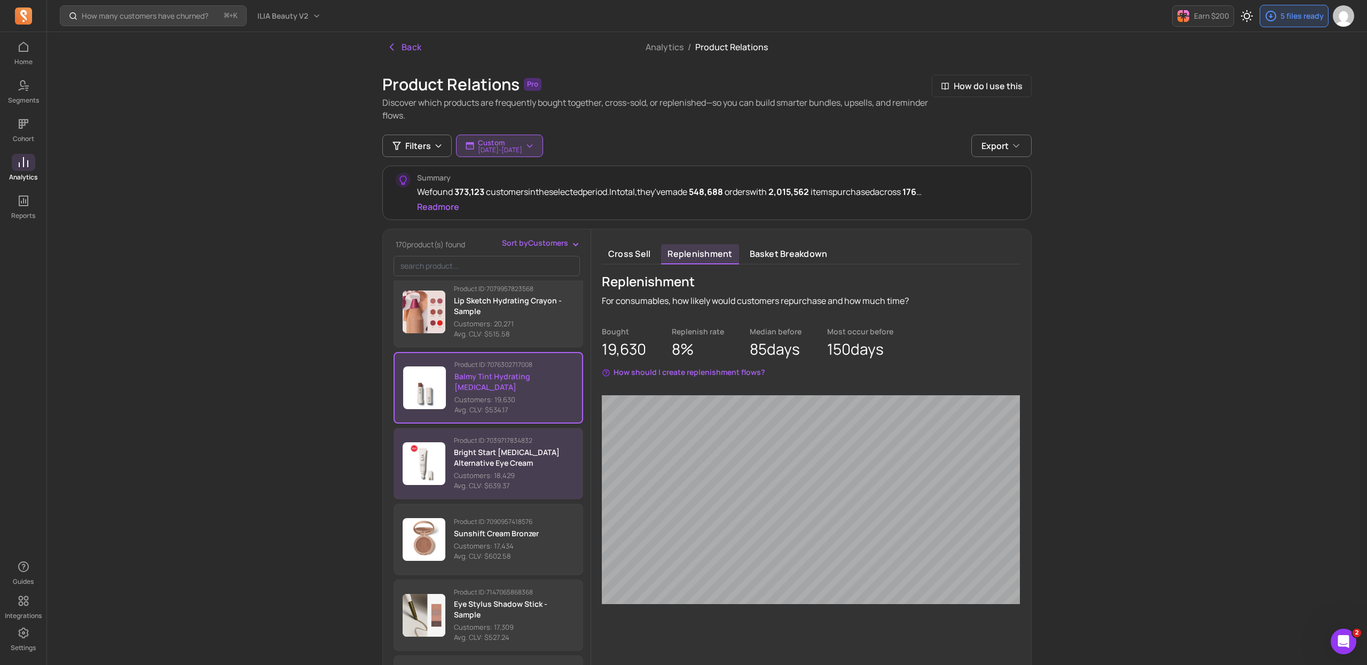
click at [492, 472] on p "Customers: 18,429" at bounding box center [514, 475] width 120 height 11
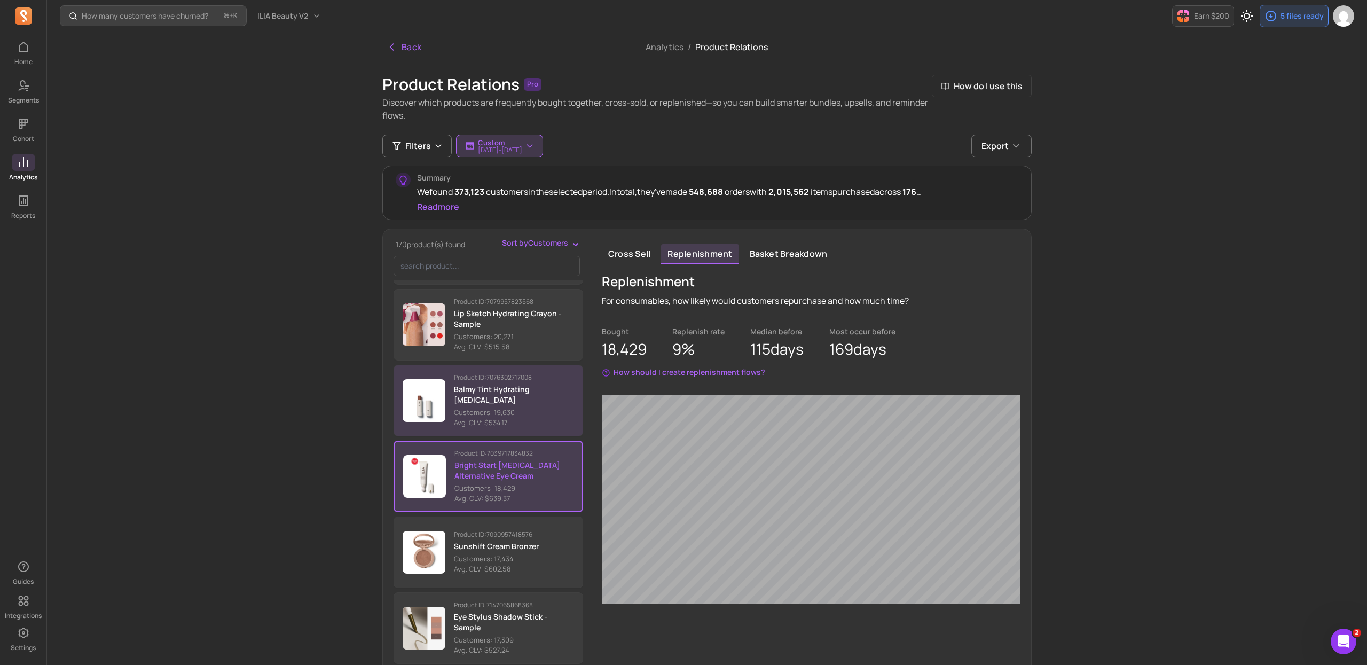
scroll to position [1660, 0]
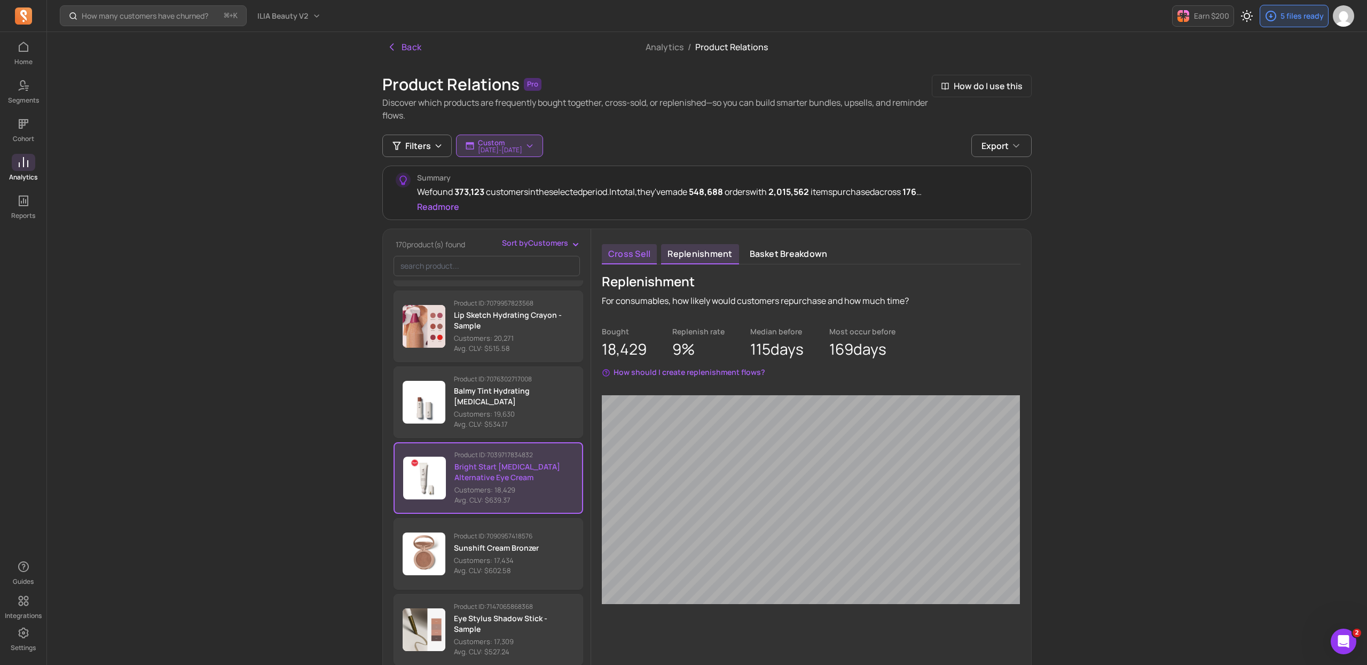
click at [506, 259] on link "Cross sell" at bounding box center [629, 254] width 55 height 20
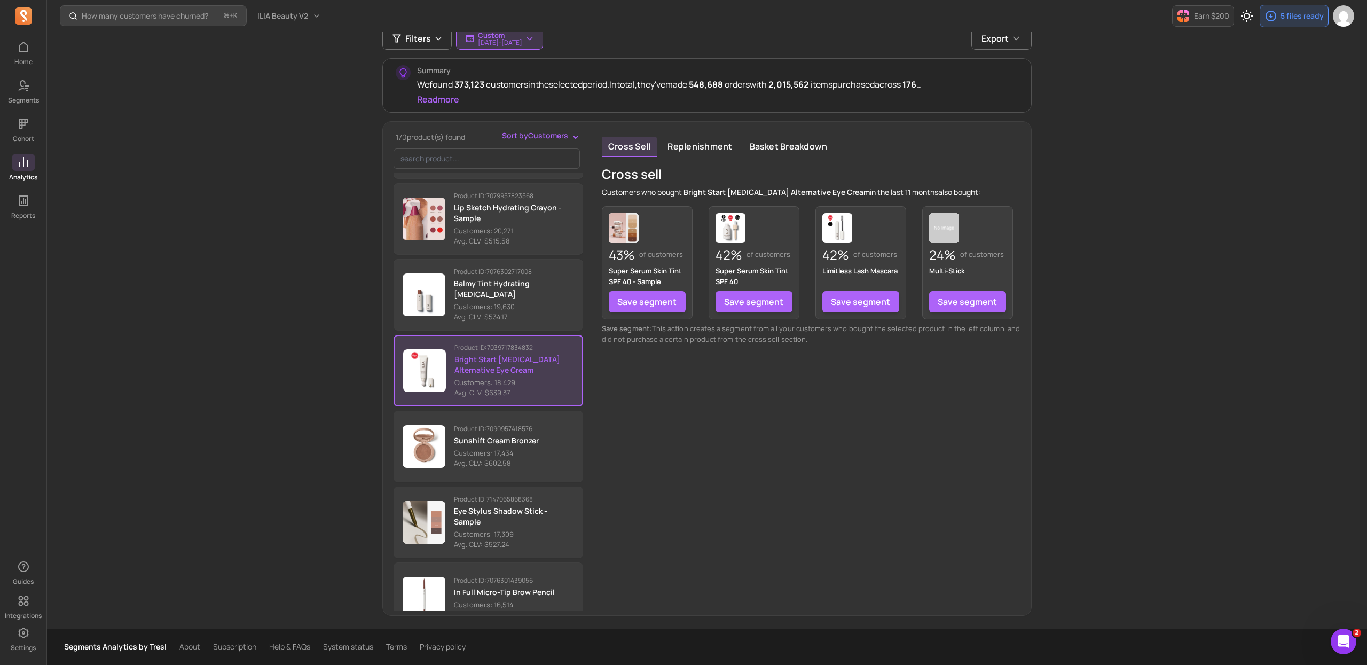
scroll to position [109, 0]
click at [506, 149] on link "Replenishment" at bounding box center [699, 147] width 77 height 20
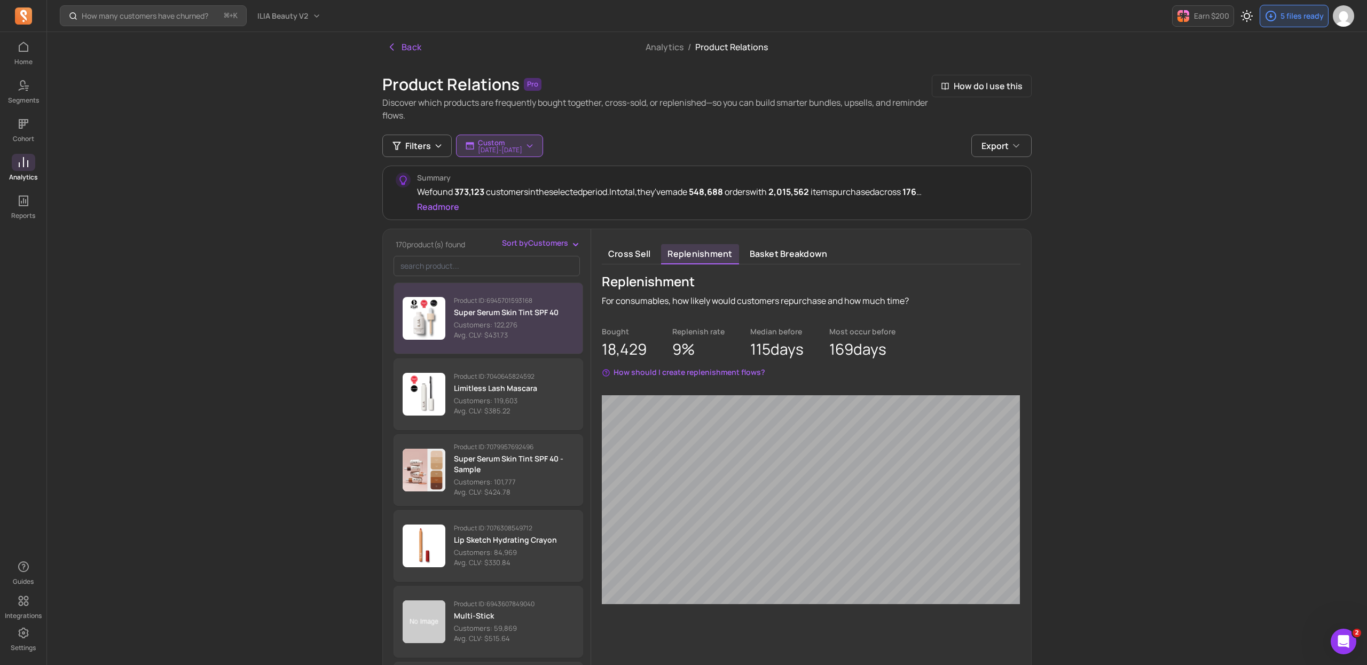
click at [506, 327] on p "Customers: 122,276" at bounding box center [506, 325] width 105 height 11
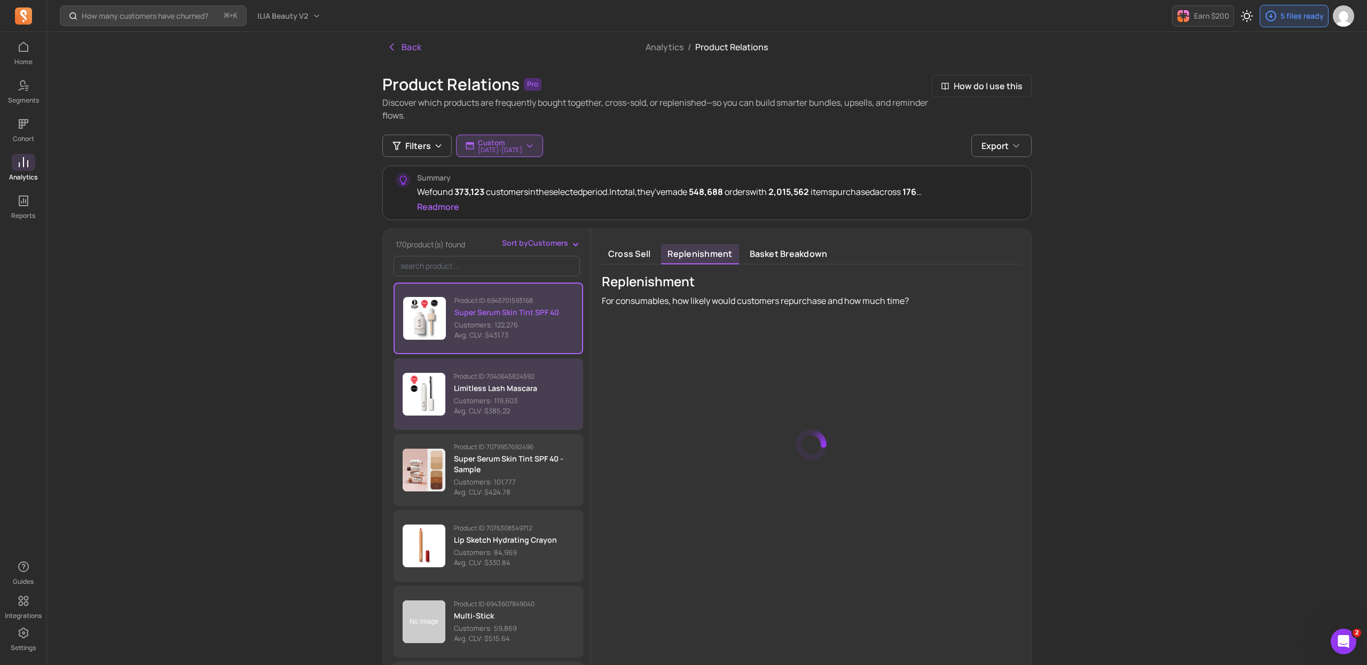
click at [506, 386] on p "Limitless Lash Mascara" at bounding box center [495, 388] width 83 height 11
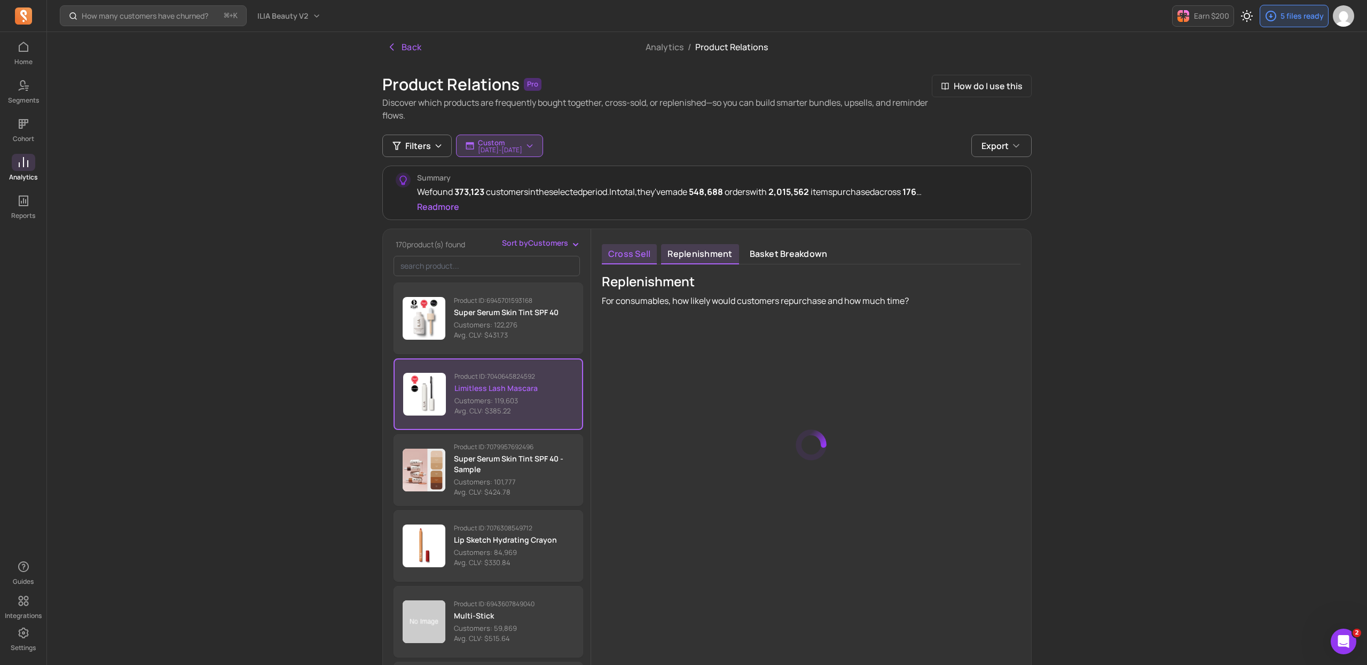
click at [506, 253] on link "Cross sell" at bounding box center [629, 254] width 55 height 20
